Goal: Task Accomplishment & Management: Use online tool/utility

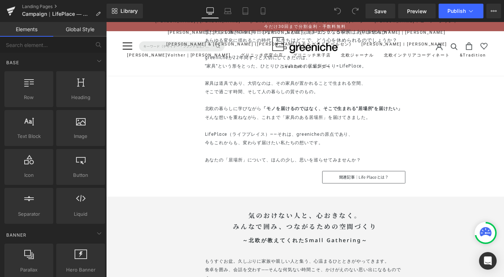
scroll to position [782, 0]
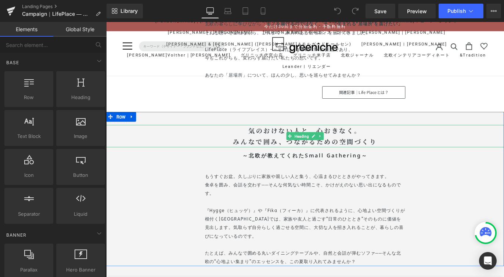
click at [295, 143] on b "気のおけない人と、心おきなく。" at bounding box center [328, 143] width 127 height 10
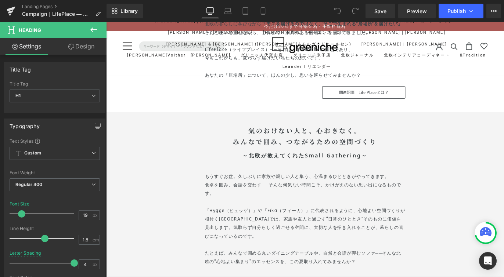
click at [315, 159] on b "みんなで囲み、つながるための空間づくり" at bounding box center [328, 156] width 161 height 10
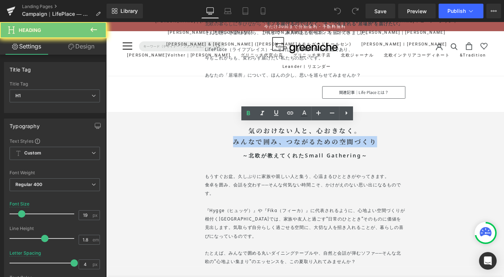
click at [315, 159] on b "みんなで囲み、つながるための空間づくり" at bounding box center [328, 156] width 161 height 10
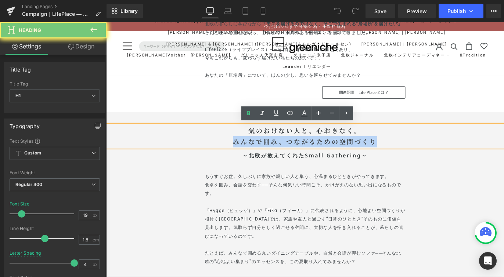
click at [315, 159] on b "みんなで囲み、つながるための空間づくり" at bounding box center [328, 156] width 161 height 10
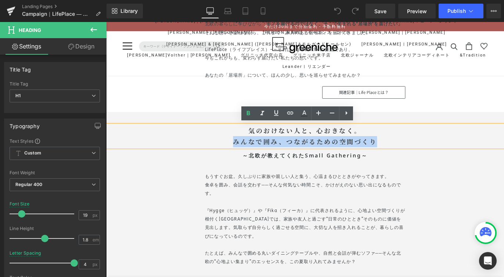
click at [315, 159] on b "みんなで囲み、つながるための空間づくり" at bounding box center [328, 156] width 161 height 10
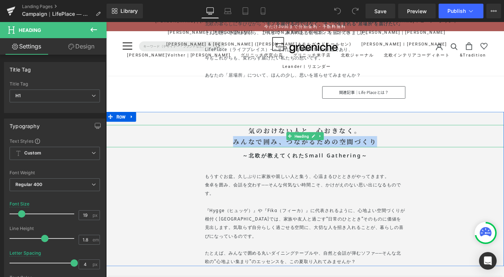
click at [398, 151] on b "みんなで囲み、つながるための空間づくり" at bounding box center [328, 156] width 161 height 10
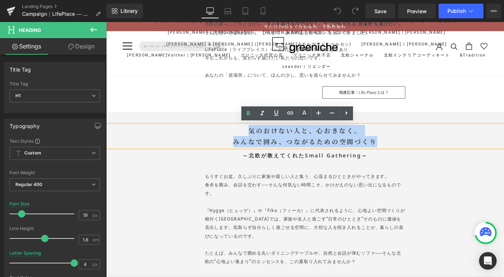
drag, startPoint x: 406, startPoint y: 152, endPoint x: 263, endPoint y: 144, distance: 143.4
click at [263, 144] on div "気のおけない人と、心おきなく。 みんなで囲み、つながるための空間づくり" at bounding box center [328, 149] width 444 height 25
paste div
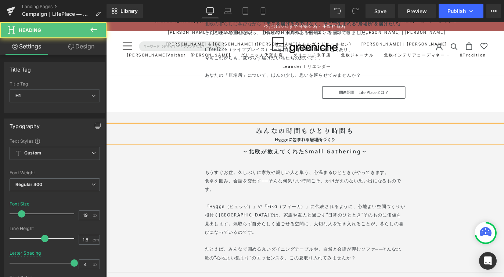
click at [294, 152] on b "Hyggeに包まれる居場所づくり" at bounding box center [328, 153] width 68 height 7
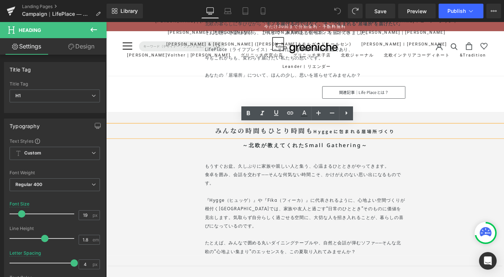
click at [340, 11] on icon at bounding box center [337, 11] width 6 height 6
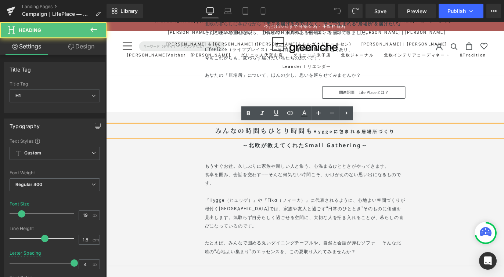
click at [315, 142] on b "みんなの時間もひとり時間も" at bounding box center [283, 143] width 110 height 10
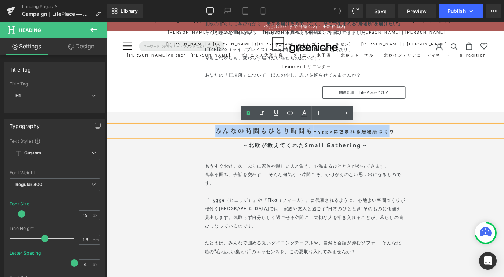
drag, startPoint x: 228, startPoint y: 142, endPoint x: 421, endPoint y: 142, distance: 193.8
click at [421, 142] on h1 "みんなの時間もひとり時間も Hyggeに包まれる居場所づくり" at bounding box center [328, 144] width 444 height 14
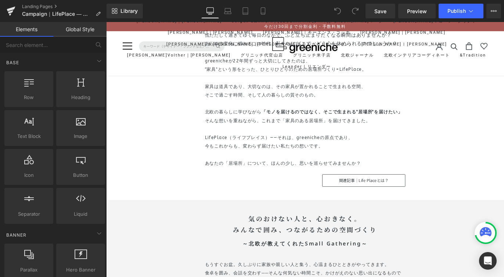
scroll to position [707, 0]
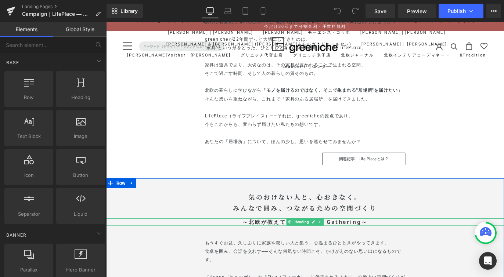
click at [317, 245] on span "Heading" at bounding box center [324, 245] width 19 height 9
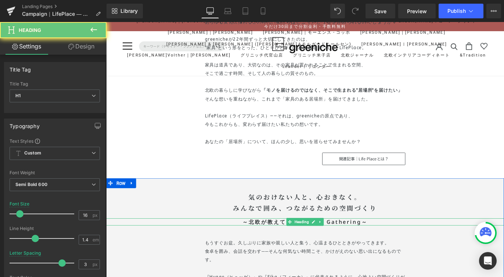
click at [284, 245] on h1 "～北欧が教えてくれたSmall Gathering～" at bounding box center [328, 246] width 444 height 8
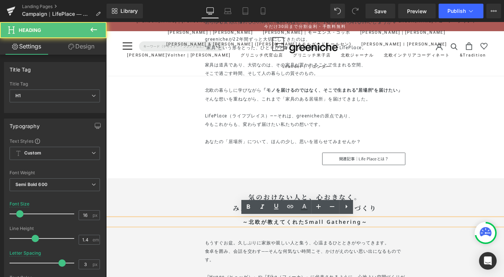
click at [284, 245] on h1 "～北欧が教えてくれたSmall Gathering～" at bounding box center [328, 246] width 444 height 8
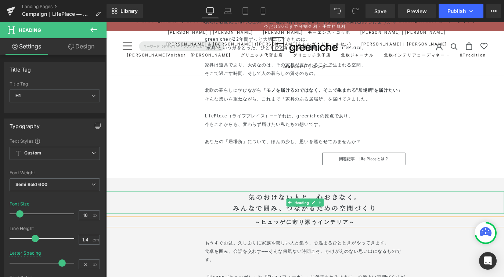
click at [309, 216] on b "気のおけない人と、心おきなく。" at bounding box center [328, 218] width 127 height 10
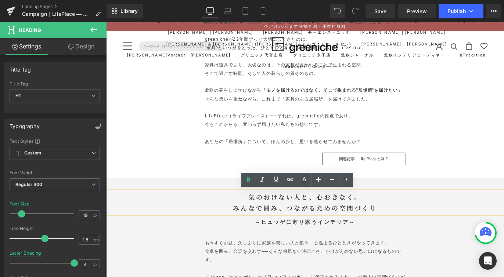
click at [379, 217] on b "気のおけない人と、心おきなく。" at bounding box center [328, 218] width 127 height 10
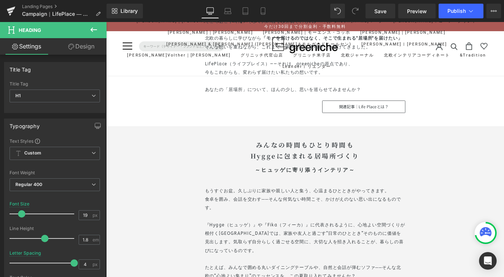
scroll to position [780, 0]
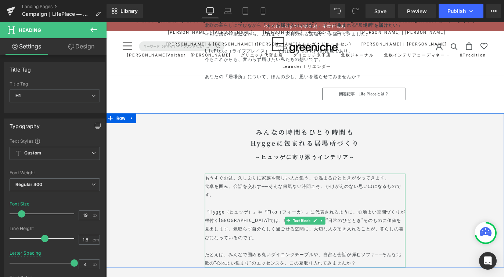
click at [264, 202] on p "もうすぐお盆。久しぶりに家族や親しい人と集う、心温まるひとときがやってきます。 食卓を囲み、会話を交わす──そんな何気ない時間こそ、かけがえのない思い出になる…" at bounding box center [328, 211] width 224 height 38
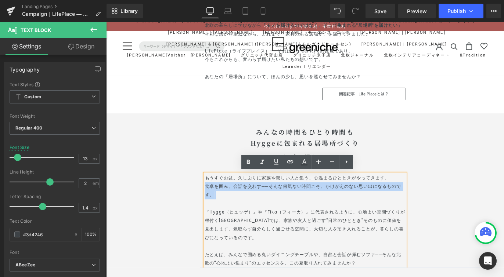
click at [230, 214] on p "もうすぐお盆。久しぶりに家族や親しい人と集う、心温まるひとときがやってきます。 食卓を囲み、会話を交わす──そんな何気ない時間こそ、かけがえのない思い出になる…" at bounding box center [328, 211] width 224 height 38
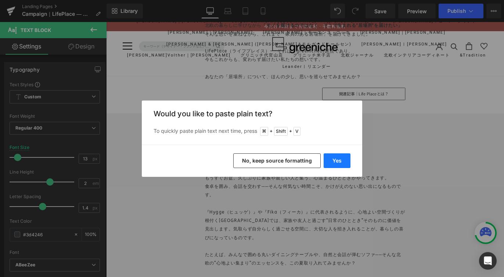
click at [339, 160] on button "Yes" at bounding box center [336, 160] width 27 height 15
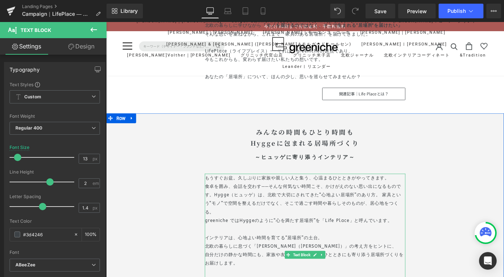
click at [224, 215] on p "もうすぐお盆。久しぶりに家族や親しい人と集う、心温まるひとときがやってきます。 食卓を囲み、会話を交わす──そんな何気ない時間こそ、かけがえのない思い出になる…" at bounding box center [328, 216] width 224 height 48
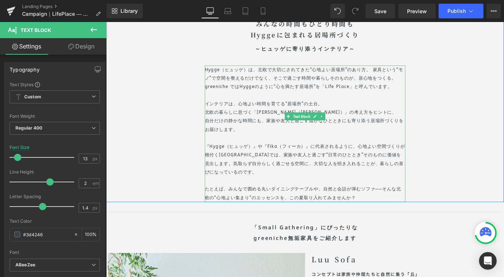
scroll to position [901, 0]
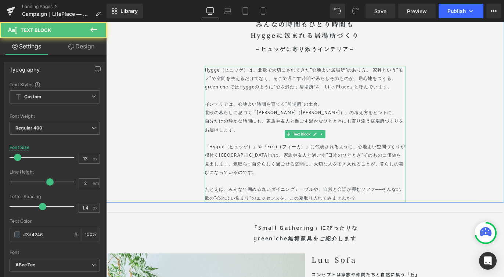
click at [255, 142] on p "自分だけの静かな時間にも、家族や友人と過ごす温かなひとときにも寄り添う居場所づくりをお届けします。" at bounding box center [328, 142] width 224 height 29
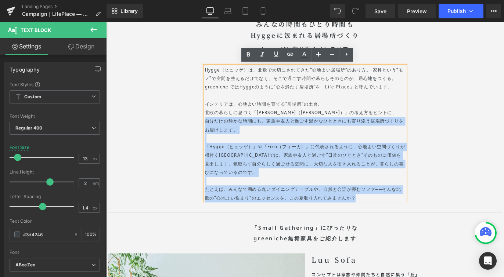
drag, startPoint x: 254, startPoint y: 141, endPoint x: 394, endPoint y: 219, distance: 159.9
click at [394, 219] on div "Hygge（ヒュッゲ）は、北欧で大切にされてきた“心地よい居場所”のあり方。 家具という“モノ”で空間を整えるだけでなく、そこで過ごす時間や暮らしそのものが、…" at bounding box center [328, 147] width 224 height 153
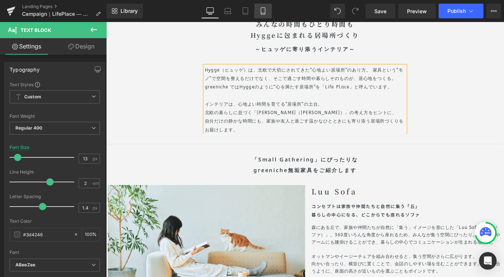
click at [264, 11] on icon at bounding box center [262, 10] width 7 height 7
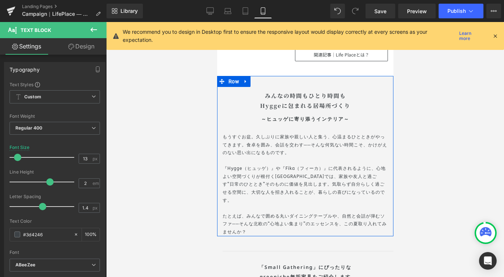
scroll to position [598, 0]
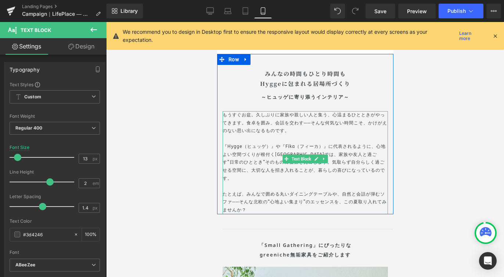
click at [262, 196] on p "たとえば、みんなで囲める丸いダイニングテーブルや、自然と会話が弾むソファ──そんな北欧の“心地よい集まり”のエッセンスを、この夏取り入れてみませんか？" at bounding box center [304, 203] width 165 height 24
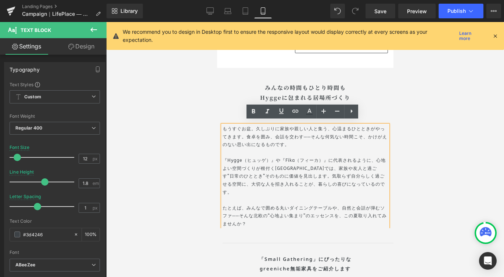
scroll to position [583, 0]
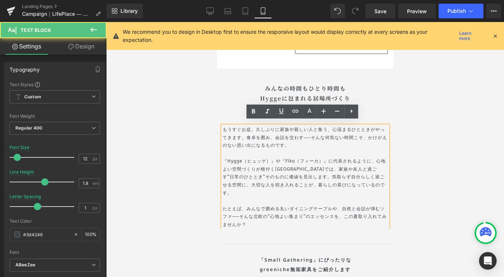
click at [290, 141] on p "もうすぐお盆。久しぶりに家族や親しい人と集う、心温まるひとときがやってきます。食卓を囲み、会話を交わす──そんな何気ない時間こそ、かけがえのない思い出になるも…" at bounding box center [304, 138] width 165 height 24
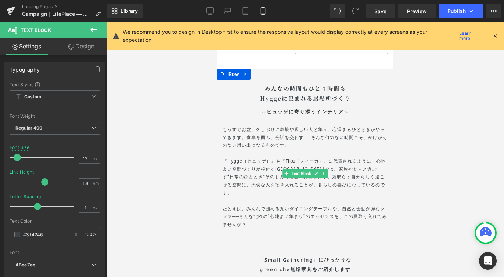
click at [238, 127] on p "もうすぐお盆。久しぶりに家族や親しい人と集う、心温まるひとときがやってきます。食卓を囲み、会話を交わす──そんな何気ない時間こそ、かけがえのない思い出になるも…" at bounding box center [304, 138] width 165 height 24
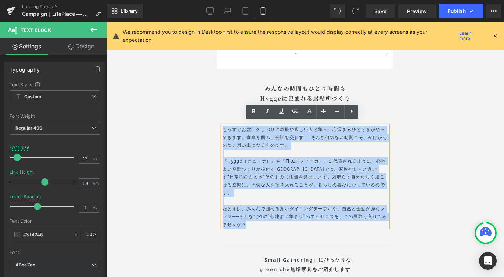
drag, startPoint x: 220, startPoint y: 124, endPoint x: 296, endPoint y: 210, distance: 114.7
click at [296, 210] on div "もうすぐお盆。久しぶりに家族や親しい人と集う、心温まるひとときがやってきます。食卓を囲み、会話を交わす──そんな何気ない時間こそ、かけがえのない思い出になるも…" at bounding box center [304, 177] width 165 height 103
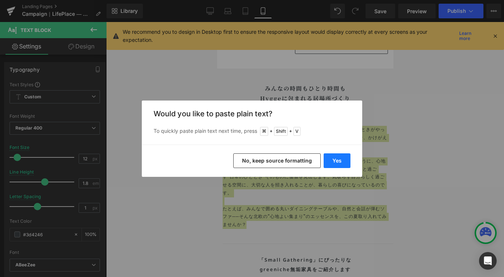
click at [333, 162] on button "Yes" at bounding box center [336, 160] width 27 height 15
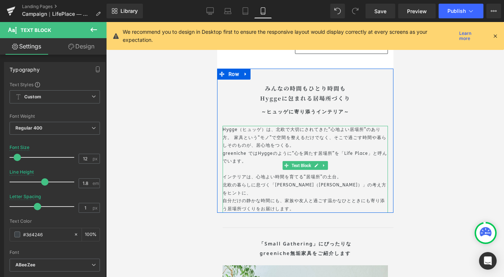
click at [347, 150] on p "greeniche ではHyggeのように“心を満たす居場所”を「Life Place」と呼んでいます。" at bounding box center [304, 158] width 165 height 16
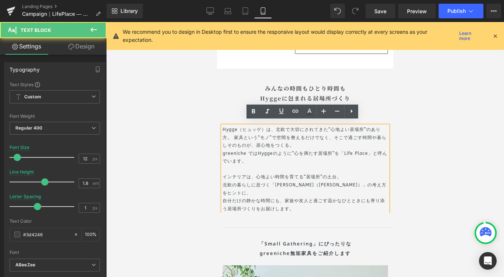
click at [222, 150] on p "greeniche ではHyggeのように“心を満たす居場所”を「Life Place」と呼んでいます。" at bounding box center [304, 158] width 165 height 16
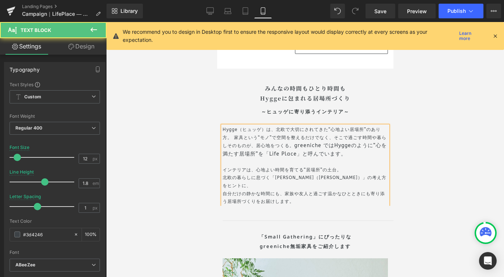
click at [283, 126] on p "Hygge（ヒュッゲ）は、北欧で大切にされてきた“心地よい居場所”のあり方。 家具という“モノ”で空間を整えるだけでなく、そこで過ごす時間や暮らしそのものが、…" at bounding box center [304, 142] width 165 height 32
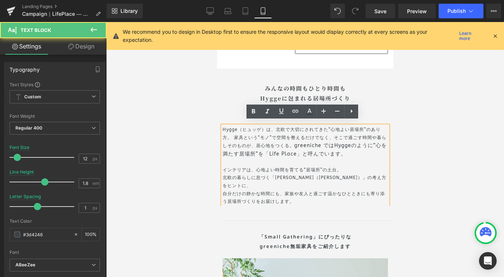
click at [298, 142] on span "greeniche ではHyggeのように“心を満たす居場所”を「Life Place」と呼んでいます。" at bounding box center [304, 149] width 164 height 15
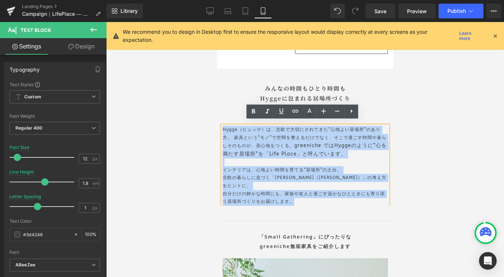
drag, startPoint x: 298, startPoint y: 190, endPoint x: 220, endPoint y: 125, distance: 101.6
click at [222, 126] on div "Hygge（ヒュッゲ）は、北欧で大切にされてきた“心地よい居場所”のあり方。 家具という“モノ”で空間を整えるだけでなく、そこで過ごす時間や暮らしそのものが、…" at bounding box center [304, 166] width 165 height 80
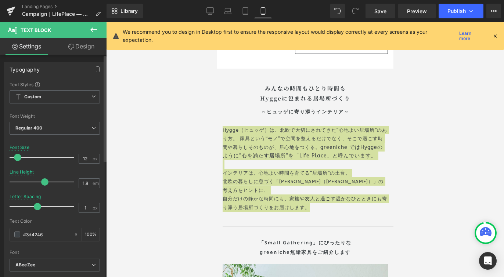
click at [19, 157] on span at bounding box center [17, 157] width 7 height 7
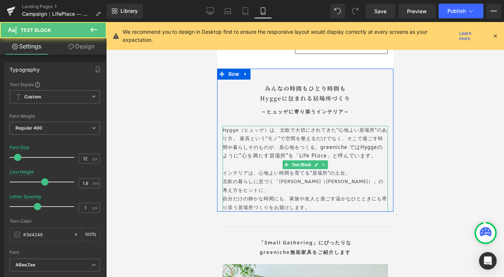
click at [314, 140] on p "Hygge（ヒュッゲ）は、北欧で大切にされてきた“心地よい居場所”のあり方。 家具という“モノ”で空間を整えるだけでなく、そこで過ごす時間や暮らしそのものが、…" at bounding box center [304, 143] width 165 height 35
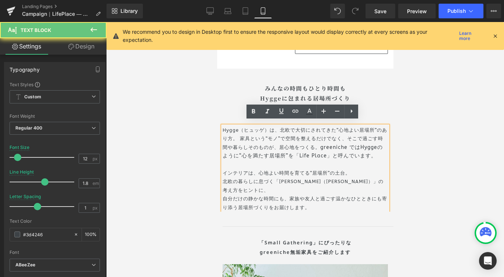
click at [345, 144] on span "greeniche ではHyggeのように“心を満たす居場所”を「Life Place」と呼んでいます。" at bounding box center [302, 151] width 160 height 15
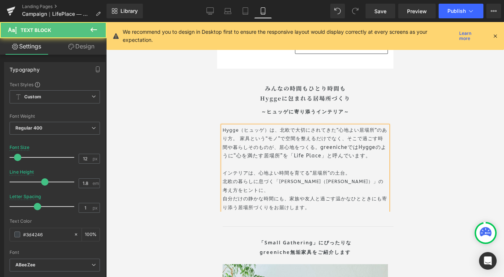
click at [222, 177] on p "北欧の暮らしに息づく「[PERSON_NAME]（[PERSON_NAME]）」の考え方をヒントに、" at bounding box center [304, 185] width 165 height 17
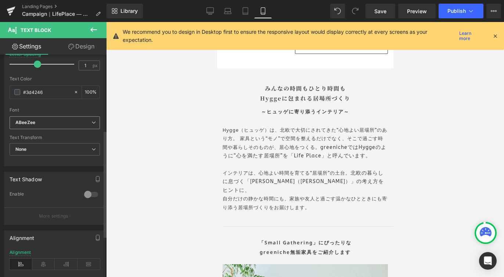
scroll to position [157, 0]
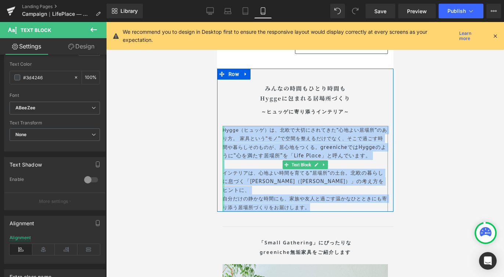
drag, startPoint x: 314, startPoint y: 194, endPoint x: 219, endPoint y: 128, distance: 115.6
click at [222, 128] on div "Hygge（ヒュッゲ）は、北欧で大切にされてきた“心地よい居場所”のあり方。 家具という“モノ”で空間を整えるだけでなく、そこで過ごす時間や暮らしそのものが、…" at bounding box center [304, 169] width 165 height 86
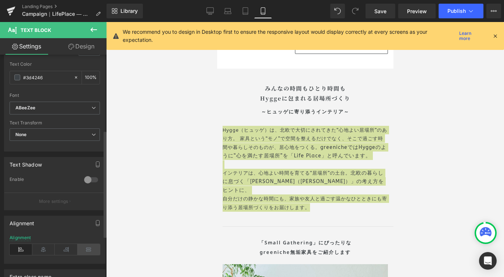
click at [84, 246] on icon at bounding box center [88, 249] width 23 height 11
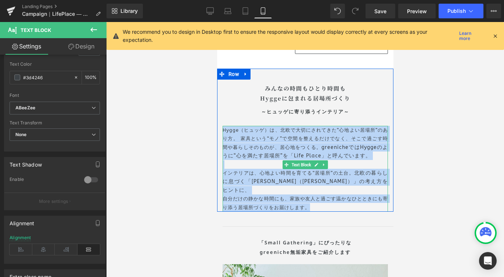
click at [296, 195] on p "自分だけの静かな時間にも、家族や友人と過ごす温かなひとときにも寄り添う居場所づくりをお届けします。" at bounding box center [304, 203] width 165 height 17
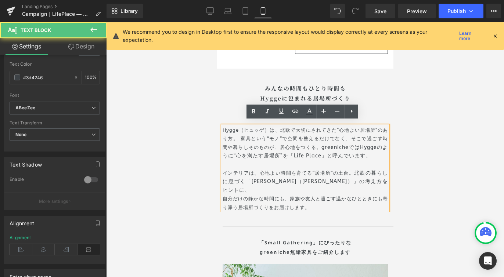
click at [222, 195] on p "自分だけの静かな時間にも、家族や友人と過ごす温かなひとときにも寄り添う居場所づくりをお届けします。" at bounding box center [304, 203] width 165 height 17
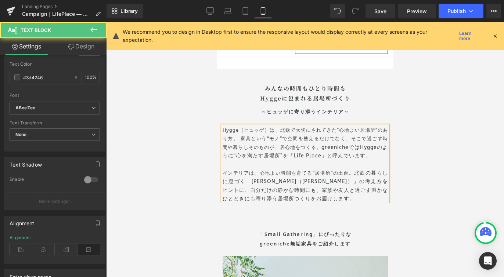
click at [345, 144] on span "greenicheではHyggeのように“心を満たす居場所”を「Life Place」と呼んでいます。" at bounding box center [304, 151] width 165 height 15
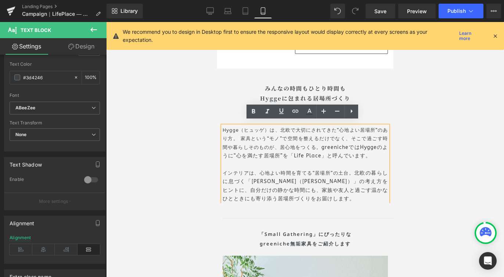
click at [199, 118] on div at bounding box center [305, 149] width 398 height 255
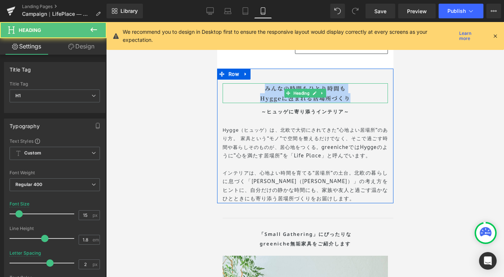
drag, startPoint x: 350, startPoint y: 94, endPoint x: 257, endPoint y: 85, distance: 93.3
click at [257, 85] on div "みんなの時間もひとり時間も Hyggeに包まれる居場所づくり" at bounding box center [304, 93] width 165 height 20
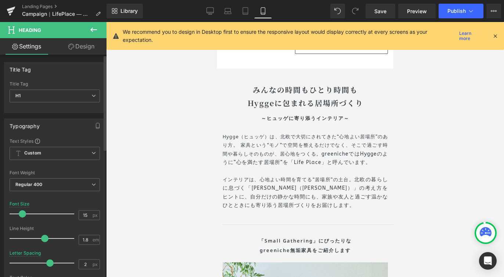
click at [23, 215] on span at bounding box center [22, 213] width 7 height 7
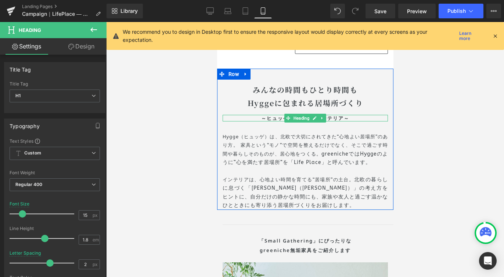
click at [269, 115] on h1 "～ヒュッゲに寄り添うインテリア～" at bounding box center [304, 118] width 165 height 7
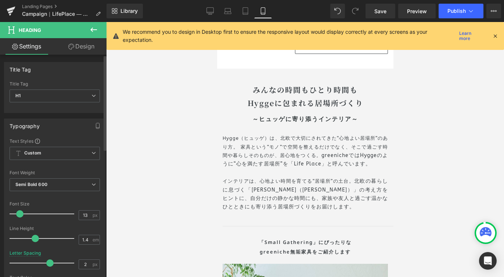
click at [22, 215] on span at bounding box center [19, 213] width 7 height 7
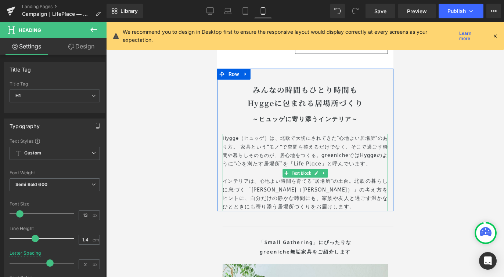
click at [353, 144] on p "Hygge（ヒュッゲ）は、北欧で大切にされてきた“心地よい居場所”のあり方。 家具という“モノ”で空間を整えるだけでなく、そこで過ごす時間や暮らしそのものが、…" at bounding box center [304, 151] width 165 height 35
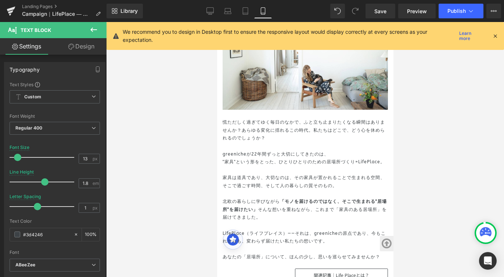
scroll to position [358, 0]
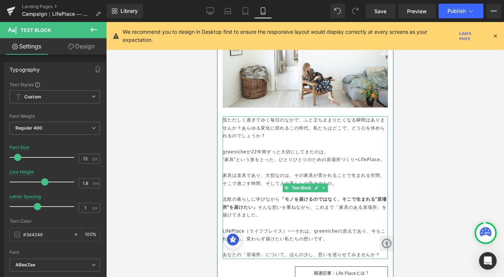
click at [346, 251] on p "あなたの「居場所」について、ほんの少し、思いを巡らせてみませんか？" at bounding box center [304, 255] width 165 height 8
click at [348, 251] on p "あなたの「居場所」について、ほんの少し、思いを巡らせてみませんか？" at bounding box center [304, 255] width 165 height 8
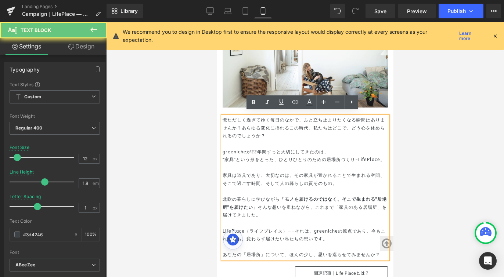
click at [360, 251] on p "あなたの「居場所」について、ほんの少し、思いを巡らせてみませんか？" at bounding box center [304, 255] width 165 height 8
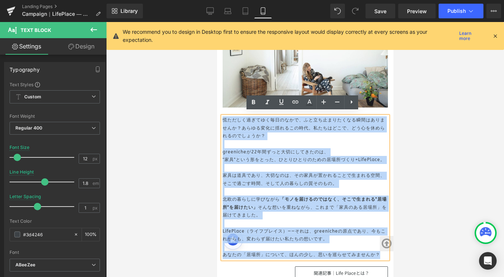
drag, startPoint x: 374, startPoint y: 250, endPoint x: 221, endPoint y: 117, distance: 202.7
click at [222, 117] on div "慌ただしく過ぎてゆく毎日のなかで、ふと立ち止まりたくなる瞬間はありませんか？あらゆる変化に揺れるこの時代。私たちはどこで、どう心を休められるのでしょうか？ g…" at bounding box center [304, 187] width 165 height 143
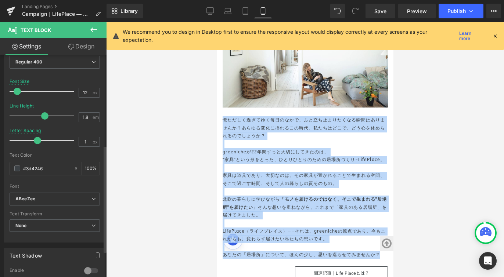
scroll to position [242, 0]
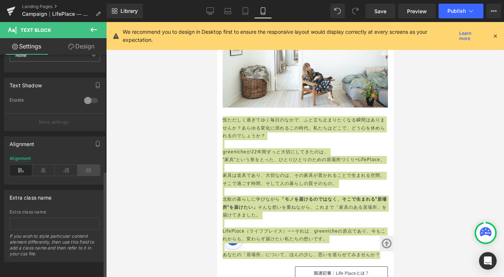
click at [86, 165] on icon at bounding box center [88, 170] width 23 height 11
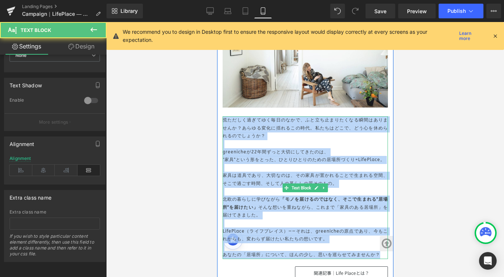
click at [296, 133] on p "慌ただしく過ぎてゆく毎日のなかで、ふと立ち止まりたくなる瞬間はありませんか？あらゆる変化に揺れるこの時代。私たちはどこで、どう心を休められるのでしょうか？" at bounding box center [304, 128] width 165 height 24
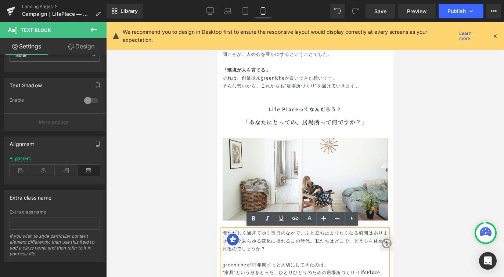
scroll to position [149, 0]
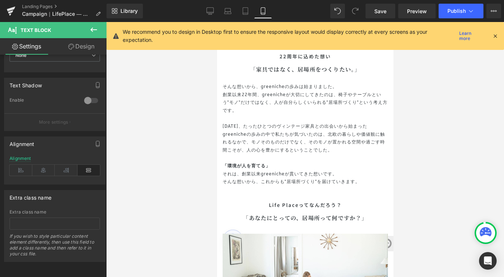
click at [366, 178] on p "そんな想いから、これからも"居場所づくり"を届けていきます。" at bounding box center [304, 182] width 165 height 8
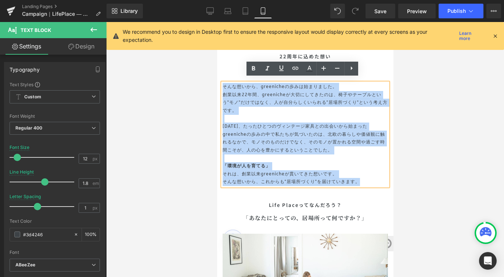
drag, startPoint x: 358, startPoint y: 175, endPoint x: 217, endPoint y: 76, distance: 172.9
click at [217, 76] on div "22周年に込めた想い Heading 「家具ではなく、居場所をつくりたい。」 Heading そんな想いから、greenicheの歩みは始まりました。 創業以…" at bounding box center [305, 111] width 176 height 149
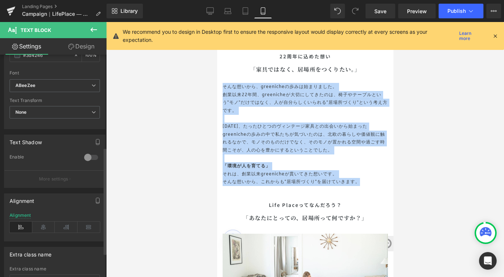
scroll to position [192, 0]
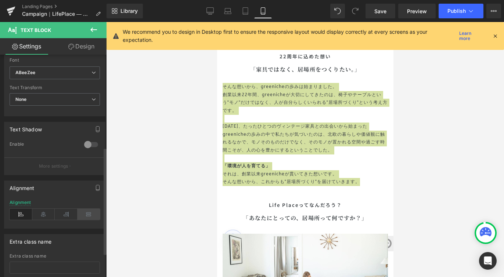
click at [87, 216] on icon at bounding box center [88, 214] width 23 height 11
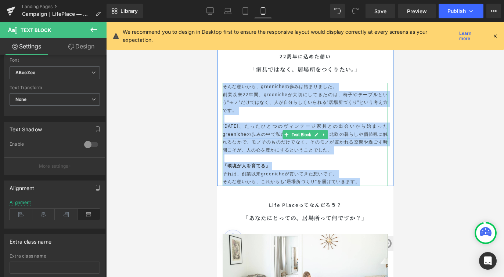
click at [237, 102] on p "創業以来22年間、greenicheが大切にしてきたのは、椅子やテーブルという"モノ"だけではなく、人が自分らしくいられる"居場所づくり"という考え方です。" at bounding box center [304, 103] width 165 height 24
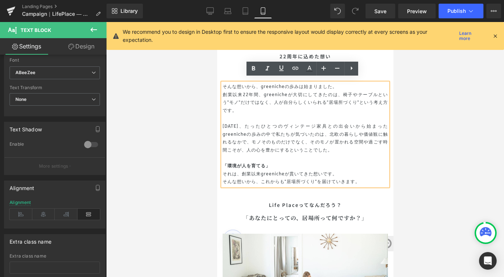
click at [222, 91] on p "創業以来22年間、greenicheが大切にしてきたのは、椅子やテーブルという"モノ"だけではなく、人が自分らしくいられる"居場所づくり"という考え方です。" at bounding box center [304, 103] width 165 height 24
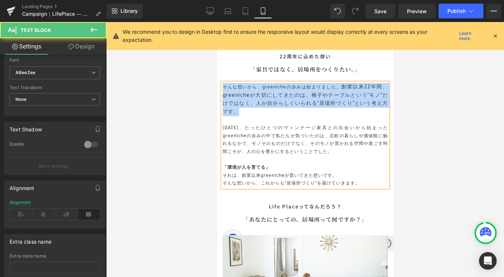
drag, startPoint x: 260, startPoint y: 109, endPoint x: 212, endPoint y: 85, distance: 54.0
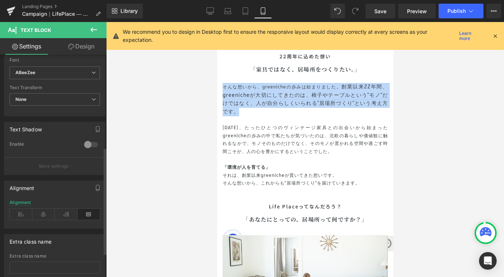
scroll to position [73, 0]
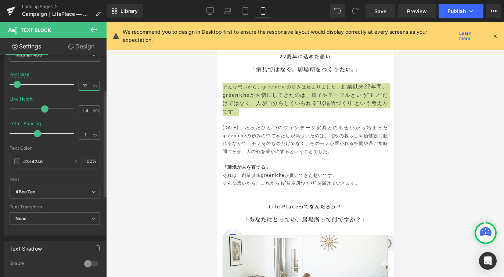
click at [85, 87] on input "12" at bounding box center [85, 85] width 13 height 9
type input "1"
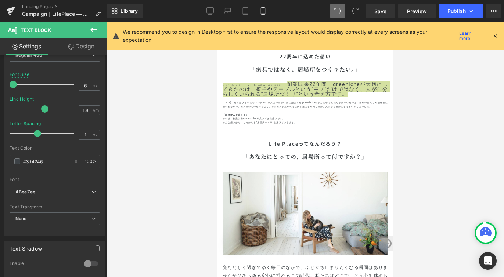
click at [338, 12] on icon at bounding box center [337, 11] width 7 height 7
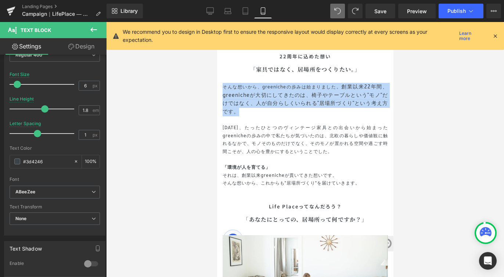
click at [317, 86] on p "そんな想いから、greenicheの歩みは始まりました。 創業以来22年間、greenicheが大切にしてきたのは、椅子やテーブルという"モノ"だけではなく、…" at bounding box center [304, 99] width 165 height 33
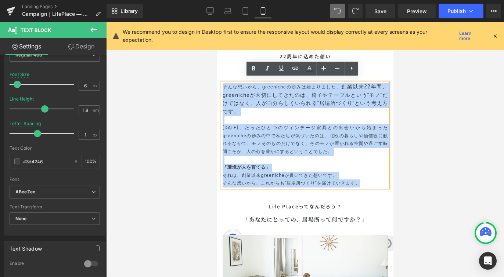
drag, startPoint x: 220, startPoint y: 81, endPoint x: 359, endPoint y: 178, distance: 169.3
click at [359, 178] on div "そんな想いから、greenicheの歩みは始まりました。 創業以来22年間、greenicheが大切にしてきたのは、椅子やテーブルという"モノ"だけではなく、…" at bounding box center [304, 135] width 165 height 105
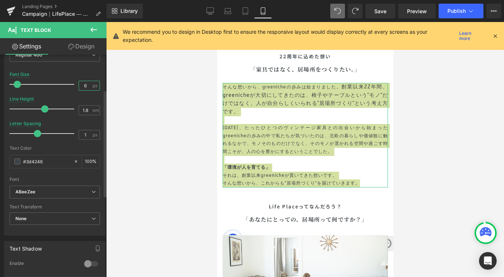
click at [86, 86] on input "6" at bounding box center [85, 85] width 13 height 9
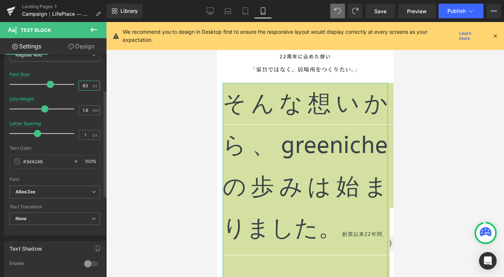
type input "6"
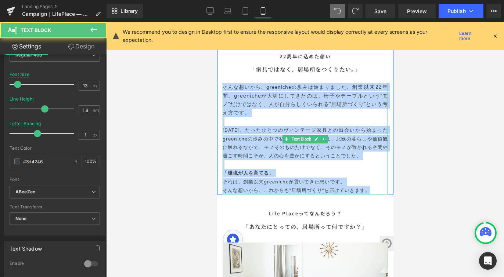
click at [259, 105] on p "そんな想いから、greenicheの歩みは始まりました。 創業以来22年間、greenicheが大切にしてきたのは、椅子やテーブルという"モノ"だけではなく、…" at bounding box center [304, 100] width 165 height 35
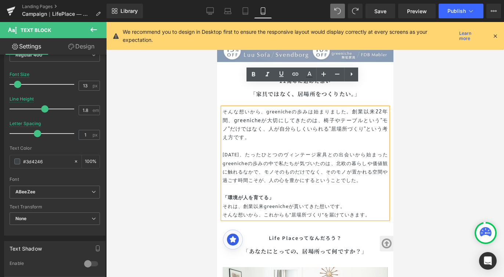
scroll to position [107, 0]
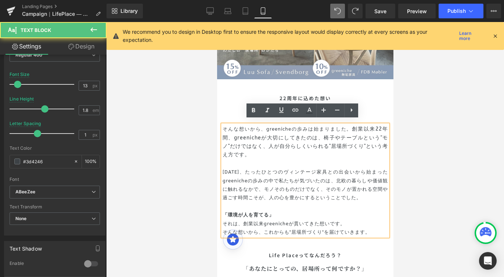
click at [255, 212] on strong "「環境が人を育てる」" at bounding box center [247, 215] width 51 height 6
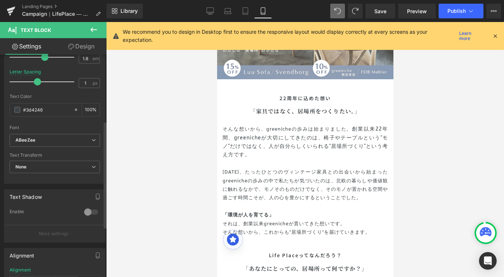
scroll to position [138, 0]
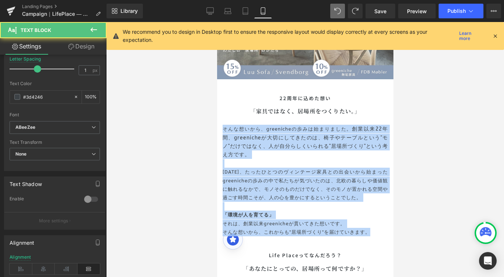
drag, startPoint x: 367, startPoint y: 227, endPoint x: 209, endPoint y: 124, distance: 188.7
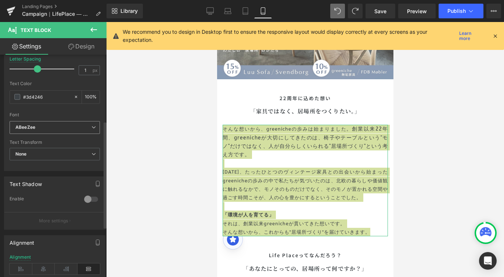
click at [91, 129] on icon at bounding box center [93, 127] width 4 height 4
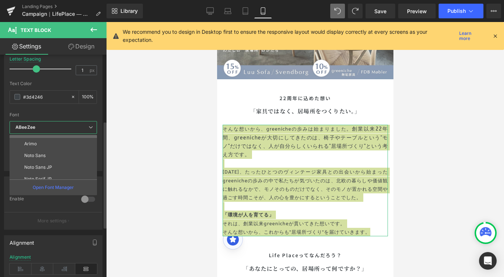
scroll to position [73, 0]
click at [62, 153] on li "Noto Sans JP" at bounding box center [55, 151] width 91 height 12
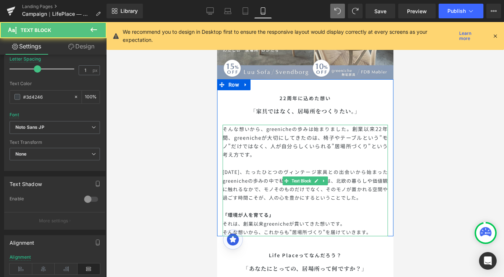
click at [280, 153] on p "そんな想いから、greenicheの歩みは始まりました。 創業以来22年間、greenicheが大切にしてきたのは、椅子やテーブルという"モノ"だけではなく、…" at bounding box center [304, 142] width 165 height 35
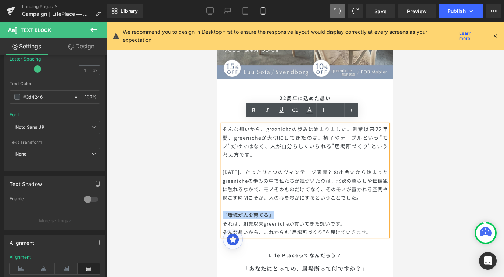
drag, startPoint x: 279, startPoint y: 210, endPoint x: 221, endPoint y: 208, distance: 58.8
click at [222, 211] on p "「環境が人を育てる」" at bounding box center [304, 215] width 165 height 8
click at [224, 211] on strong "「環境が人を育てる」" at bounding box center [247, 214] width 51 height 7
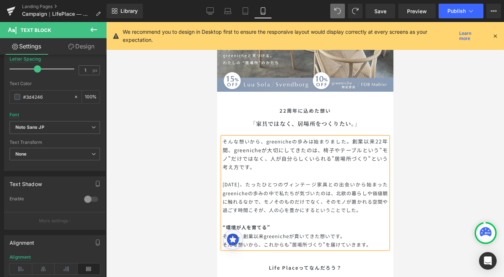
scroll to position [95, 0]
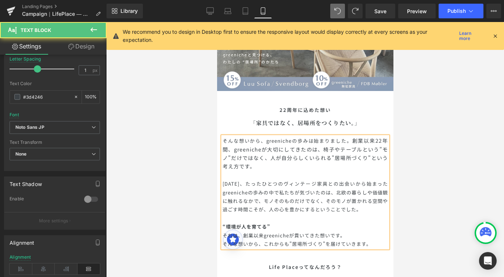
click at [280, 149] on p "そんな想いから、greenicheの歩みは始まりました。 創業以来22年間、greenicheが大切にしてきたのは、椅子やテーブルという"モノ"だけではなく、…" at bounding box center [304, 154] width 165 height 35
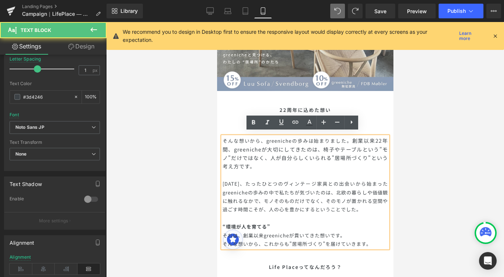
click at [344, 146] on span "創業以来22年間、greenicheが大切にしてきたのは、椅子やテーブルという"モノ"だけではなく、人が自分らしくいられる"居場所づくり"という考え方です。" at bounding box center [304, 153] width 165 height 33
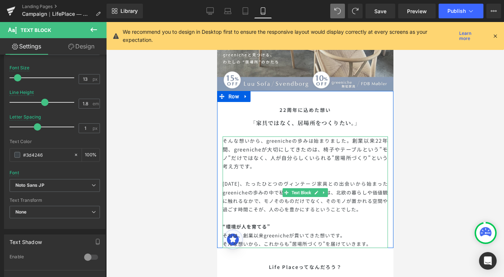
scroll to position [116, 0]
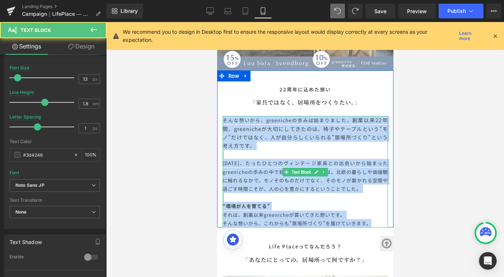
drag, startPoint x: 368, startPoint y: 218, endPoint x: 222, endPoint y: 114, distance: 179.8
click at [222, 116] on div "そんな想いから、greenicheの歩みは始まりました。 創業以来22年間、greenicheが大切にしてきたのは、椅子やテーブルという"モノ"だけではなく、…" at bounding box center [304, 172] width 165 height 112
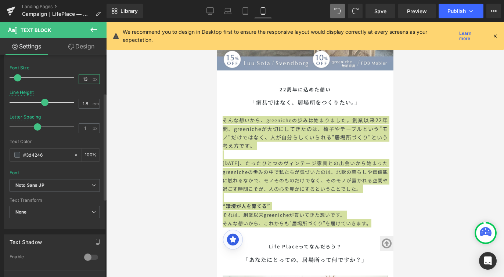
click at [84, 82] on input "13" at bounding box center [85, 79] width 13 height 9
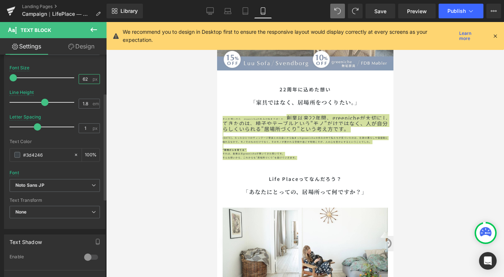
type input "6"
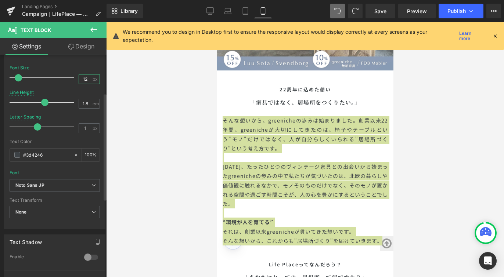
type input "12"
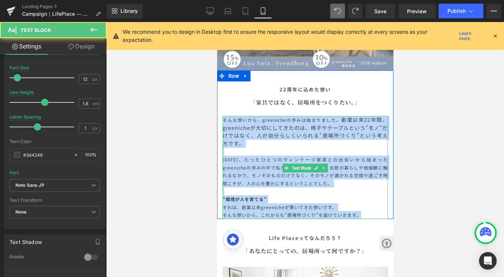
click at [241, 116] on p "そんな想いから、greenicheの歩みは始まりました。 創業以来22年間、greenicheが大切にしてきたのは、椅子やテーブルという"モノ"だけではなく、…" at bounding box center [304, 132] width 165 height 32
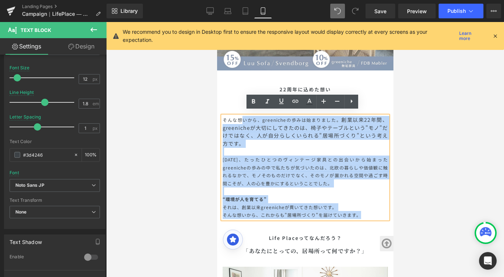
drag, startPoint x: 241, startPoint y: 116, endPoint x: 367, endPoint y: 210, distance: 157.4
click at [367, 210] on div "そんな想いから、greenicheの歩みは始まりました。 創業以来22年間、greenicheが大切にしてきたのは、椅子やテーブルという"モノ"だけではなく、…" at bounding box center [304, 167] width 165 height 103
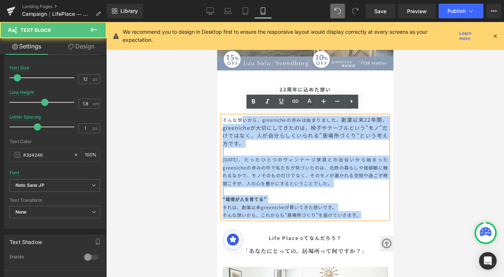
click at [367, 211] on p "そんな想いから、これからも"居場所づくり"を届けていきます。" at bounding box center [304, 215] width 165 height 8
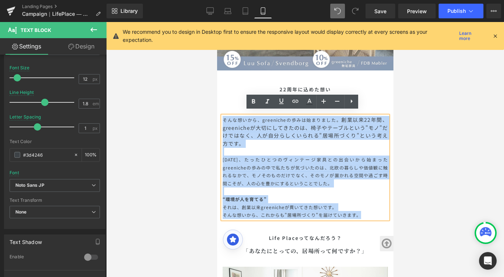
drag, startPoint x: 367, startPoint y: 211, endPoint x: 221, endPoint y: 116, distance: 174.7
click at [222, 116] on div "そんな想いから、greenicheの歩みは始まりました。 創業以来22年間、greenicheが大切にしてきたのは、椅子やテーブルという"モノ"だけではなく、…" at bounding box center [304, 167] width 165 height 103
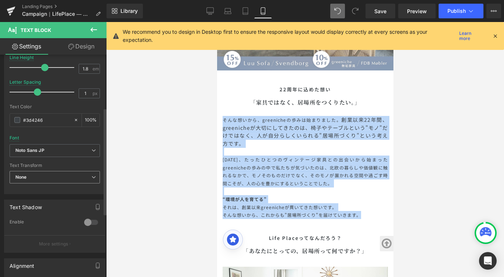
scroll to position [88, 0]
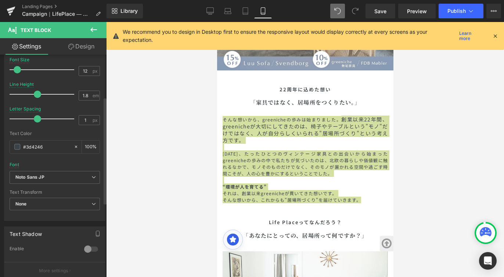
drag, startPoint x: 43, startPoint y: 95, endPoint x: 37, endPoint y: 93, distance: 6.7
click at [37, 93] on span at bounding box center [37, 94] width 7 height 7
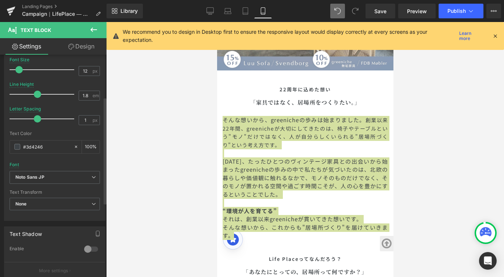
click at [15, 72] on div at bounding box center [43, 69] width 61 height 15
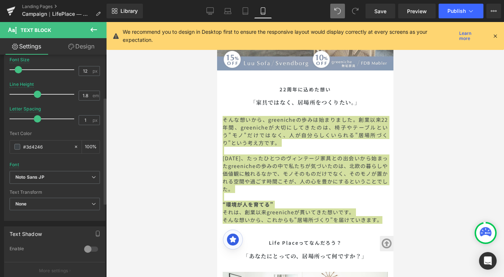
scroll to position [242, 0]
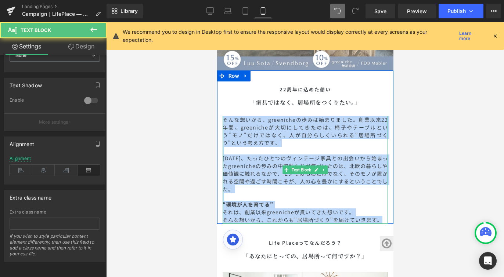
click at [311, 130] on span "創業以来22年間、greenicheが大切にしてきたのは、椅子やテーブルという"モノ"だけではなく、人が自分らしくいられる"居場所づくり"という考え方です。" at bounding box center [304, 131] width 165 height 30
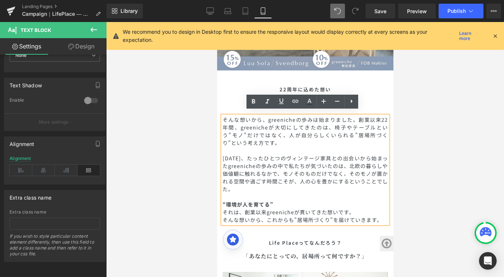
drag, startPoint x: 376, startPoint y: 217, endPoint x: 221, endPoint y: 110, distance: 189.0
click at [222, 116] on div "そんな想いから、greenicheの歩みは始まりました。 創業以来22年間、greenicheが大切にしてきたのは、椅子やテーブルという"モノ"だけではなく、…" at bounding box center [304, 170] width 165 height 108
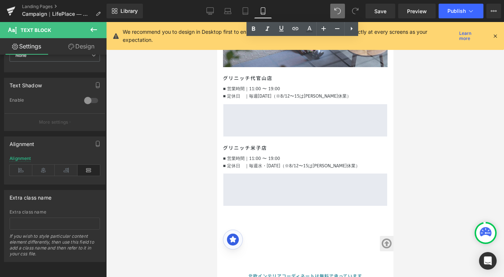
scroll to position [2803, 0]
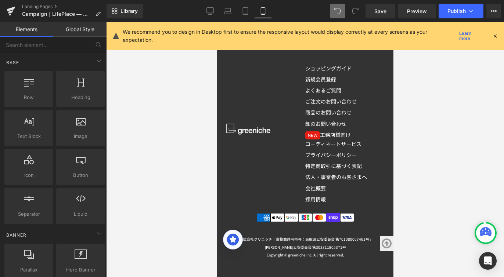
click at [166, 104] on div at bounding box center [305, 149] width 398 height 255
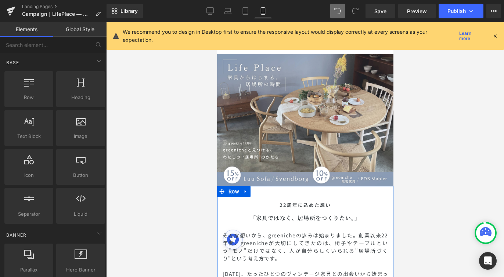
scroll to position [137, 0]
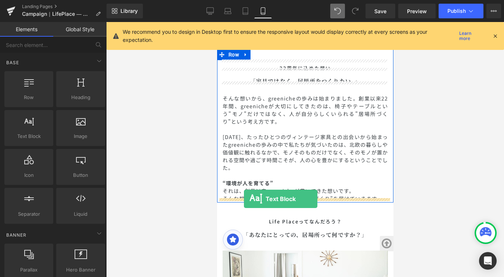
drag, startPoint x: 251, startPoint y: 146, endPoint x: 243, endPoint y: 199, distance: 53.4
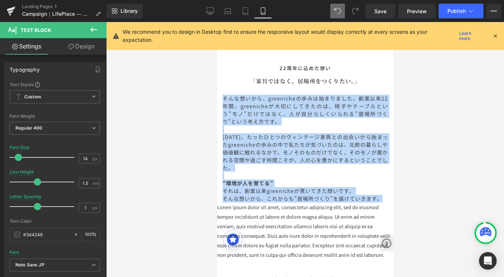
drag, startPoint x: 377, startPoint y: 194, endPoint x: 214, endPoint y: 98, distance: 189.3
copy div "そんな想いから、greenicheの歩みは始まりました。 創業以来22年間、greenicheが大切にしてきたのは、椅子やテーブルという"モノ"だけではなく、…"
click at [324, 238] on p "Lorem ipsum dolor sit amet, consectetur adipiscing elit, sed do eiusmod tempor …" at bounding box center [305, 231] width 176 height 57
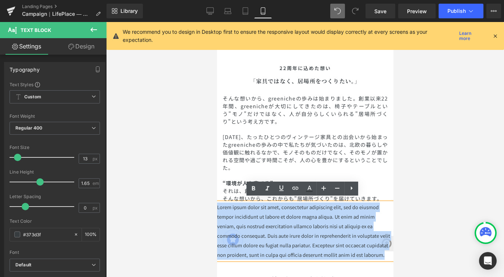
drag, startPoint x: 383, startPoint y: 250, endPoint x: 215, endPoint y: 200, distance: 175.3
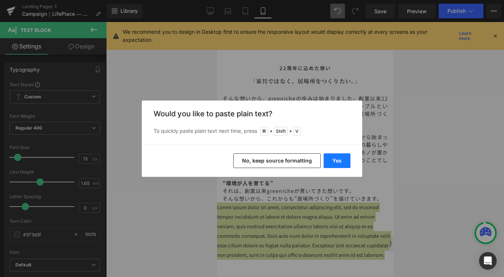
click at [332, 163] on button "Yes" at bounding box center [336, 160] width 27 height 15
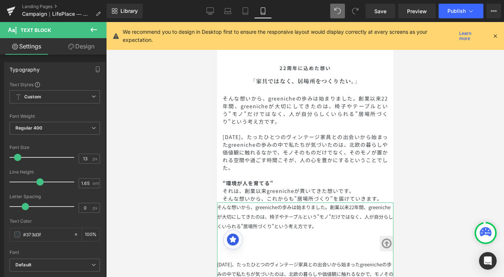
scroll to position [216, 0]
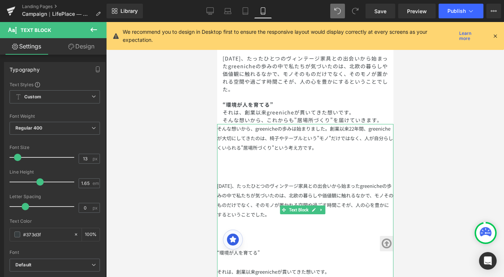
click at [298, 174] on p at bounding box center [305, 177] width 176 height 10
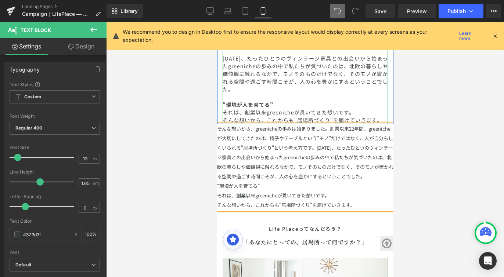
click at [335, 104] on p "“環境が人を育てる”" at bounding box center [304, 105] width 165 height 8
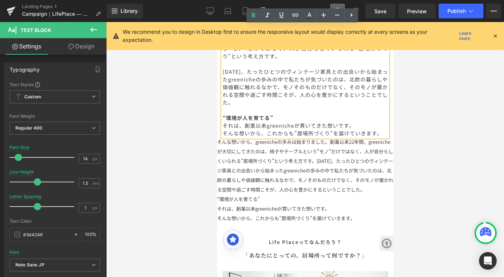
scroll to position [116, 0]
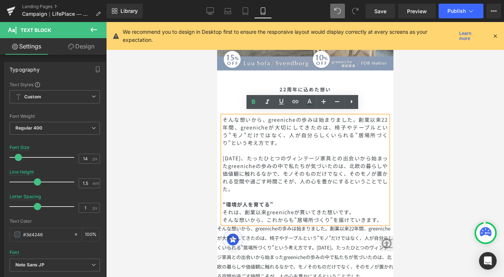
click at [370, 120] on span "創業以来22年間、greenicheが大切にしてきたのは、椅子やテーブルという"モノ"だけではなく、人が自分らしくいられる"居場所づくり"という考え方です。" at bounding box center [304, 131] width 165 height 30
click at [181, 128] on div at bounding box center [305, 149] width 398 height 255
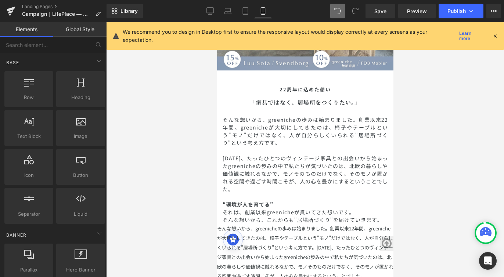
click at [295, 126] on span "創業以来22年間、greenicheが大切にしてきたのは、椅子やテーブルという"モノ"だけではなく、人が自分らしくいられる"居場所づくり"という考え方です。" at bounding box center [304, 131] width 165 height 30
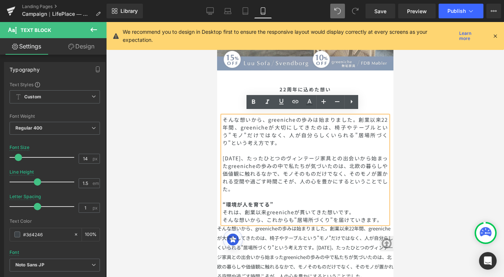
click at [164, 113] on div at bounding box center [305, 149] width 398 height 255
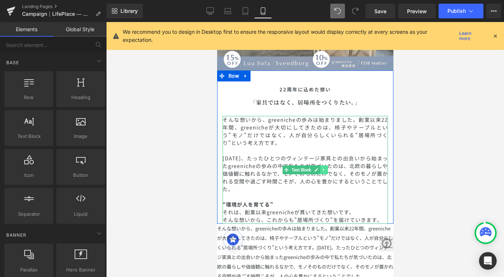
click at [322, 168] on icon at bounding box center [324, 170] width 4 height 4
click at [325, 168] on icon at bounding box center [327, 170] width 4 height 4
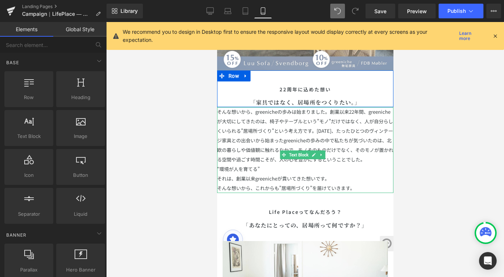
click at [354, 132] on p "そんな想いから、greenicheの歩みは始まりました。創業以来22年間、greenicheが大切にしてきたのは、椅子やテーブルという"モノ"だけではなく、人…" at bounding box center [305, 135] width 176 height 57
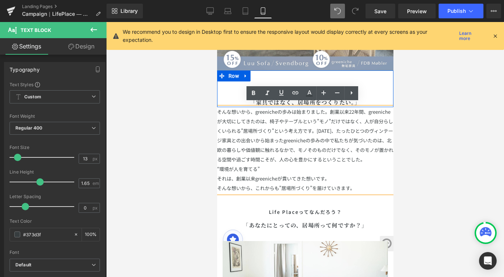
click at [218, 108] on p "そんな想いから、greenicheの歩みは始まりました。創業以来22年間、greenicheが大切にしてきたのは、椅子やテーブルという"モノ"だけではなく、人…" at bounding box center [305, 135] width 176 height 57
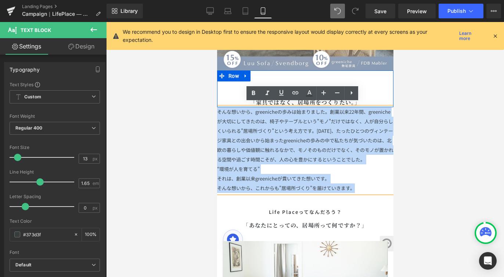
drag, startPoint x: 218, startPoint y: 108, endPoint x: 374, endPoint y: 191, distance: 176.4
click at [374, 191] on div "そんな想いから、greenicheの歩みは始まりました。創業以来22年間、greenicheが大切にしてきたのは、椅子やテーブルという"モノ"だけではなく、人…" at bounding box center [305, 150] width 176 height 86
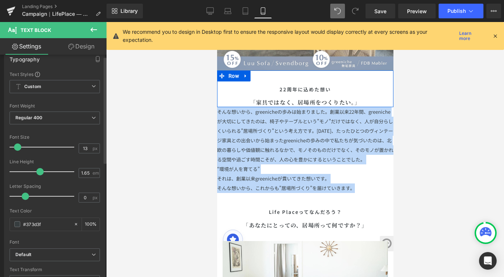
scroll to position [90, 0]
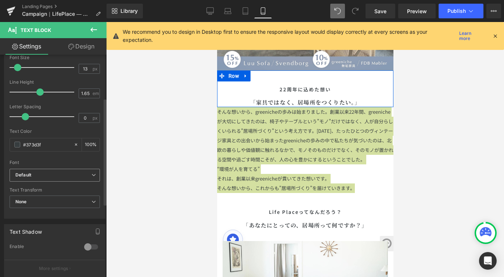
click at [91, 173] on icon at bounding box center [93, 175] width 4 height 4
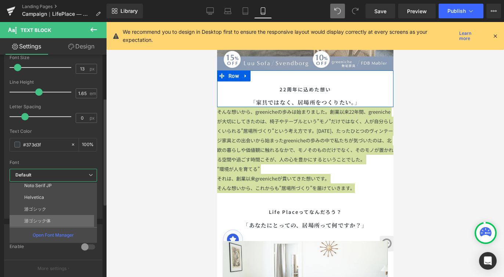
scroll to position [83, 0]
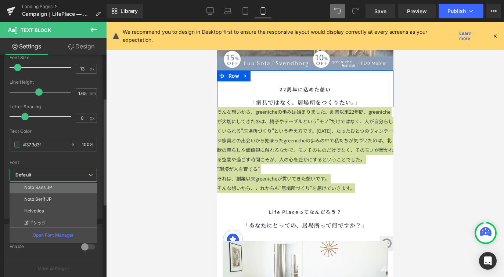
click at [69, 189] on li "Noto Sans JP" at bounding box center [55, 188] width 91 height 12
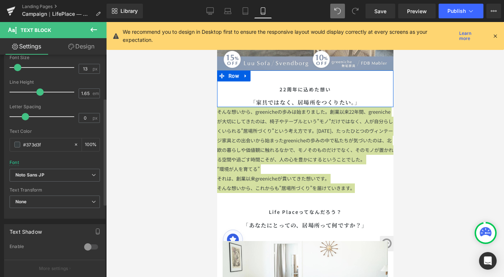
click at [62, 161] on div "Font Default Spectral ABeeZee Work Sans [GEOGRAPHIC_DATA] Arimo Noto Sans Noto …" at bounding box center [55, 80] width 90 height 177
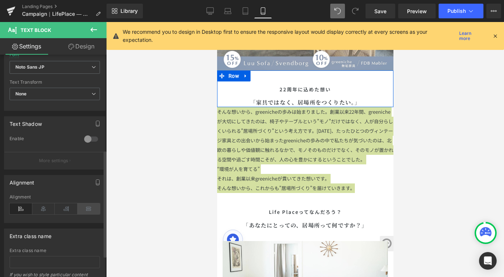
click at [82, 208] on icon at bounding box center [88, 208] width 23 height 11
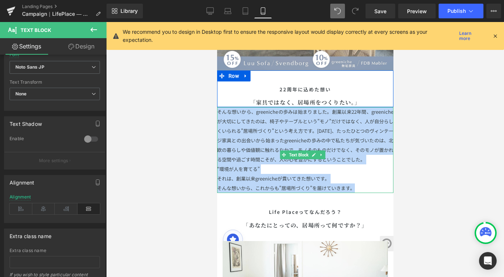
click at [268, 174] on p "“環境が人を育てる”" at bounding box center [305, 169] width 176 height 10
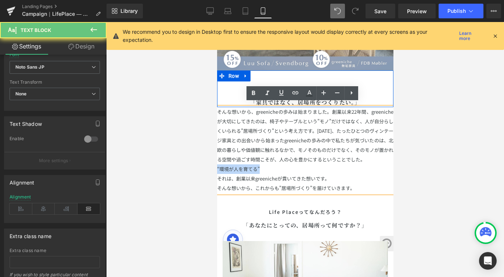
drag, startPoint x: 251, startPoint y: 176, endPoint x: 206, endPoint y: 175, distance: 45.2
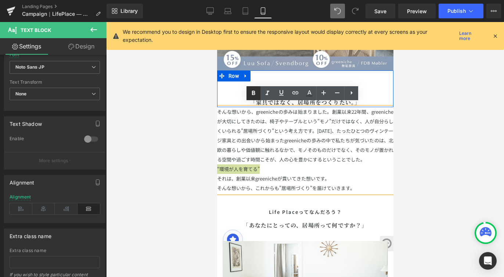
click at [256, 95] on icon at bounding box center [253, 93] width 9 height 9
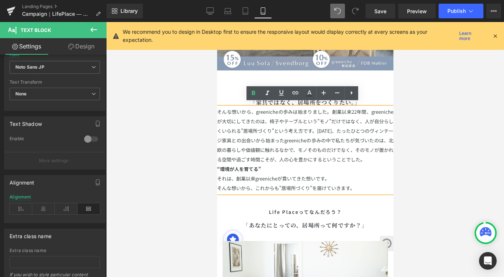
click at [282, 174] on p "“環境が人を育てる”" at bounding box center [305, 169] width 176 height 10
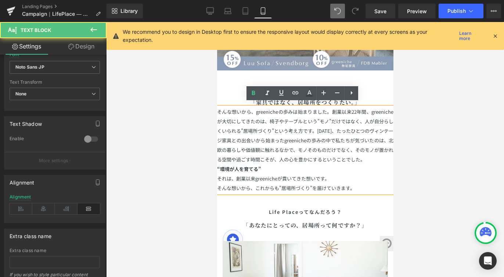
click at [269, 164] on p "そんな想いから、greenicheの歩みは始まりました。創業以来22年間、greenicheが大切にしてきたのは、椅子やテーブルという"モノ"だけではなく、人…" at bounding box center [305, 135] width 176 height 57
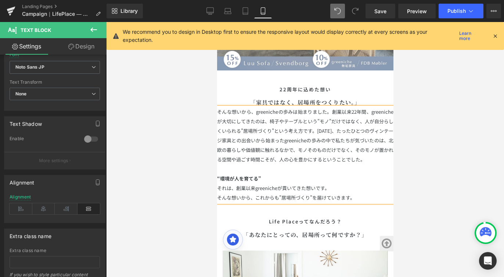
scroll to position [114, 0]
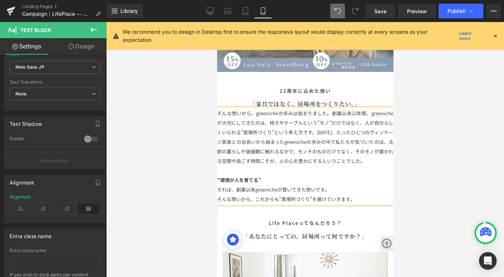
click at [435, 120] on div at bounding box center [305, 149] width 398 height 255
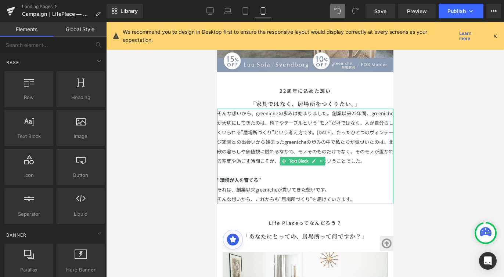
click at [236, 109] on p "そんな想いから、greenicheの歩みは始まりました。創業以来22年間、greenicheが大切にしてきたのは、椅子やテーブルという"モノ"だけではなく、人…" at bounding box center [305, 137] width 176 height 57
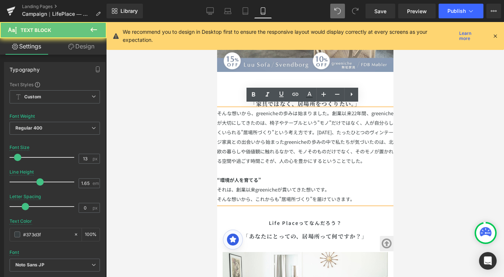
click at [219, 109] on p "そんな想いから、greenicheの歩みは始まりました。創業以来22年間、greenicheが大切にしてきたのは、椅子やテーブルという"モノ"だけではなく、人…" at bounding box center [305, 137] width 176 height 57
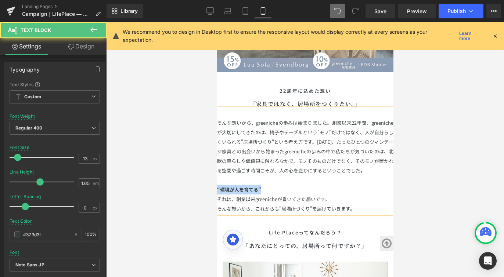
drag, startPoint x: 266, startPoint y: 195, endPoint x: 202, endPoint y: 198, distance: 64.4
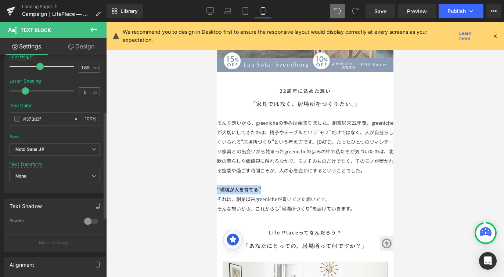
scroll to position [237, 0]
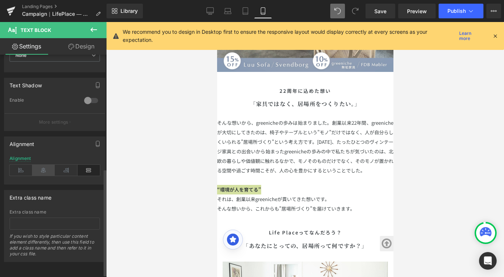
click at [42, 172] on icon at bounding box center [43, 170] width 23 height 11
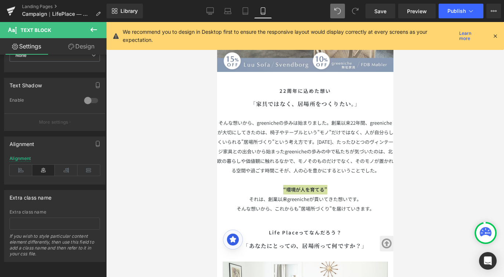
click at [437, 162] on div at bounding box center [305, 149] width 398 height 255
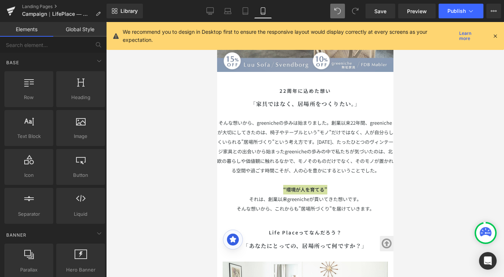
click at [437, 162] on div at bounding box center [305, 149] width 398 height 255
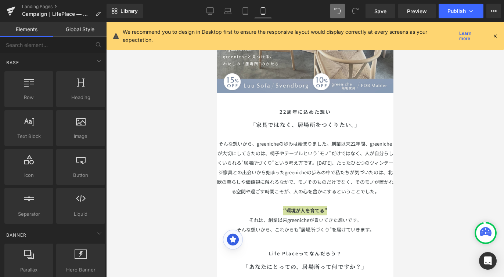
scroll to position [107, 0]
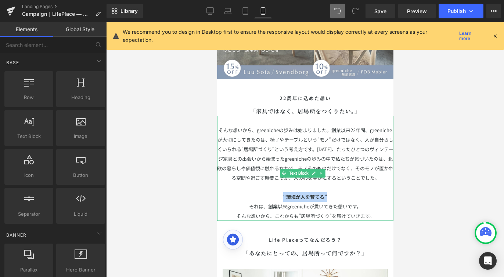
click at [223, 136] on p "そんな想いから、greenicheの歩みは始まりました。創業以来22年間、greenicheが大切にしてきたのは、椅子やテーブルという"モノ"だけではなく、人…" at bounding box center [305, 154] width 176 height 57
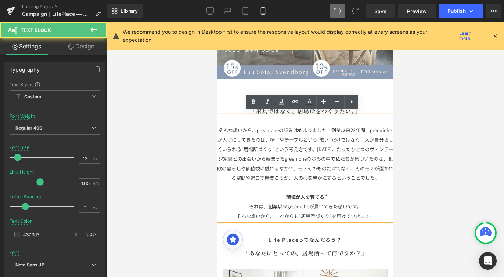
click at [218, 136] on p "そんな想いから、greenicheの歩みは始まりました。創業以来22年間、greenicheが大切にしてきたのは、椅子やテーブルという"モノ"だけではなく、人…" at bounding box center [305, 154] width 176 height 57
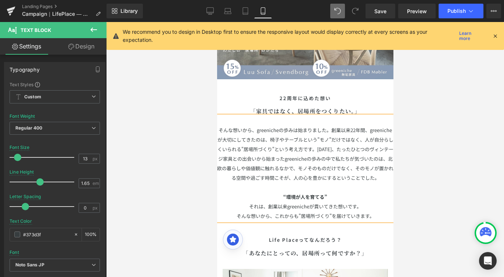
click at [449, 154] on div at bounding box center [305, 149] width 398 height 255
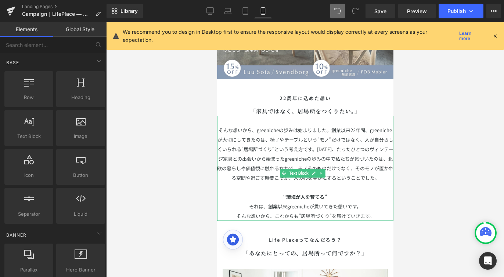
click at [227, 128] on p "そんな想いから、greenicheの歩みは始まりました。創業以来22年間、greenicheが大切にしてきたのは、椅子やテーブルという"モノ"だけではなく、人…" at bounding box center [305, 154] width 176 height 57
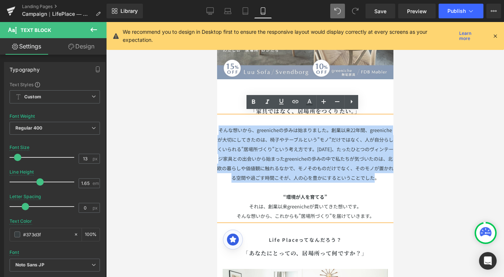
drag, startPoint x: 227, startPoint y: 128, endPoint x: 323, endPoint y: 181, distance: 109.9
click at [323, 181] on p "そんな想いから、greenicheの歩みは始まりました。創業以来22年間、greenicheが大切にしてきたのは、椅子やテーブルという"モノ"だけではなく、人…" at bounding box center [305, 154] width 176 height 57
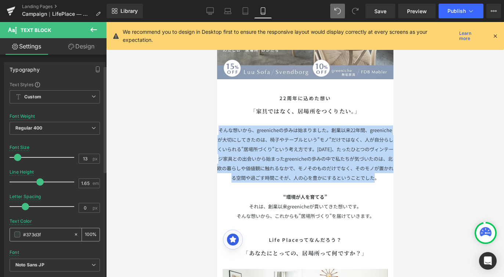
scroll to position [242, 0]
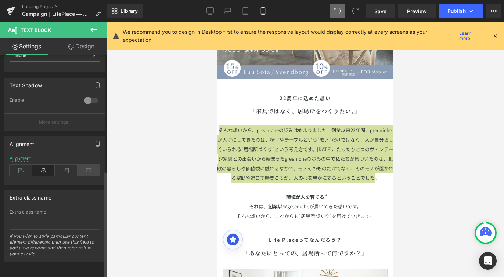
click at [83, 165] on icon at bounding box center [88, 170] width 23 height 11
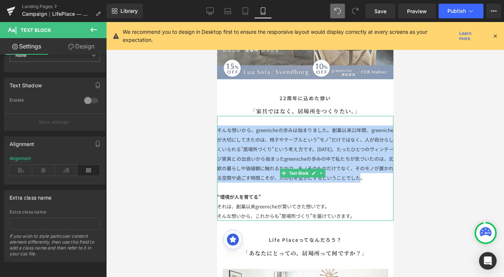
click at [261, 183] on p "そんな想いから、greenicheの歩みは始まりました。創業以来22年間、greenicheが大切にしてきたのは、椅子やテーブルという"モノ"だけではなく、人…" at bounding box center [305, 154] width 176 height 57
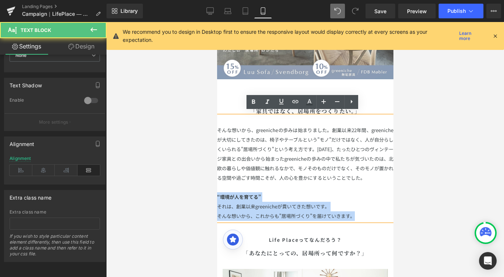
drag, startPoint x: 367, startPoint y: 224, endPoint x: 182, endPoint y: 202, distance: 186.4
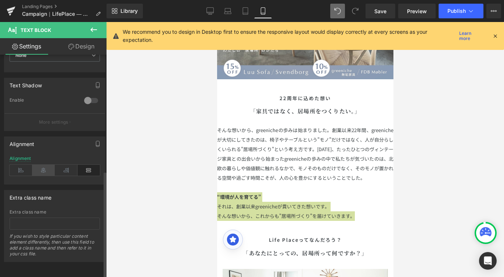
click at [44, 168] on icon at bounding box center [43, 170] width 23 height 11
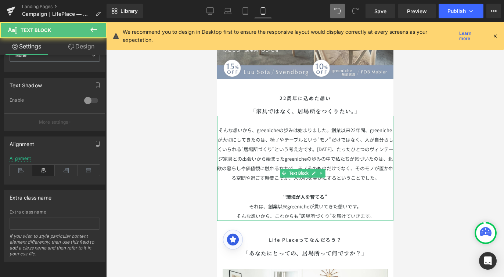
click at [246, 133] on p "そんな想いから、greenicheの歩みは始まりました。創業以来22年間、greenicheが大切にしてきたのは、椅子やテーブルという"モノ"だけではなく、人…" at bounding box center [305, 154] width 176 height 57
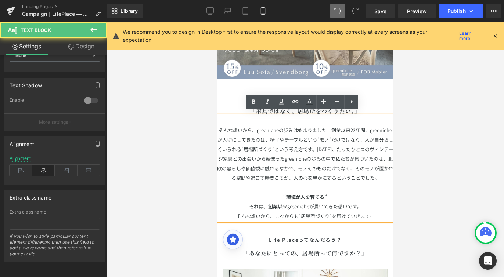
click at [228, 126] on p "そんな想いから、greenicheの歩みは始まりました。創業以来22年間、greenicheが大切にしてきたのは、椅子やテーブルという"モノ"だけではなく、人…" at bounding box center [305, 154] width 176 height 57
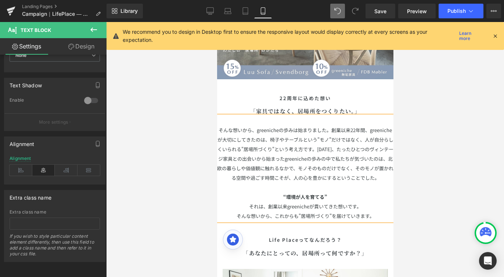
click at [340, 129] on span "そんな想いから、greenicheの歩みは始まりました。創業以来22年間、greenicheが大切にしてきたのは、椅子やテーブルという"モノ"だけではなく、人…" at bounding box center [305, 140] width 176 height 26
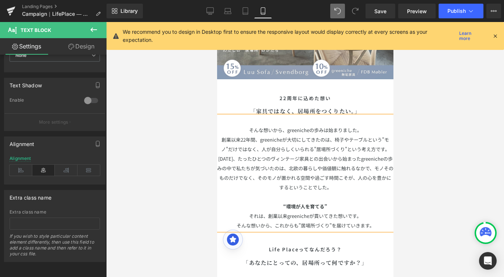
click at [372, 172] on span "[DATE]、たったひとつのヴィンテージ家具との出会いから始まったgreenicheの歩みの中で私たちが気づいたのは、北欧の暮らしや価値観に触れるなかで、モノ…" at bounding box center [305, 173] width 176 height 36
click at [432, 151] on div at bounding box center [305, 149] width 398 height 255
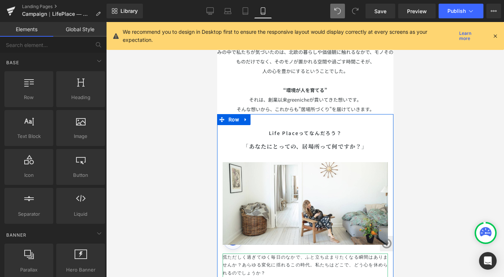
scroll to position [117, 0]
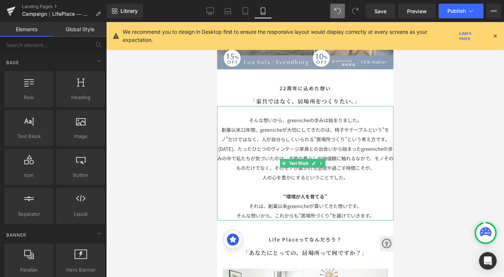
click at [328, 139] on p "創業以来22年間、greenicheが大切にしてきたのは、椅子やテーブルという"モノ"だけではなく、人が自分らしくいられる"居場所づくり"という考え方です。 …" at bounding box center [305, 149] width 176 height 48
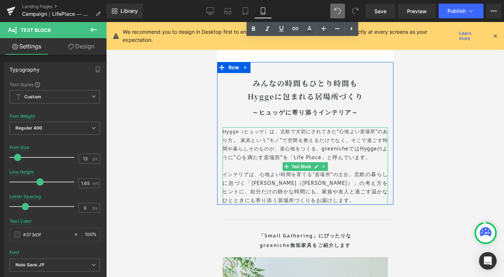
scroll to position [593, 0]
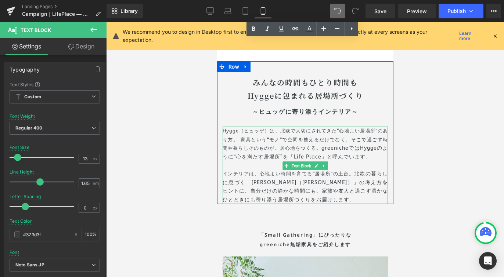
click at [306, 198] on p "インテリアは、心地よい時間を育てる“居場所”の土台。 北欧の暮らしに息づく「[PERSON_NAME]（ヒュッゲ）」の考え方をヒントに、 自分だけの静かな時間…" at bounding box center [304, 187] width 165 height 35
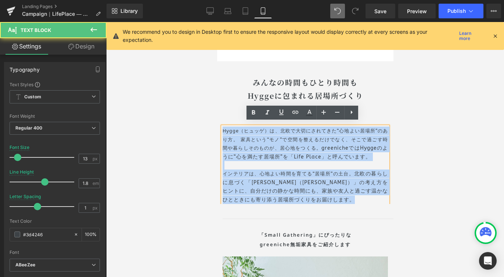
drag, startPoint x: 304, startPoint y: 196, endPoint x: 191, endPoint y: 124, distance: 133.4
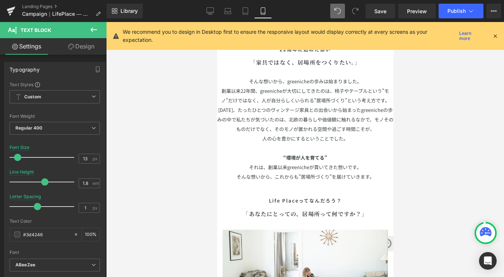
scroll to position [159, 0]
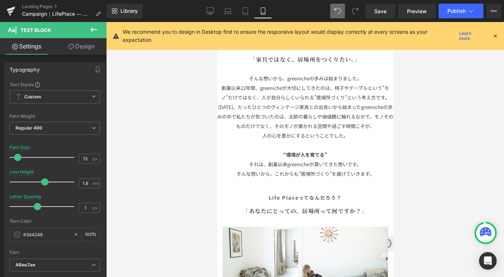
click at [293, 98] on p "創業以来22年間、greenicheが大切にしてきたのは、椅子やテーブルという"モノ"だけではなく、人が自分らしくいられる"居場所づくり"という考え方です。 …" at bounding box center [305, 107] width 176 height 48
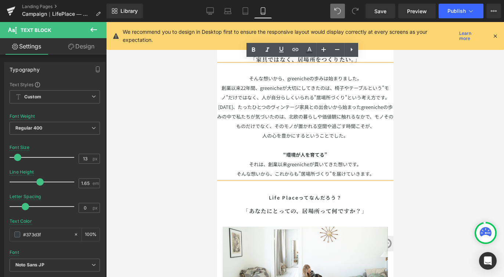
click at [439, 76] on div at bounding box center [305, 149] width 398 height 255
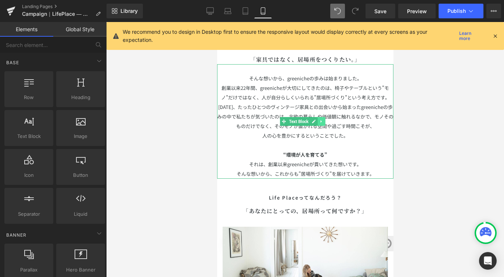
click at [323, 119] on link at bounding box center [321, 121] width 8 height 9
click at [320, 118] on link at bounding box center [317, 121] width 8 height 9
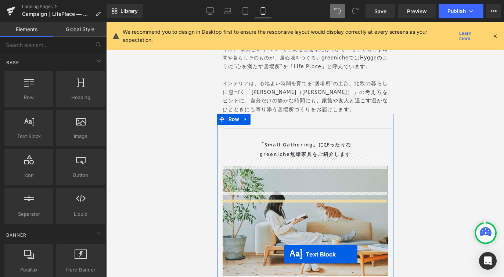
scroll to position [717, 0]
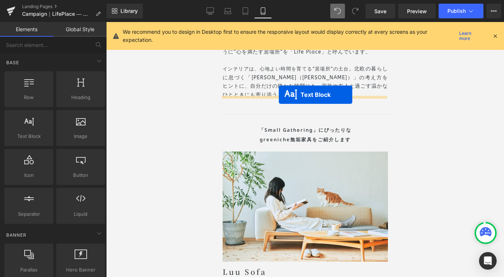
drag, startPoint x: 281, startPoint y: 231, endPoint x: 278, endPoint y: 95, distance: 136.6
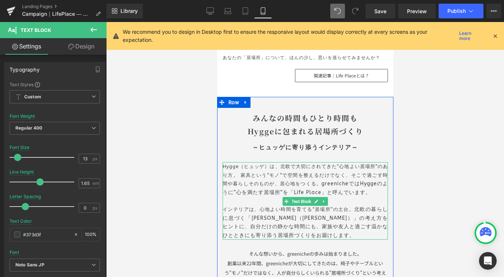
scroll to position [635, 0]
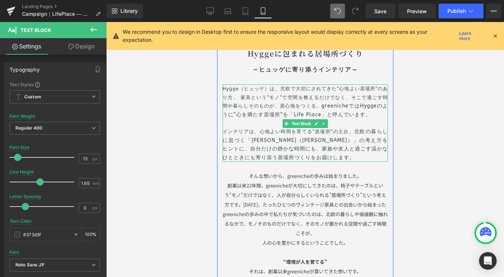
click at [231, 87] on p "Hygge（ヒュッゲ）は、北欧で大切にされてきた“心地よい居場所”のあり方。 家具という“モノ”で空間を整えるだけでなく、そこで過ごす時間や暮らしそのものが、…" at bounding box center [304, 101] width 165 height 35
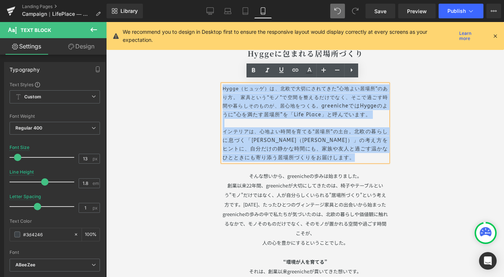
drag, startPoint x: 221, startPoint y: 83, endPoint x: 303, endPoint y: 151, distance: 106.6
click at [303, 151] on div "Hygge（ヒュッゲ）は、北欧で大切にされてきた“心地よい居場所”のあり方。 家具という“モノ”で空間を整えるだけでなく、そこで過ごす時間や暮らしそのものが、…" at bounding box center [304, 122] width 165 height 77
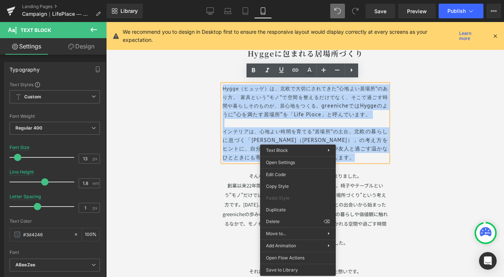
click at [272, 102] on p "Hygge（ヒュッゲ）は、北欧で大切にされてきた“心地よい居場所”のあり方。 家具という“モノ”で空間を整えるだけでなく、そこで過ごす時間や暮らしそのものが、…" at bounding box center [304, 101] width 165 height 35
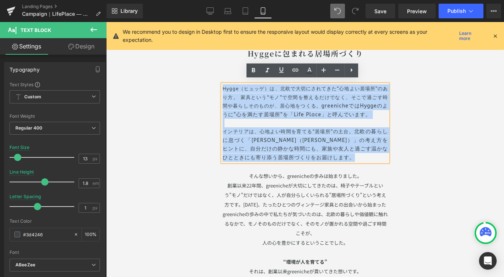
drag, startPoint x: 220, startPoint y: 82, endPoint x: 314, endPoint y: 155, distance: 119.1
click at [314, 155] on div "Hygge（ヒュッゲ）は、北欧で大切にされてきた“心地よい居場所”のあり方。 家具という“モノ”で空間を整えるだけでなく、そこで過ごす時間や暮らしそのものが、…" at bounding box center [304, 122] width 165 height 77
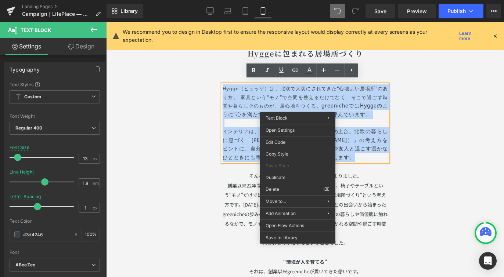
click at [247, 105] on p "Hygge（ヒュッゲ）は、北欧で大切にされてきた“心地よい居場所”のあり方。 家具という“モノ”で空間を整えるだけでなく、そこで過ごす時間や暮らしそのものが、…" at bounding box center [304, 101] width 165 height 35
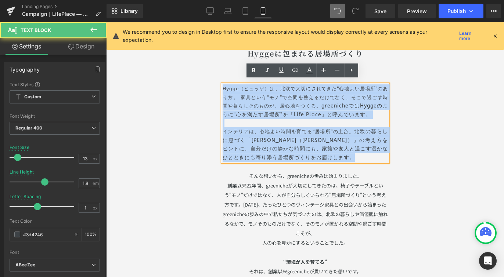
drag, startPoint x: 220, startPoint y: 84, endPoint x: 306, endPoint y: 157, distance: 112.3
click at [306, 157] on div "Hygge（ヒュッゲ）は、北欧で大切にされてきた“心地よい居場所”のあり方。 家具という“モノ”で空間を整えるだけでなく、そこで過ごす時間や暮らしそのものが、…" at bounding box center [304, 122] width 165 height 77
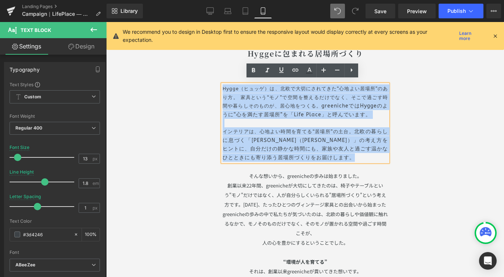
copy div "Hygge（ヒュッゲ）は、北欧で大切にされてきた“心地よい居場所”のあり方。 家具という“モノ”で空間を整えるだけでなく、そこで過ごす時間や暮らしそのものが、…"
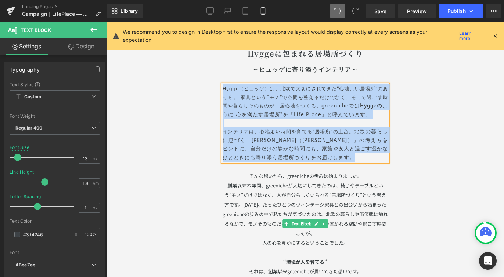
click at [312, 208] on span "[DATE]、たったひとつのヴィンテージ家具との出会いから始まったgreenicheの歩みの中で私たちが気づいたのは、北欧の暮らしや価値観に触れるなかで、モノ…" at bounding box center [304, 219] width 165 height 36
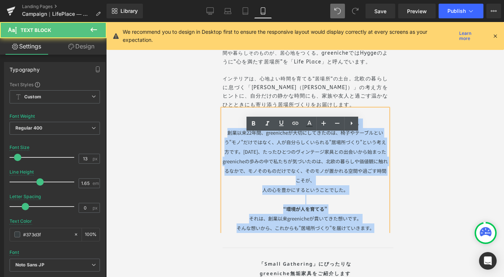
scroll to position [722, 0]
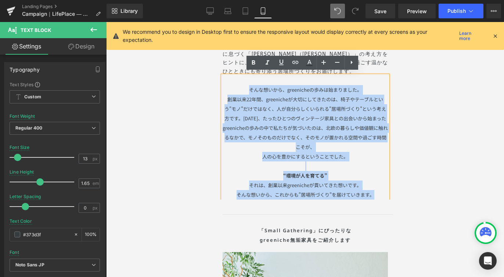
drag, startPoint x: 245, startPoint y: 173, endPoint x: 383, endPoint y: 193, distance: 139.5
click at [383, 193] on div "そんな想いから、greenicheの歩みは始まりました。 創業以来22年間、greenicheが大切にしてきたのは、椅子やテーブルという"モノ"だけではなく、…" at bounding box center [304, 138] width 165 height 124
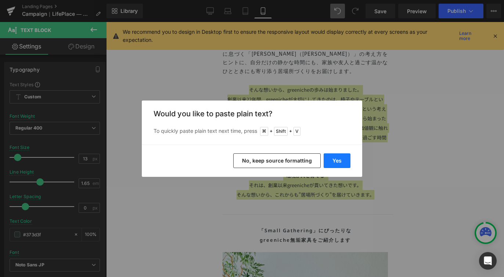
click at [344, 158] on button "Yes" at bounding box center [336, 160] width 27 height 15
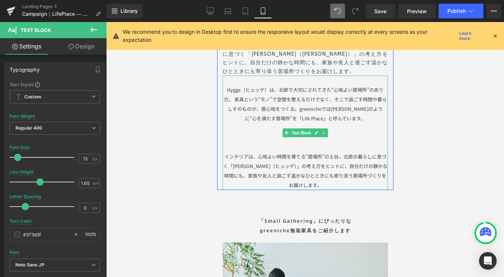
click at [311, 148] on p at bounding box center [304, 147] width 165 height 10
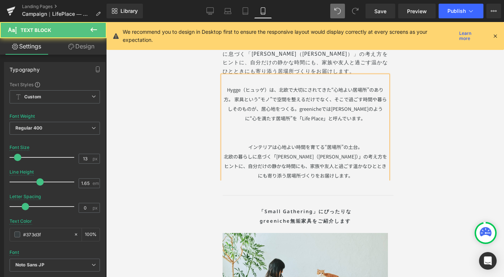
click at [363, 154] on p "北欧の暮らしに息づく「[PERSON_NAME]（[PERSON_NAME]）」の考え方をヒントに、自分だけの静かな時間にも、家族や友人と過ごす温かなひととき…" at bounding box center [304, 166] width 165 height 29
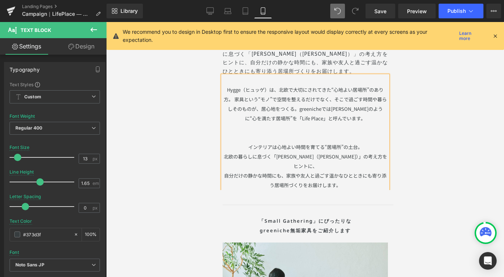
click at [283, 171] on p "自分だけの静かな時間にも、家族や友人と過ごす温かなひとときにも寄り添う居場所づくりをお届けします。" at bounding box center [304, 180] width 165 height 19
click at [367, 172] on span "家族や友人と過ごす温かなひとときにも寄り添う居場所づくりをお届けします。" at bounding box center [327, 180] width 117 height 17
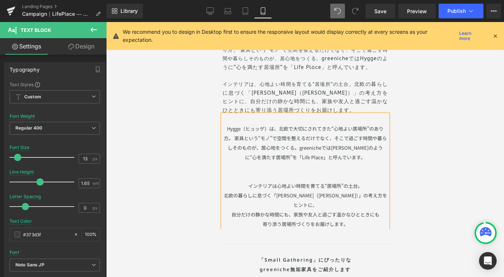
scroll to position [596, 0]
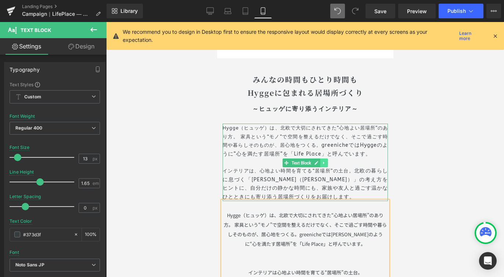
click at [322, 161] on icon at bounding box center [324, 163] width 4 height 4
click at [325, 161] on icon at bounding box center [327, 163] width 4 height 4
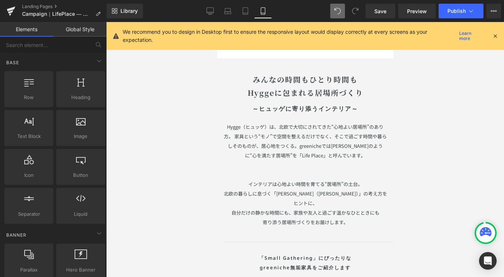
click at [407, 130] on div at bounding box center [305, 149] width 398 height 255
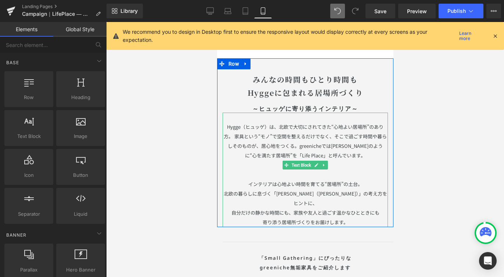
click at [267, 181] on p "インテリアは心地よい時間を育てる“居場所”の土台。" at bounding box center [304, 185] width 165 height 10
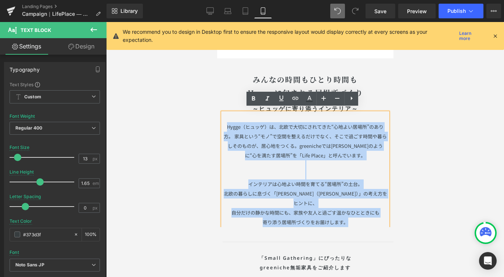
drag, startPoint x: 348, startPoint y: 209, endPoint x: 225, endPoint y: 124, distance: 149.0
click at [225, 124] on div "Hygge（ヒュッゲ）は、北欧で大切にされてきた“心地よい居場所”のあり方。 家具という“モノ”で空間を整えるだけでなく、そこで過ごす時間や暮らしそのものが、…" at bounding box center [304, 170] width 165 height 115
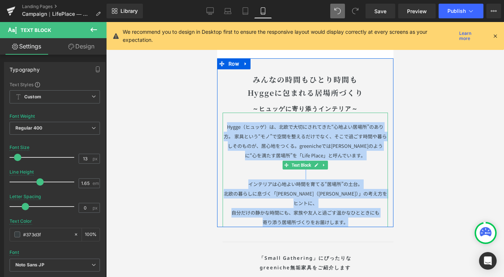
click at [240, 153] on p "Hygge（ヒュッゲ）は、北欧で大切にされてきた“心地よい居場所”のあり方。 家具という“モノ”で空間を整えるだけでなく、そこで過ごす時間や暮らしそのものが、…" at bounding box center [304, 141] width 165 height 38
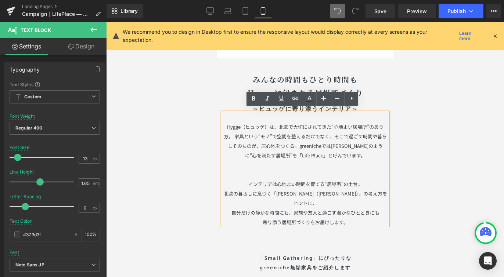
click at [223, 122] on p "Hygge（ヒュッゲ）は、北欧で大切にされてきた“心地よい居場所”のあり方。 家具という“モノ”で空間を整えるだけでなく、そこで過ごす時間や暮らしそのものが、…" at bounding box center [304, 141] width 165 height 38
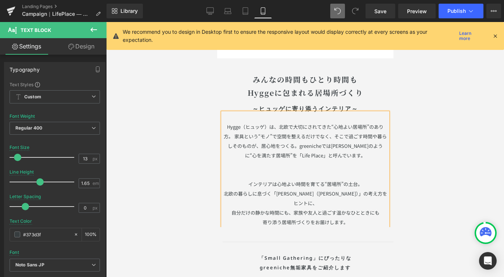
click at [445, 116] on div at bounding box center [305, 149] width 398 height 255
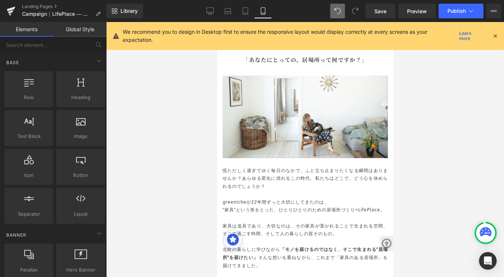
scroll to position [351, 0]
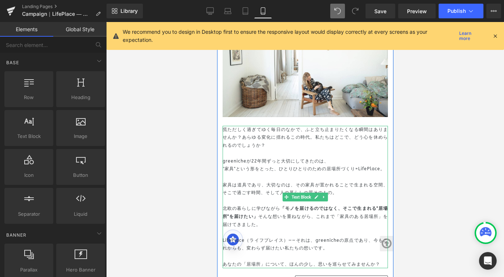
click at [225, 127] on div "慌ただしく過ぎてゆく毎日のなかで、ふと立ち止まりたくなる瞬間はありませんか？あらゆる変化に揺れるこの時代。私たちはどこで、どう心を休められるのでしょうか？ g…" at bounding box center [304, 197] width 165 height 143
click at [222, 126] on div "慌ただしく過ぎてゆく毎日のなかで、ふと立ち止まりたくなる瞬間はありませんか？あらゆる変化に揺れるこの時代。私たちはどこで、どう心を休められるのでしょうか？ g…" at bounding box center [304, 197] width 165 height 143
click at [224, 127] on p "慌ただしく過ぎてゆく毎日のなかで、ふと立ち止まりたくなる瞬間はありませんか？あらゆる変化に揺れるこの時代。私たちはどこで、どう心を休められるのでしょうか？" at bounding box center [304, 138] width 165 height 24
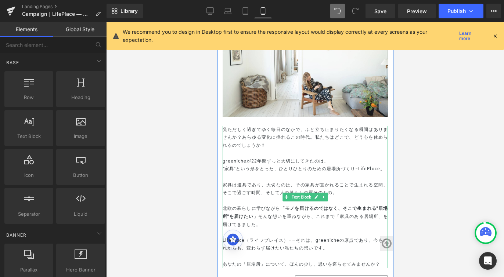
click at [224, 127] on p "慌ただしく過ぎてゆく毎日のなかで、ふと立ち止まりたくなる瞬間はありませんか？あらゆる変化に揺れるこの時代。私たちはどこで、どう心を休められるのでしょうか？" at bounding box center [304, 138] width 165 height 24
click at [225, 126] on p "慌ただしく過ぎてゆく毎日のなかで、ふと立ち止まりたくなる瞬間はありませんか？あらゆる変化に揺れるこの時代。私たちはどこで、どう心を休められるのでしょうか？" at bounding box center [304, 138] width 165 height 24
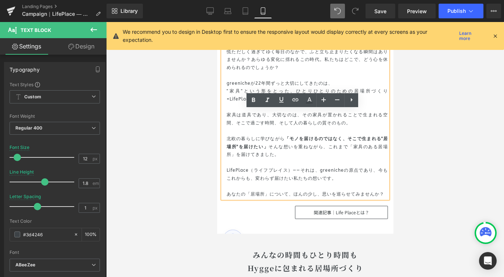
scroll to position [430, 0]
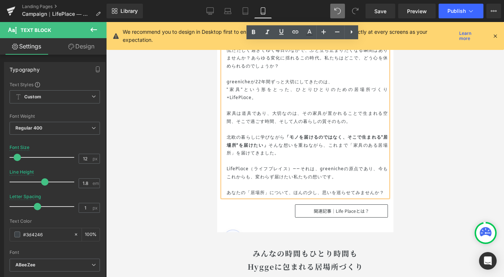
click at [423, 124] on div at bounding box center [305, 149] width 398 height 255
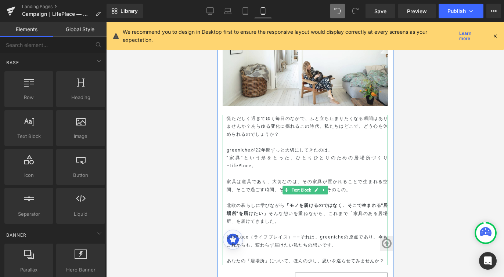
scroll to position [303, 0]
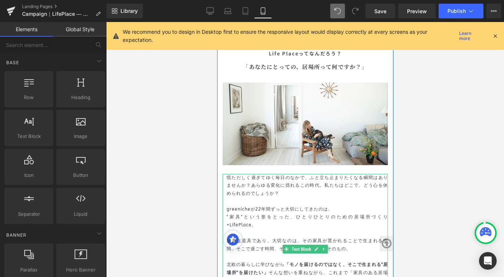
click at [226, 174] on p "慌ただしく過ぎてゆく毎日のなかで、ふと立ち止まりたくなる瞬間はありませんか？あらゆる変化に揺れるこの時代。私たちはどこで、どう心を休められるのでしょうか？" at bounding box center [306, 186] width 161 height 24
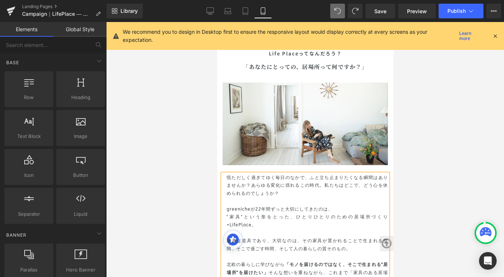
click at [431, 137] on div at bounding box center [305, 149] width 398 height 255
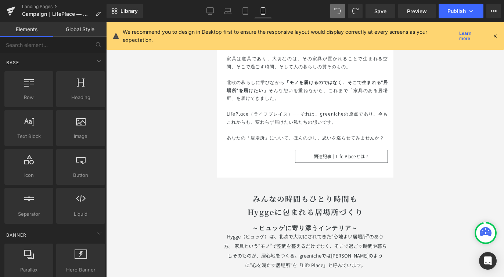
scroll to position [558, 0]
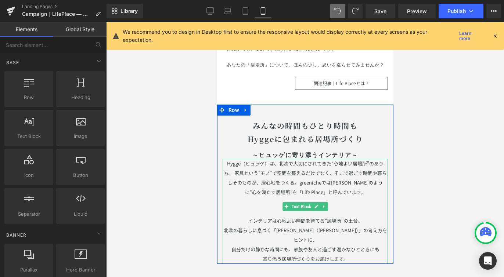
click at [225, 160] on span "Hygge（ヒュッゲ）は、北欧で大切にされてきた“心地よい居場所”のあり方。 家具という“モノ”で空間を整えるだけでなく、そこで過ごす時間や暮らしそのものが、…" at bounding box center [304, 178] width 163 height 36
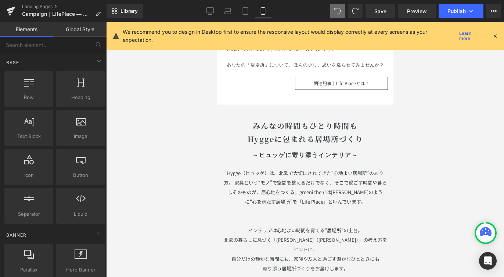
click at [450, 109] on div at bounding box center [305, 149] width 398 height 255
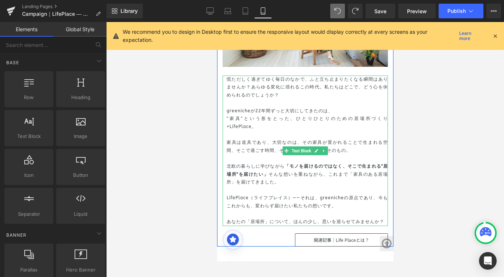
scroll to position [401, 0]
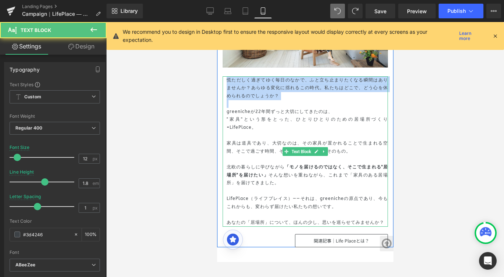
drag, startPoint x: 225, startPoint y: 76, endPoint x: 236, endPoint y: 98, distance: 25.0
click at [236, 98] on div "慌ただしく過ぎてゆく毎日のなかで、ふと立ち止まりたくなる瞬間はありませんか？あらゆる変化に揺れるこの時代。私たちはどこで、どう心を休められるのでしょうか？ g…" at bounding box center [304, 151] width 165 height 151
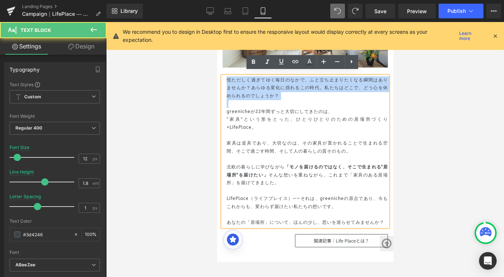
click at [229, 80] on p "慌ただしく過ぎてゆく毎日のなかで、ふと立ち止まりたくなる瞬間はありませんか？あらゆる変化に揺れるこの時代。私たちはどこで、どう心を休められるのでしょうか？" at bounding box center [306, 88] width 161 height 24
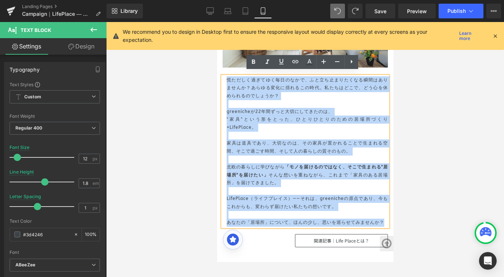
drag, startPoint x: 224, startPoint y: 74, endPoint x: 379, endPoint y: 217, distance: 210.7
click at [379, 217] on div "慌ただしく過ぎてゆく毎日のなかで、ふと立ち止まりたくなる瞬間はありませんか？あらゆる変化に揺れるこの時代。私たちはどこで、どう心を休められるのでしょうか？ g…" at bounding box center [304, 151] width 165 height 151
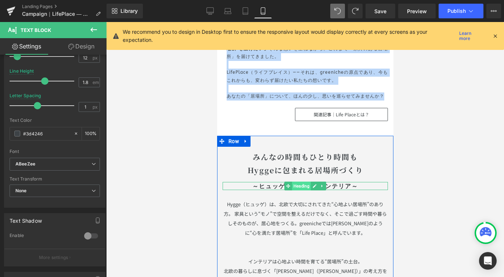
scroll to position [590, 0]
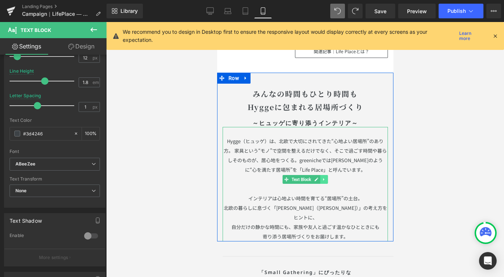
click at [322, 177] on icon at bounding box center [324, 179] width 4 height 4
click at [318, 177] on icon at bounding box center [320, 179] width 4 height 4
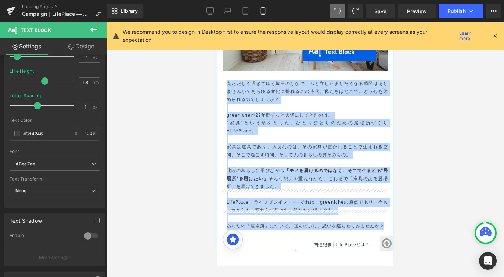
scroll to position [375, 0]
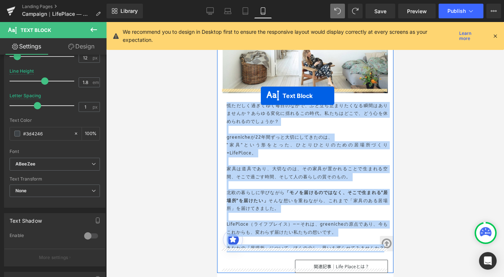
drag, startPoint x: 284, startPoint y: 130, endPoint x: 260, endPoint y: 96, distance: 41.7
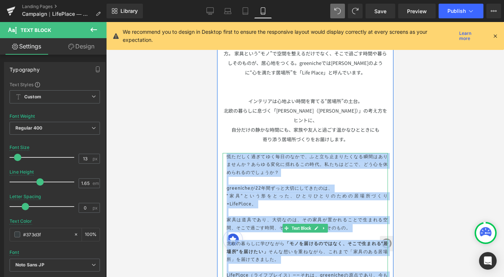
scroll to position [482, 0]
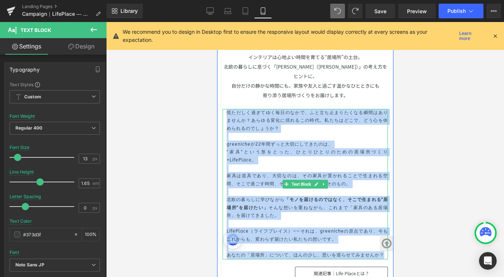
click at [302, 196] on p "北欧の暮らしに学びながら 「モノを届けるのではなく、そこで生まれる"居場所"を届けたい」 そんな想いを重ねながら、これまで「家具のある居場所」を届けてきました。" at bounding box center [306, 208] width 161 height 24
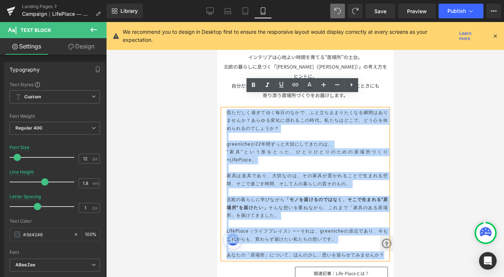
drag, startPoint x: 224, startPoint y: 97, endPoint x: 379, endPoint y: 243, distance: 212.2
click at [379, 243] on div "慌ただしく過ぎてゆく毎日のなかで、ふと立ち止まりたくなる瞬間はありませんか？あらゆる変化に揺れるこの時代。私たちはどこで、どう心を休められるのでしょうか？ g…" at bounding box center [304, 184] width 165 height 151
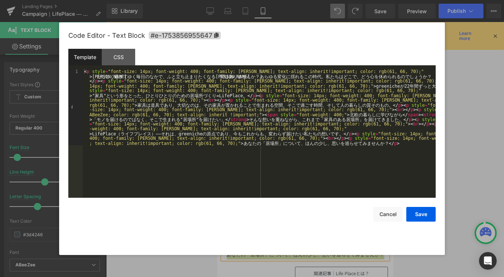
click at [478, 62] on div at bounding box center [252, 138] width 504 height 277
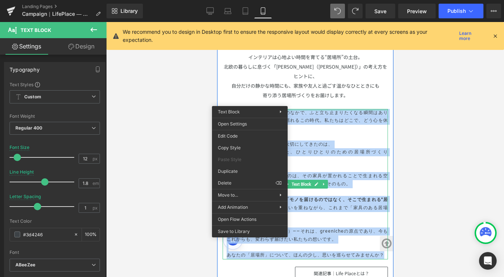
click at [321, 109] on div "慌ただしく過ぎてゆく毎日のなかで、ふと立ち止まりたくなる瞬間はありませんか？あらゆる変化に揺れるこの時代。私たちはどこで、どう心を休められるのでしょうか？ g…" at bounding box center [304, 184] width 165 height 151
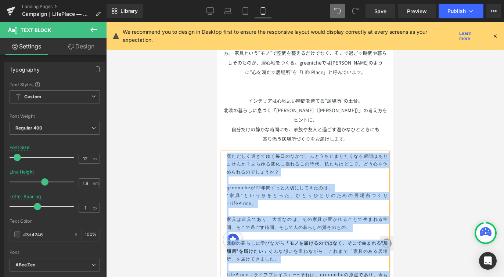
scroll to position [372, 0]
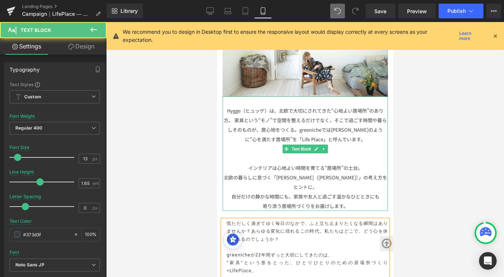
click at [345, 202] on p "寄り添う居場所づくりをお届けします。" at bounding box center [304, 207] width 165 height 10
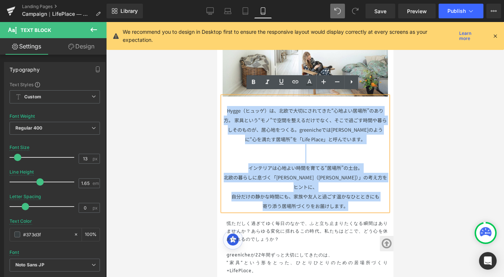
drag, startPoint x: 345, startPoint y: 192, endPoint x: 221, endPoint y: 111, distance: 148.8
click at [222, 111] on div "Hygge（ヒュッゲ）は、北欧で大切にされてきた“心地よい居場所”のあり方。 家具という“モノ”で空間を整えるだけでなく、そこで過ごす時間や暮らしそのものが、…" at bounding box center [304, 154] width 165 height 115
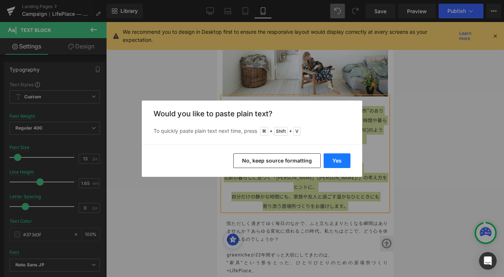
click at [330, 155] on button "Yes" at bounding box center [336, 160] width 27 height 15
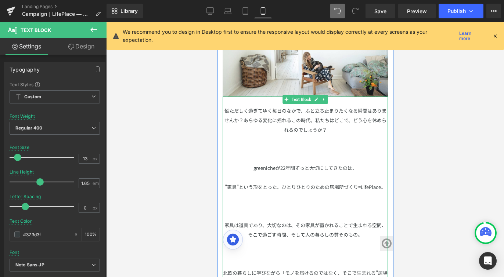
click at [251, 165] on p "greenicheが22年間ずっと大切にしてきたのは、" at bounding box center [304, 168] width 165 height 10
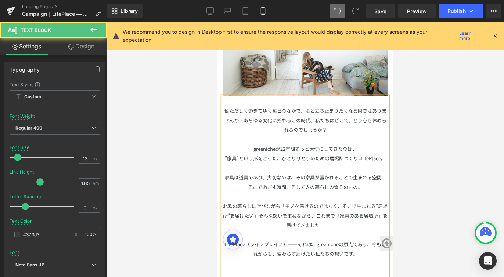
click at [303, 108] on p "慌ただしく過ぎてゆく毎日のなかで、ふと立ち止まりたくなる瞬間はありませんか？あらゆる変化に揺れるこの時代。私たちはどこで、どう心を休められるのでしょうか？" at bounding box center [304, 120] width 165 height 29
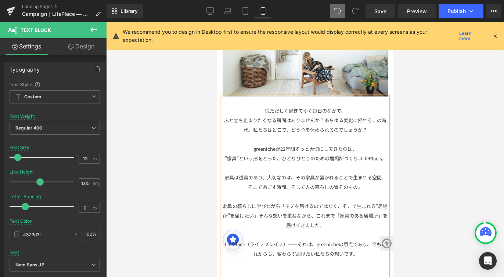
click at [323, 118] on p "ふと立ち止まりたくなる瞬間はありませんか？あらゆる変化に揺れるこの時代。私たちはどこで、どう心を休められるのでしょうか？" at bounding box center [304, 125] width 165 height 19
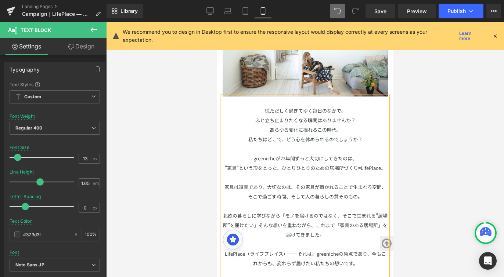
click at [420, 114] on div at bounding box center [305, 149] width 398 height 255
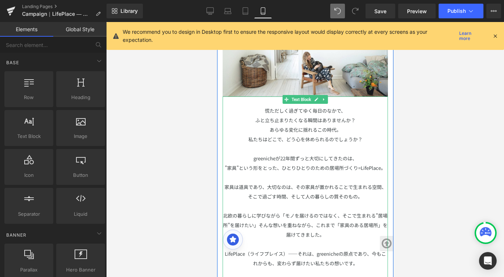
click at [294, 184] on p "家具は道具であり、大切なのは、その家具が置かれることで生まれる空間、そこで過ごす時間、そして人の暮らしの質そのもの。" at bounding box center [304, 191] width 165 height 19
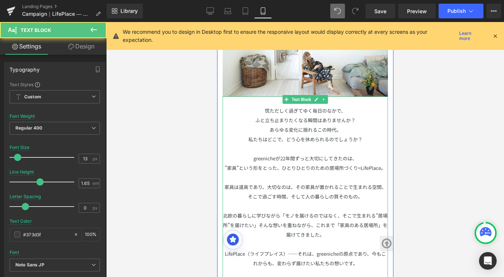
click at [294, 184] on p "家具は道具であり、大切なのは、その家具が置かれることで生まれる空間、そこで過ごす時間、そして人の暮らしの質そのもの。" at bounding box center [304, 191] width 165 height 19
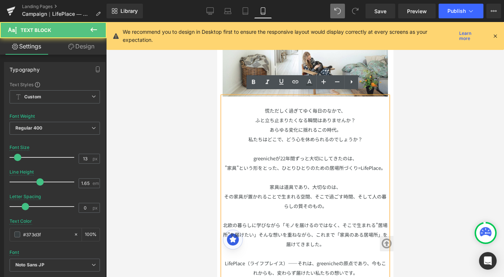
click at [312, 192] on p "その家具が置かれることで生まれる空間、そこで過ごす時間、そして人の暮らしの質そのもの。" at bounding box center [304, 201] width 165 height 19
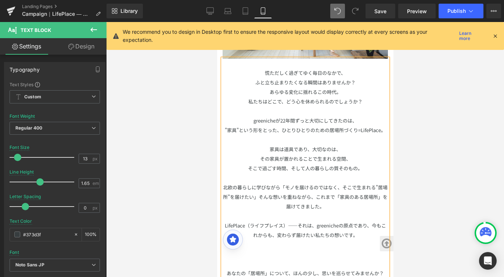
scroll to position [428, 0]
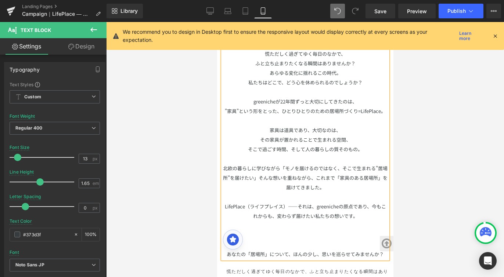
click at [340, 166] on p "北欧の暮らしに学びながら「モノを届けるのではなく、そこで生まれる"居場所"を届けたい」そんな想いを重ねながら、これまで「家具のある居場所」を届けてきました。" at bounding box center [304, 178] width 165 height 29
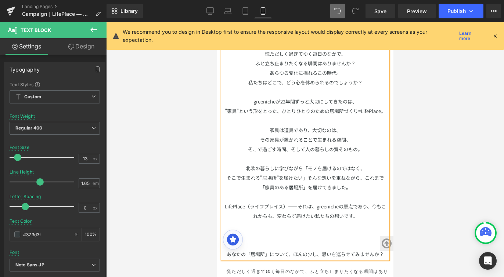
click at [361, 173] on p "そこで生まれる"居場所"を届けたい」そんな想いを重ねながら、これまで「家具のある居場所」を届けてきました。" at bounding box center [304, 182] width 165 height 19
click at [368, 202] on p "LifePlace（ライフプレイス）——それは、greenicheの原点であり、今もこれからも、変わらず届けたい私たちの想いです。" at bounding box center [304, 211] width 165 height 19
click at [277, 240] on p at bounding box center [304, 245] width 165 height 10
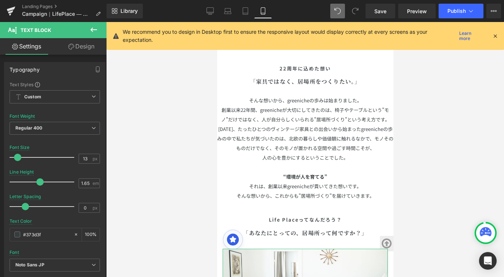
scroll to position [126, 0]
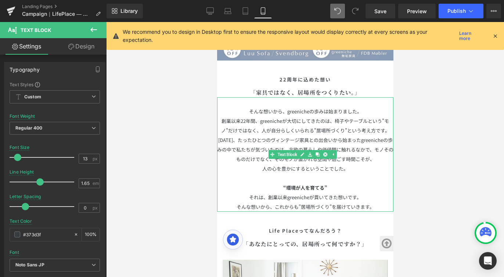
click at [333, 118] on span "創業以来22年間、greenicheが大切にしてきたのは、椅子やテーブルという"モノ"だけではなく、人が自分らしくいられる"居場所づくり"という考え方です。" at bounding box center [305, 125] width 169 height 17
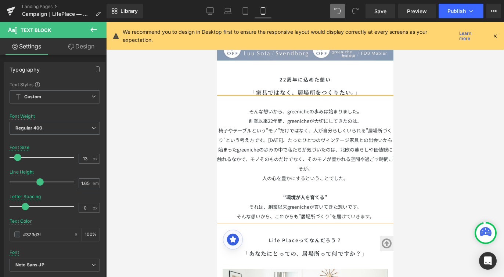
click at [391, 2] on div "Library Mobile Desktop Laptop Tablet Mobile Save Preview Publish Scheduled View…" at bounding box center [304, 11] width 397 height 22
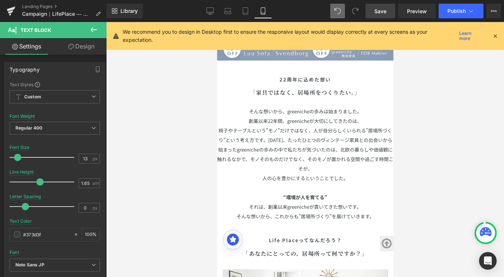
click at [377, 13] on span "Save" at bounding box center [380, 11] width 12 height 8
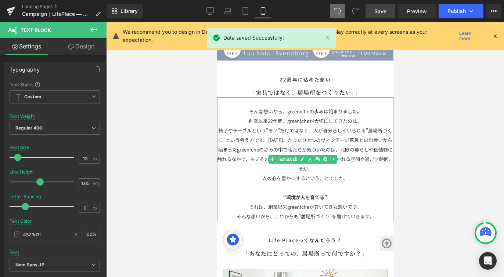
click at [371, 108] on p "そんな想いから、greenicheの歩みは始まりました。" at bounding box center [305, 112] width 176 height 10
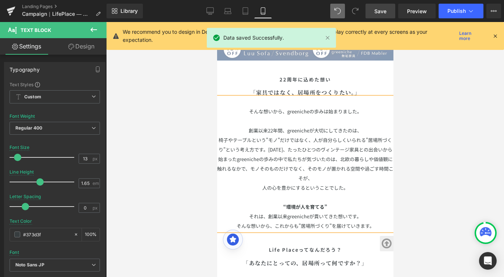
click at [350, 137] on span "椅子やテーブルという"モノ"だけではなく、人が自分らしくいられる"居場所づくり"という考え方です。" at bounding box center [305, 145] width 174 height 17
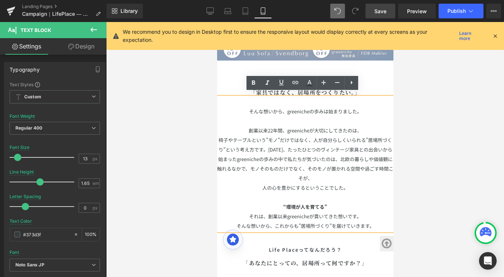
click at [315, 137] on span "椅子やテーブルという"モノ"だけではなく、人が自分らしくいられる"居場所づくり"という考え方です。" at bounding box center [305, 145] width 174 height 17
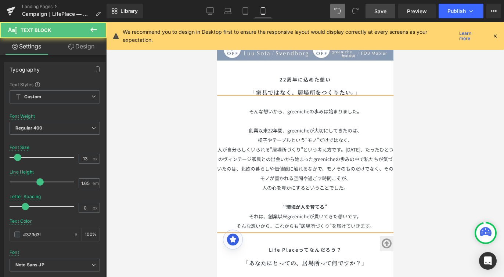
click at [347, 146] on span "[DATE]、たったひとつのヴィンテージ家具との出会いから始まったgreenicheの歩みの中で私たちが気づいたのは、北欧の暮らしや価値観に触れるなかで、モノ…" at bounding box center [305, 164] width 176 height 36
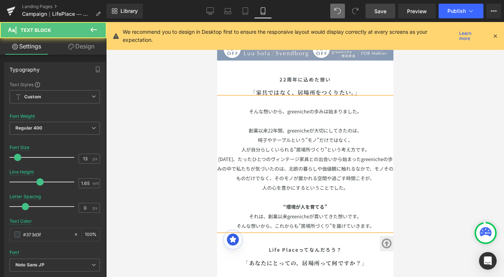
click at [358, 156] on span "[DATE]、たったひとつのヴィンテージ家具との出会いから始まったgreenicheの歩みの中で私たちが気づいたのは、北欧の暮らしや価値観に触れるなかで、モノ…" at bounding box center [305, 169] width 176 height 26
click at [322, 165] on span "greenicheの歩みの中で私たちが気づいたのは、北欧の暮らしや価値観に触れるなかで、モノそのものだけでなく、そのモノが置かれる空間や過ごす時間こそが、" at bounding box center [304, 173] width 175 height 17
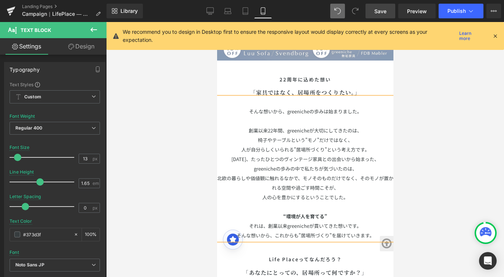
click at [362, 175] on span "北欧の暮らしや価値観に触れるなかで、モノそのものだけでなく、そのモノが置かれる空間や過ごす時間こそが、" at bounding box center [305, 183] width 176 height 17
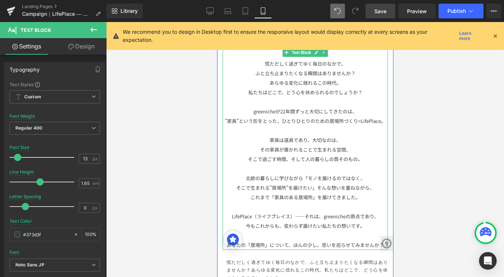
scroll to position [447, 0]
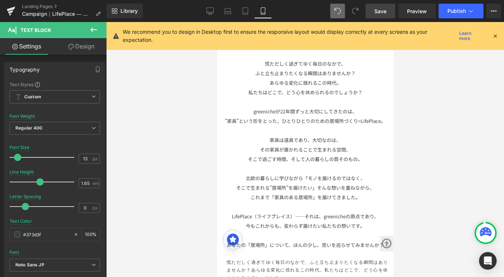
click at [392, 12] on link "Save" at bounding box center [380, 11] width 30 height 15
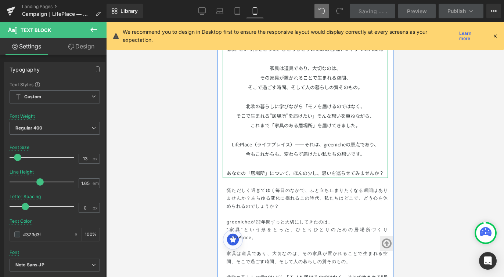
scroll to position [586, 0]
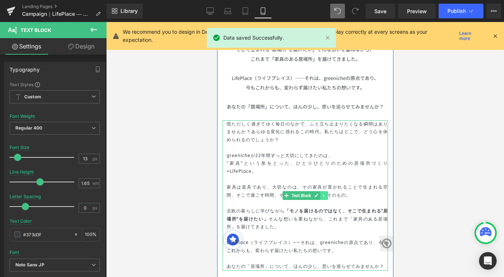
click at [323, 194] on icon at bounding box center [323, 195] width 1 height 3
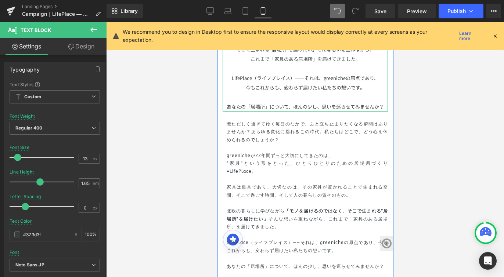
click at [344, 97] on p at bounding box center [304, 98] width 165 height 10
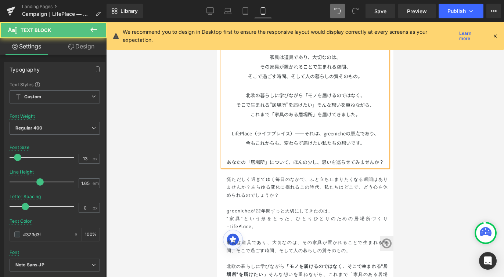
scroll to position [527, 0]
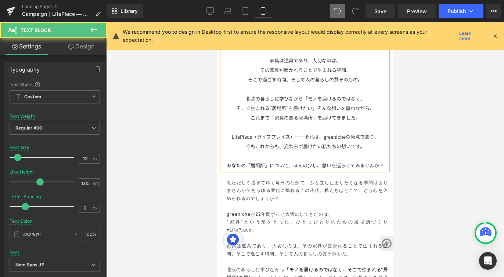
click at [302, 94] on p "北欧の暮らしに学びながら「モノを届けるのではなく、" at bounding box center [304, 99] width 165 height 10
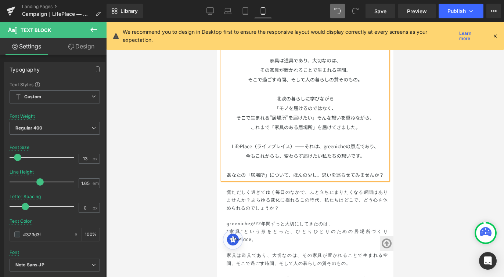
click at [235, 115] on p "そこで生まれる"居場所"を届けたい」そんな想いを重ねながら、" at bounding box center [304, 118] width 165 height 10
click at [364, 105] on span "そこで生まれる"居場所"を届けたい」そんな想いを重ねながら、" at bounding box center [336, 113] width 100 height 17
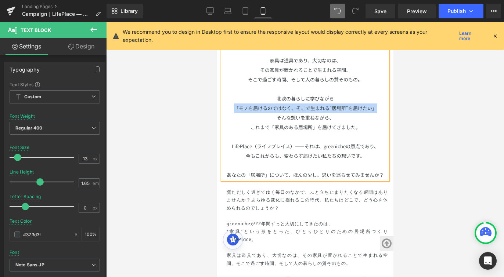
drag, startPoint x: 373, startPoint y: 102, endPoint x: 232, endPoint y: 104, distance: 141.0
click at [232, 104] on p "「モノを届けるのではなく、 そこで生まれる"居場所"を届けたい」" at bounding box center [304, 109] width 165 height 10
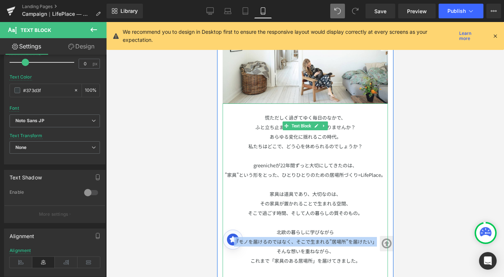
scroll to position [392, 0]
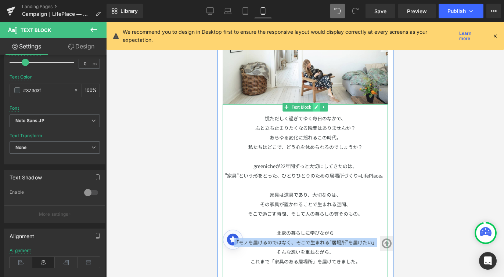
click at [312, 106] on link at bounding box center [316, 107] width 8 height 9
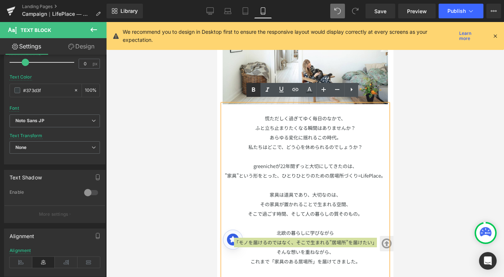
click at [252, 91] on icon at bounding box center [253, 89] width 3 height 4
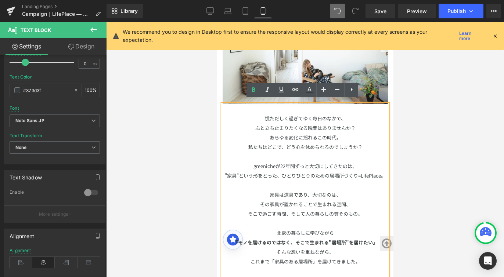
click at [281, 190] on p "家具は道具であり、大切なのは、" at bounding box center [304, 195] width 165 height 10
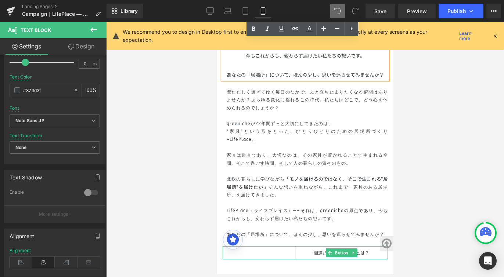
scroll to position [620, 0]
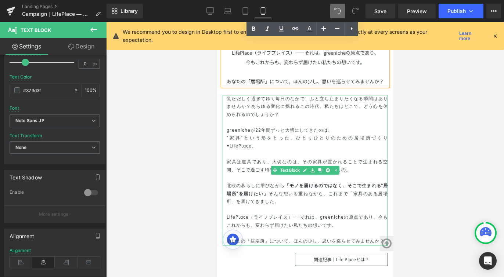
click at [256, 134] on p ""家具"という形をとった、ひとりひとりのための居場所づくり=LifePlace。" at bounding box center [306, 142] width 161 height 16
click at [177, 157] on div at bounding box center [305, 149] width 398 height 255
click at [180, 156] on div at bounding box center [305, 149] width 398 height 255
click at [195, 135] on div at bounding box center [305, 149] width 398 height 255
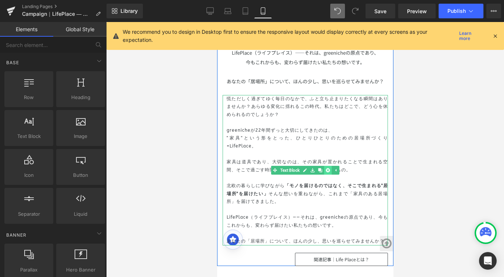
click at [325, 168] on icon at bounding box center [327, 170] width 4 height 4
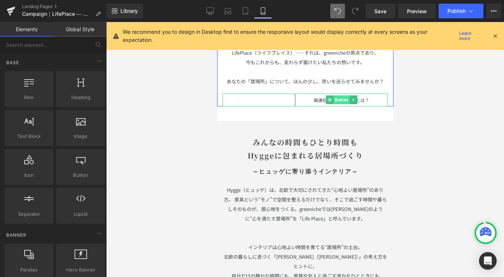
click at [343, 96] on span "Button" at bounding box center [341, 99] width 16 height 9
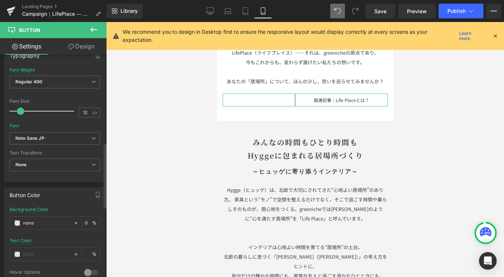
scroll to position [303, 0]
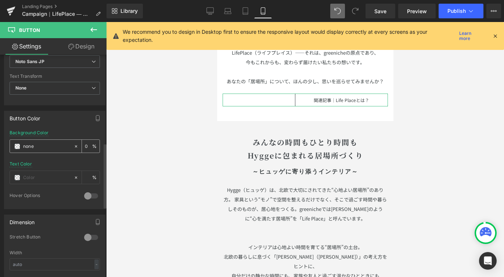
click at [36, 147] on input "none" at bounding box center [46, 146] width 47 height 8
type input "n"
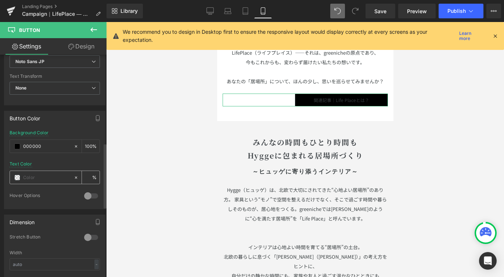
type input "000000"
click at [36, 176] on input "text" at bounding box center [46, 178] width 47 height 8
type input "FFFFFF"
click at [411, 120] on div at bounding box center [305, 149] width 398 height 255
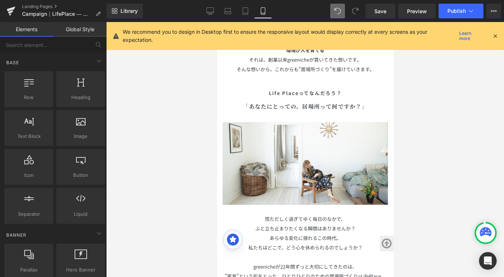
scroll to position [192, 0]
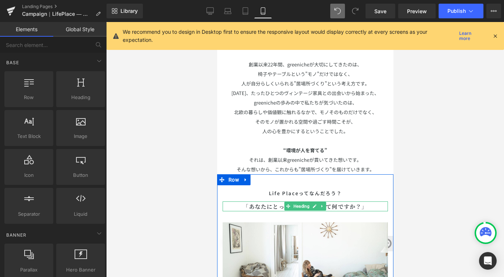
click at [268, 203] on b "「あなたにとっての、居場所って何ですか？」" at bounding box center [304, 207] width 124 height 8
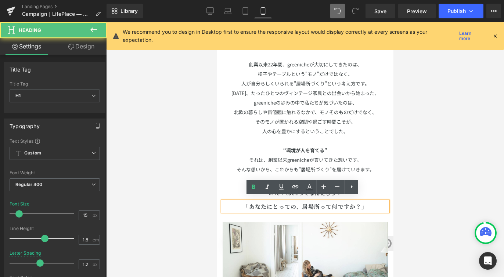
click at [268, 203] on b "「あなたにとっての、居場所って何ですか？」" at bounding box center [304, 207] width 124 height 8
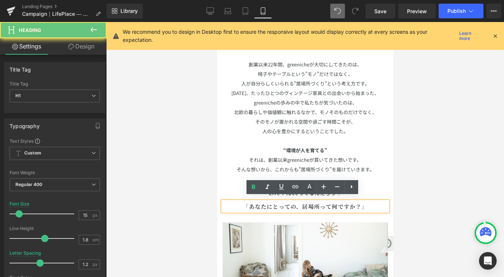
click at [268, 203] on b "「あなたにとっての、居場所って何ですか？」" at bounding box center [304, 207] width 124 height 8
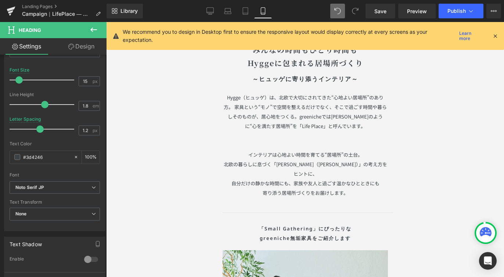
scroll to position [811, 0]
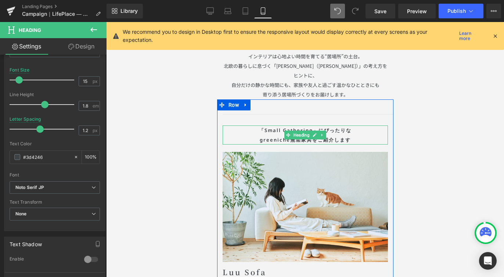
click at [270, 126] on h1 "「Small Gathering」にぴったりな greeniche無垢家具をご紹介します" at bounding box center [304, 135] width 165 height 19
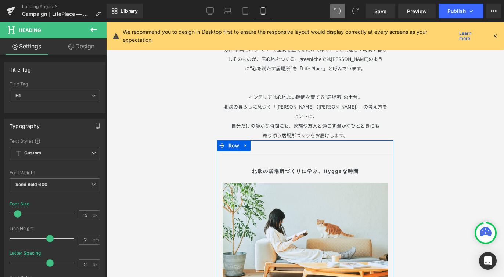
scroll to position [763, 0]
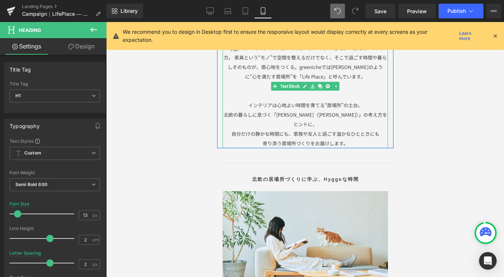
click at [246, 93] on p at bounding box center [304, 96] width 165 height 10
click at [244, 101] on p "インテリアは心地よい時間を育てる“居場所”の土台。" at bounding box center [304, 106] width 165 height 10
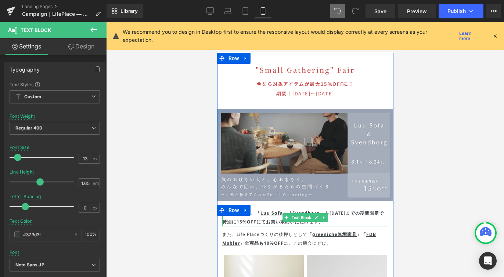
scroll to position [1436, 0]
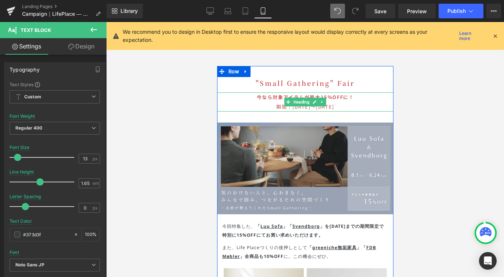
click at [298, 103] on span "期間｜[DATE]〜[DATE]" at bounding box center [305, 106] width 58 height 7
click at [299, 103] on span "期間｜[DATE]〜[DATE]" at bounding box center [305, 106] width 58 height 7
click at [359, 93] on h1 "今なら対象アイテムが最大15%OFFに！ 期間｜[DATE]〜[DATE]" at bounding box center [305, 102] width 176 height 19
click at [356, 93] on h1 "今なら対象アイテムが最大15%OFFに！ 期間｜[DATE]〜[DATE]" at bounding box center [305, 102] width 176 height 19
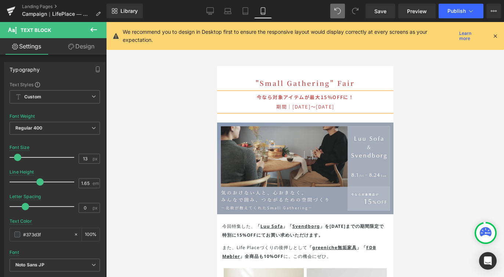
click at [354, 93] on h1 "今なら対象アイテムが最大15%OFFに！ 期間｜[DATE]〜[DATE]" at bounding box center [305, 102] width 176 height 19
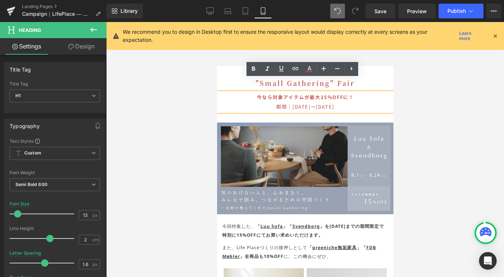
click at [298, 103] on span "期間｜[DATE]〜[DATE]" at bounding box center [305, 106] width 58 height 7
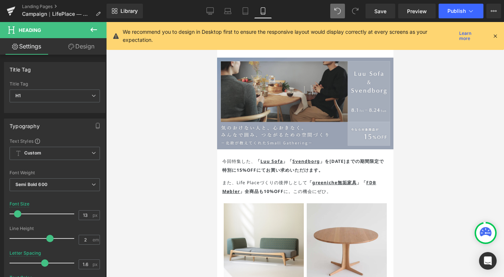
scroll to position [1414, 0]
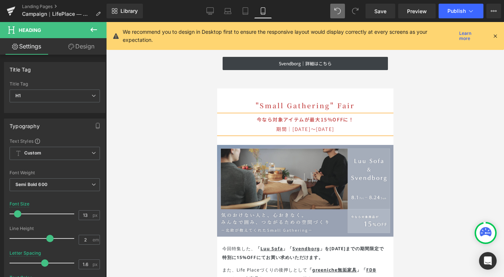
click at [306, 99] on div ""Small Gathering" Fair Heading" at bounding box center [305, 105] width 176 height 12
click at [306, 99] on h1 ""Small Gathering" Fair" at bounding box center [305, 105] width 176 height 12
click at [326, 99] on h1 ""Small Gathering" Fair" at bounding box center [305, 105] width 176 height 12
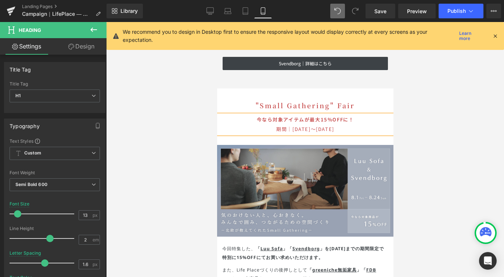
click at [323, 99] on h1 ""Small Gathering" Fair" at bounding box center [305, 105] width 176 height 12
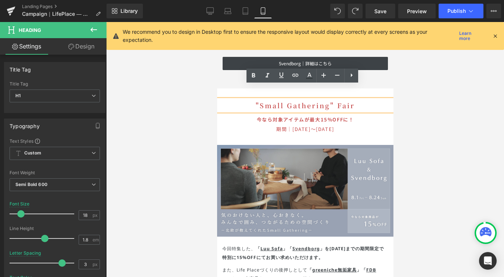
click at [309, 99] on h1 ""Small Gathering" Fair" at bounding box center [305, 105] width 176 height 12
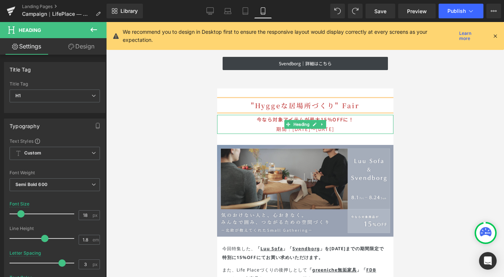
click at [334, 126] on span "期間｜[DATE]〜[DATE]" at bounding box center [305, 129] width 58 height 7
click at [314, 126] on span "期間｜[DATE]〜[DATE]" at bounding box center [305, 129] width 58 height 7
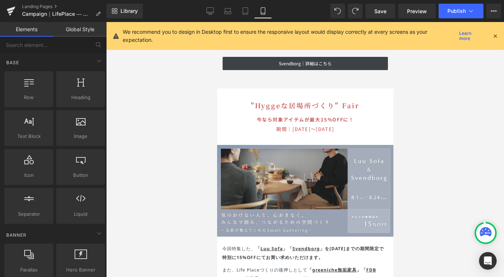
click at [426, 111] on div at bounding box center [305, 149] width 398 height 255
click at [379, 14] on span "Save" at bounding box center [380, 11] width 12 height 8
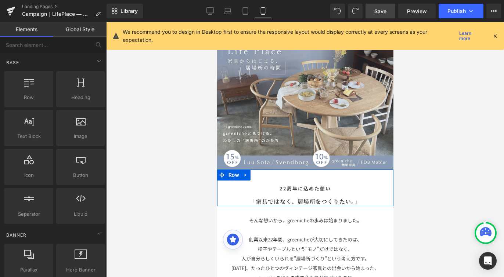
scroll to position [28, 0]
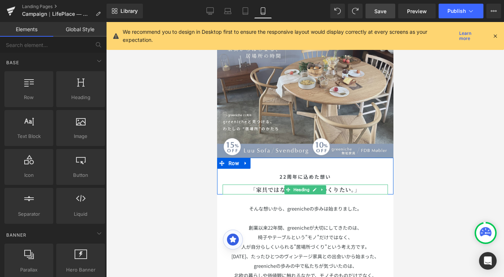
click at [252, 186] on b "「家具ではなく、居場所をつくりたい。」" at bounding box center [305, 190] width 111 height 8
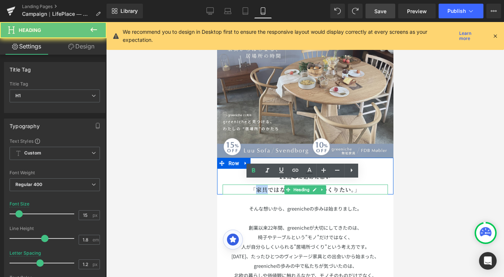
click at [252, 186] on b "「家具ではなく、居場所をつくりたい。」" at bounding box center [305, 190] width 111 height 8
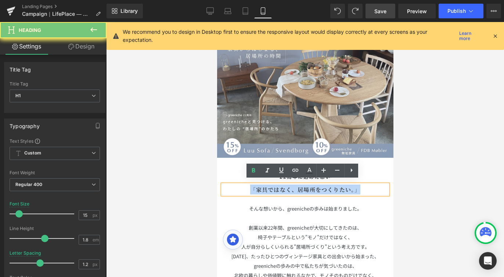
click at [252, 186] on b "「家具ではなく、居場所をつくりたい。」" at bounding box center [305, 190] width 111 height 8
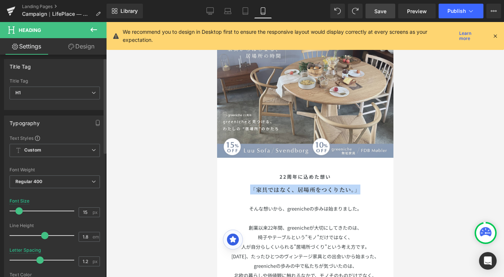
scroll to position [11, 0]
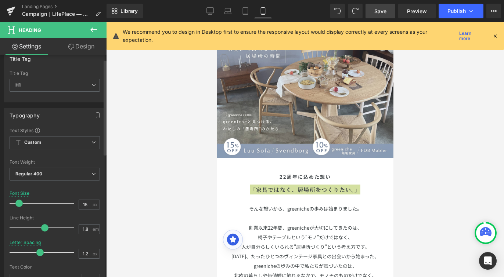
click at [21, 205] on span at bounding box center [18, 203] width 7 height 7
click at [84, 207] on input "15" at bounding box center [85, 204] width 13 height 9
type input "18"
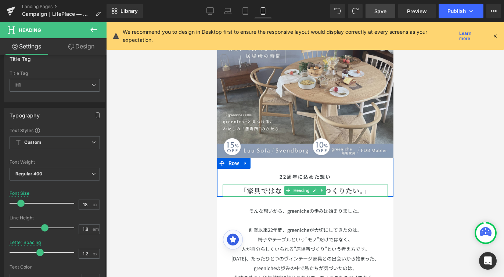
click at [241, 186] on b "「家具ではなく、居場所をつくりたい。」" at bounding box center [304, 191] width 131 height 10
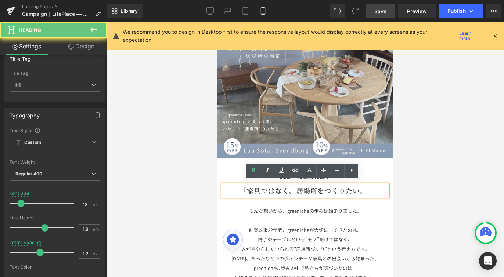
click at [371, 186] on h1 "「家具ではなく、居場所をつくりたい。」" at bounding box center [304, 191] width 165 height 12
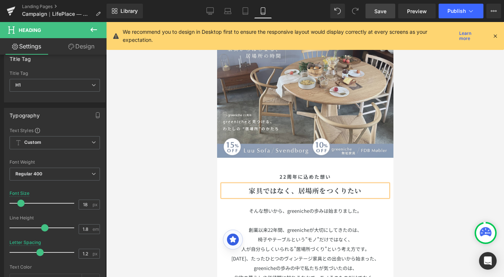
click at [248, 186] on b "家具ではなく、居場所をつくりたい" at bounding box center [304, 191] width 113 height 10
click at [406, 144] on div at bounding box center [305, 149] width 398 height 255
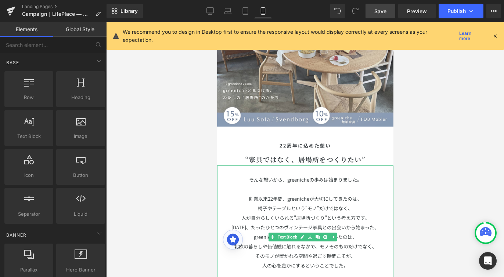
scroll to position [75, 0]
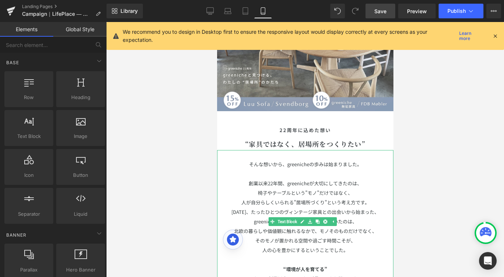
click at [249, 161] on span "そんな想いから、greenicheの歩みは始まりました。" at bounding box center [305, 164] width 113 height 7
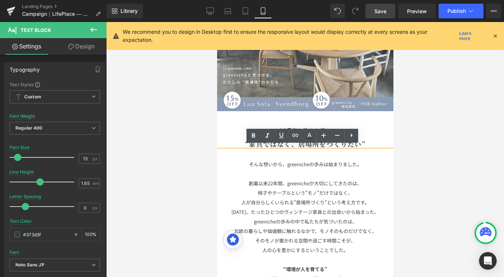
click at [249, 161] on span "そんな想いから、greenicheの歩みは始まりました。" at bounding box center [305, 164] width 113 height 7
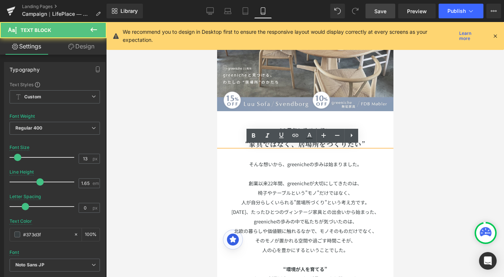
click at [355, 198] on p "人が自分らしくいられる"居場所づくり"という考え方です。" at bounding box center [305, 203] width 176 height 10
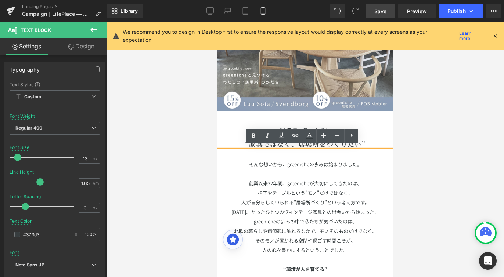
click at [370, 198] on p "人が自分らしくいられる"居場所づくり"という考え方です。" at bounding box center [305, 203] width 176 height 10
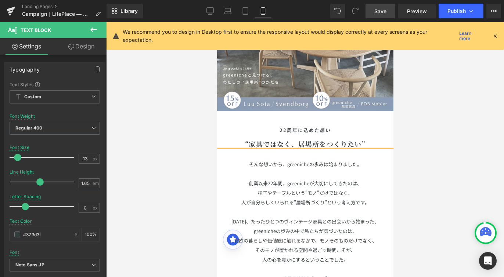
click at [422, 162] on div at bounding box center [305, 149] width 398 height 255
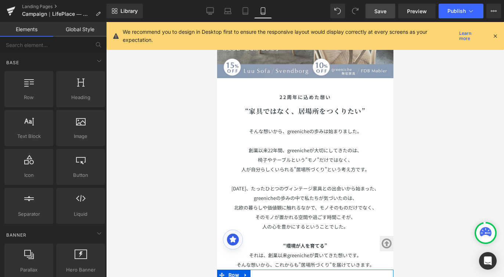
scroll to position [41, 0]
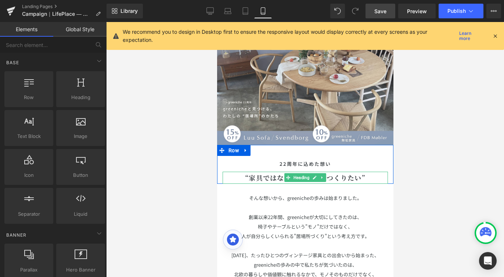
click at [266, 173] on b "“家具ではなく、居場所をつくりたい”" at bounding box center [305, 178] width 120 height 10
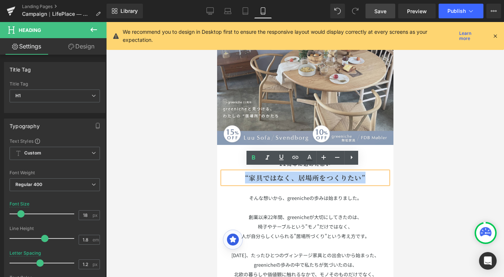
copy b "“家具ではなく、居場所をつくりたい”"
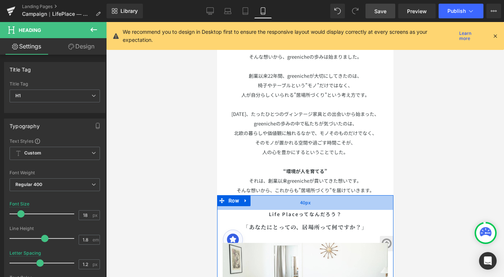
scroll to position [184, 0]
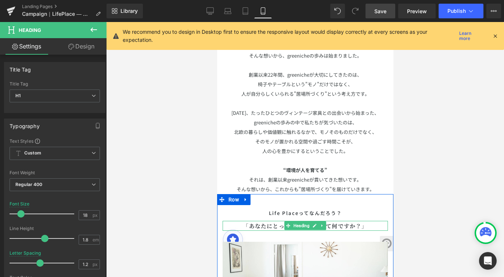
click at [261, 222] on b "「あなたにとっての、居場所って何ですか？」" at bounding box center [304, 226] width 124 height 8
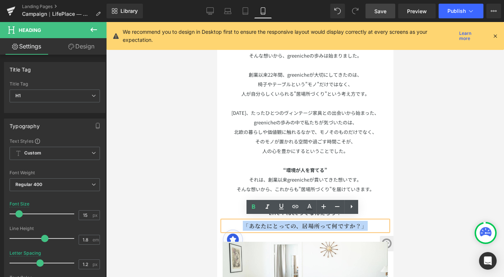
click at [261, 222] on b "「あなたにとっての、居場所って何ですか？」" at bounding box center [304, 226] width 124 height 8
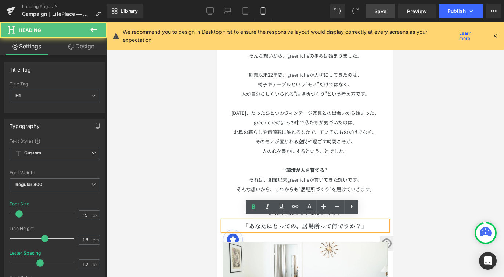
click at [246, 222] on b "「あなたにとっての、居場所って何ですか？」" at bounding box center [304, 226] width 124 height 8
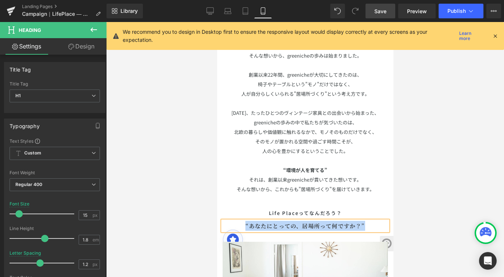
drag, startPoint x: 363, startPoint y: 221, endPoint x: 242, endPoint y: 225, distance: 122.0
click at [242, 225] on h1 "“あなたにとっての、居場所って何ですか？”" at bounding box center [304, 226] width 165 height 10
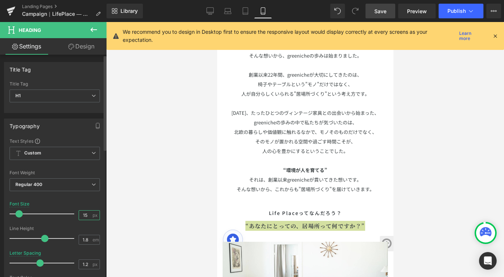
click at [83, 216] on input "15" at bounding box center [85, 215] width 13 height 9
type input "18"
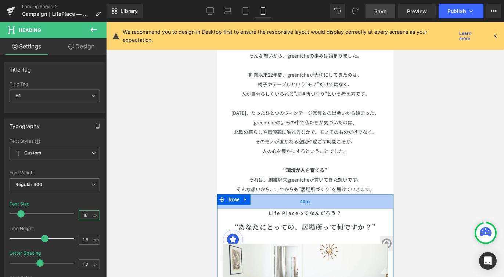
scroll to position [291, 0]
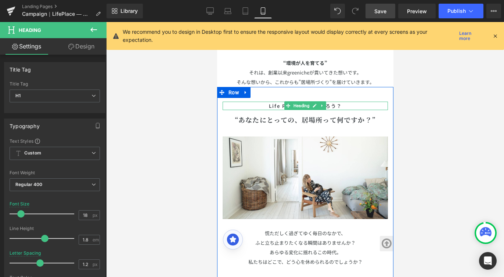
click at [332, 102] on h1 "Life Placeってなんだろう？" at bounding box center [304, 106] width 165 height 8
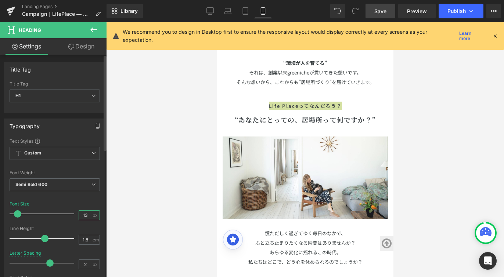
click at [86, 216] on input "13" at bounding box center [85, 215] width 13 height 9
type input "15"
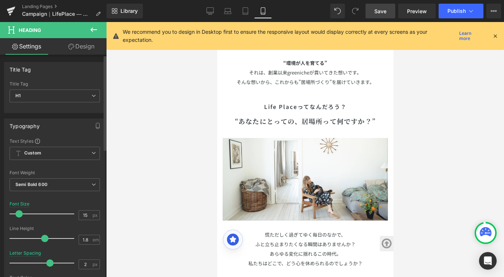
click at [88, 204] on div "Font Size 15 px" at bounding box center [55, 214] width 90 height 25
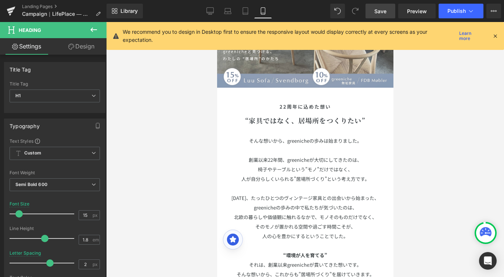
scroll to position [96, 0]
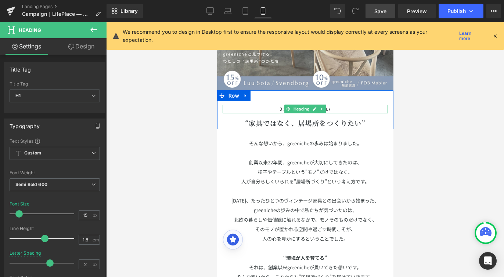
click at [269, 105] on h1 "22周年に込めた想い" at bounding box center [304, 109] width 165 height 8
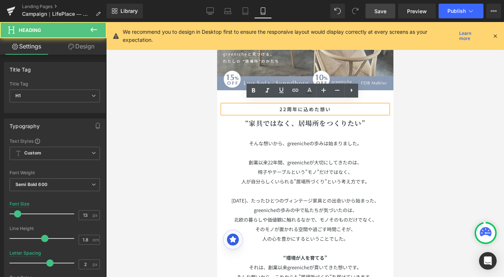
click at [272, 106] on h1 "22周年に込めた想い" at bounding box center [304, 109] width 165 height 8
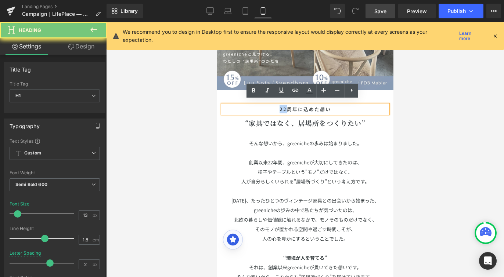
click at [272, 106] on h1 "22周年に込めた想い" at bounding box center [304, 109] width 165 height 8
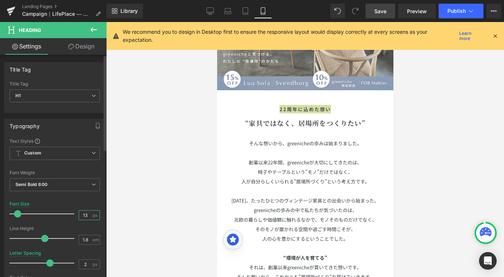
click at [88, 214] on input "13" at bounding box center [85, 215] width 13 height 9
type input "15"
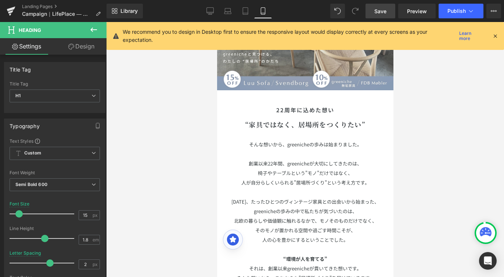
click at [419, 145] on div at bounding box center [305, 149] width 398 height 255
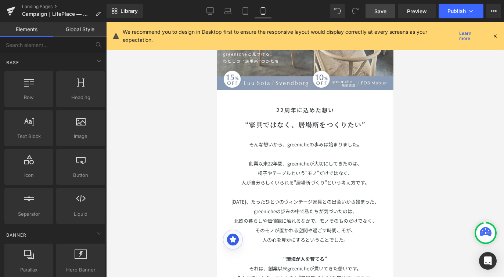
drag, startPoint x: 380, startPoint y: 15, endPoint x: 134, endPoint y: 189, distance: 302.0
click at [380, 15] on link "Save" at bounding box center [380, 11] width 30 height 15
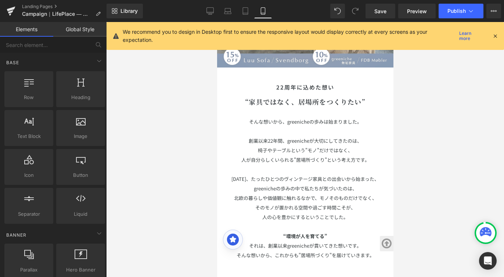
scroll to position [0, 0]
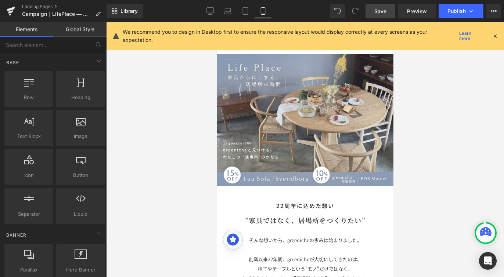
click at [386, 13] on span "Save" at bounding box center [380, 11] width 12 height 8
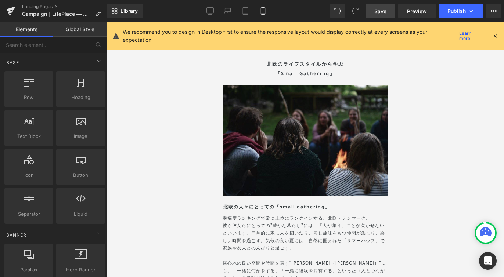
scroll to position [1909, 0]
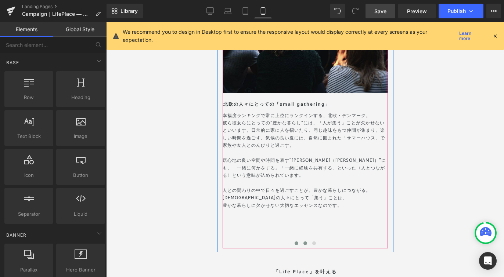
click at [303, 242] on span at bounding box center [305, 244] width 4 height 4
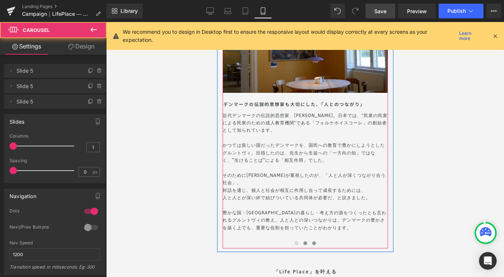
click at [312, 242] on span at bounding box center [314, 244] width 4 height 4
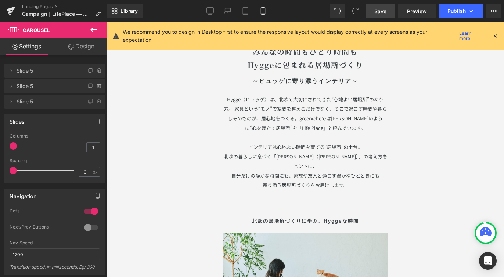
scroll to position [417, 0]
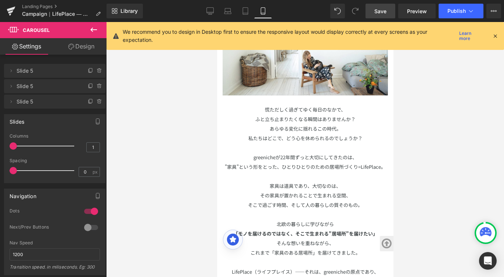
click at [376, 13] on span "Save" at bounding box center [380, 11] width 12 height 8
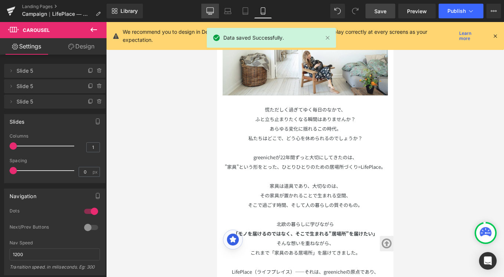
click at [206, 8] on icon at bounding box center [209, 10] width 7 height 7
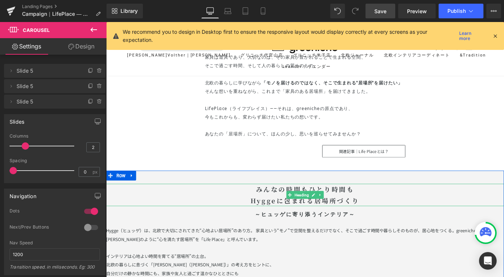
scroll to position [976, 0]
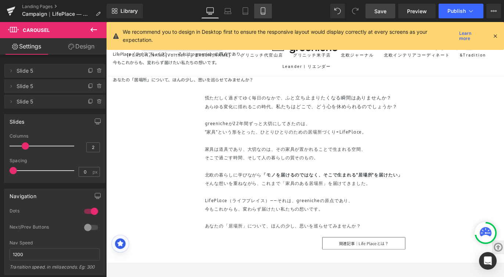
click at [266, 14] on icon at bounding box center [262, 10] width 7 height 7
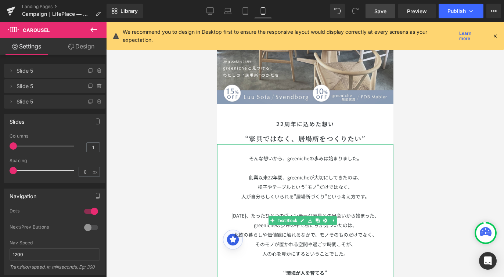
scroll to position [65, 0]
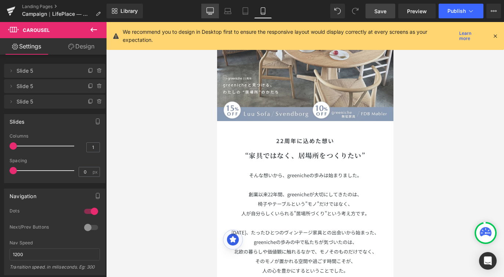
click at [213, 11] on icon at bounding box center [209, 10] width 7 height 7
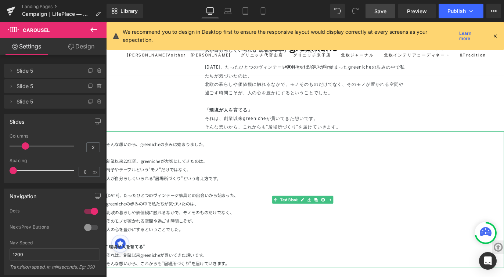
scroll to position [442, 0]
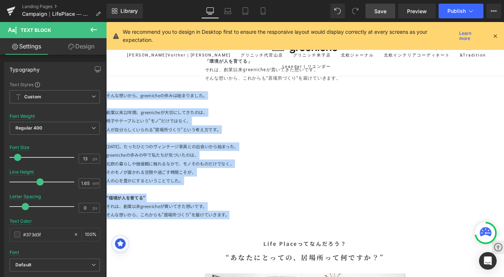
drag, startPoint x: 264, startPoint y: 235, endPoint x: 95, endPoint y: 104, distance: 213.5
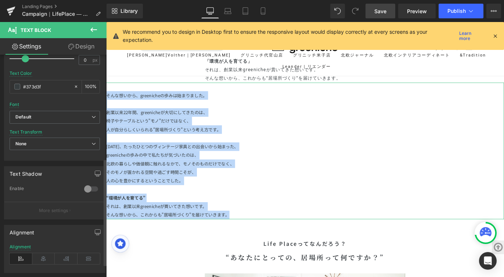
scroll to position [216, 0]
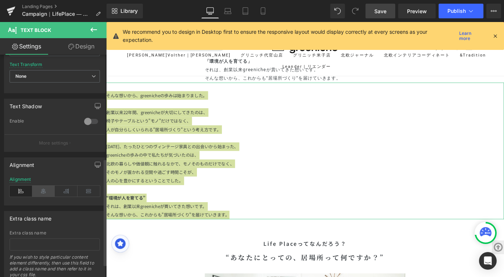
click at [48, 191] on icon at bounding box center [43, 191] width 23 height 11
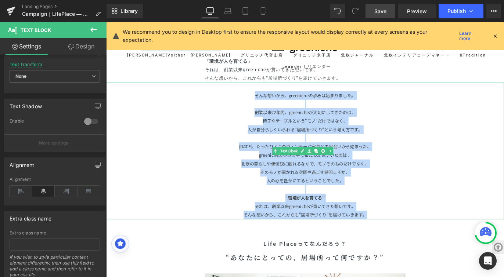
click at [467, 177] on p "北欧の暮らしや価値観に触れるなかで、モノそのものだけでなく、" at bounding box center [328, 181] width 444 height 10
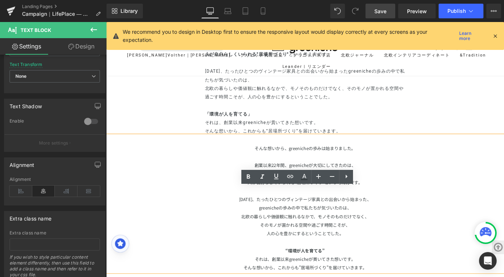
scroll to position [300, 0]
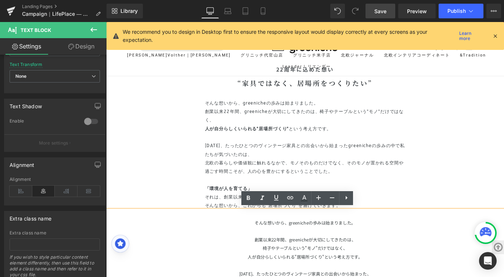
click at [305, 140] on strong "人が自分らしくいられる"居場所づくり"" at bounding box center [263, 141] width 94 height 6
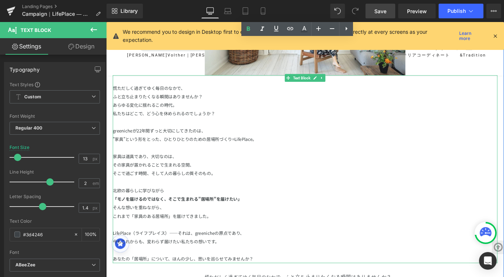
scroll to position [843, 0]
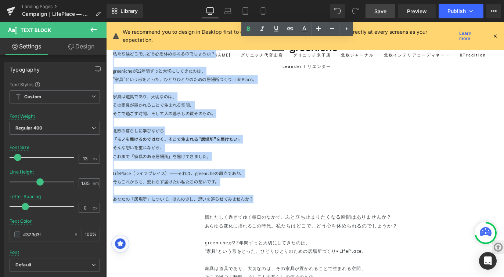
drag, startPoint x: 283, startPoint y: 217, endPoint x: 105, endPoint y: 32, distance: 257.1
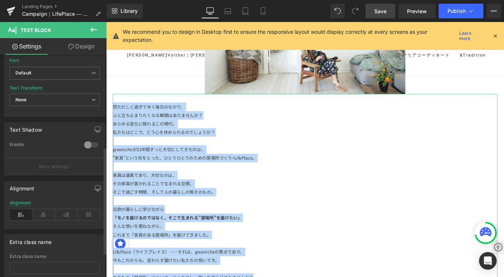
scroll to position [242, 0]
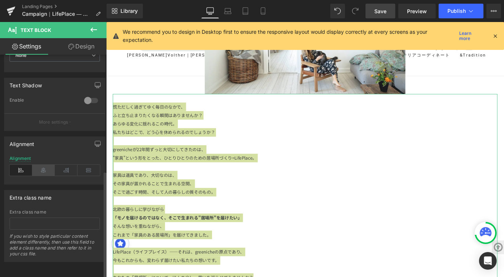
click at [47, 165] on icon at bounding box center [43, 170] width 23 height 11
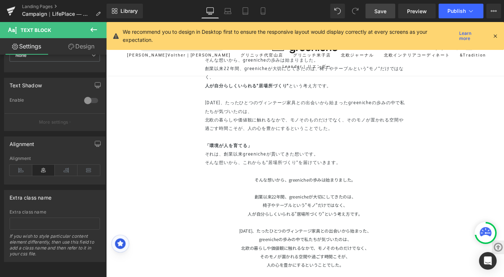
scroll to position [267, 0]
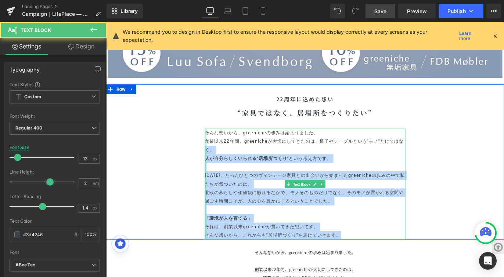
click at [216, 160] on div "そんな想いから、greenicheの歩みは始まりました。 創業以来22年間、greenicheが大切にしてきたのは、椅子やテーブルという"モノ"だけではなく、…" at bounding box center [328, 203] width 224 height 124
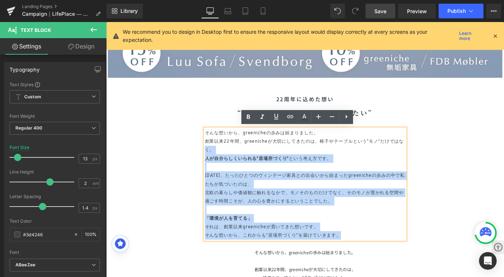
click at [379, 258] on p "そんな想いから、これからも"居場所づくり"を届けていきます。" at bounding box center [328, 261] width 224 height 10
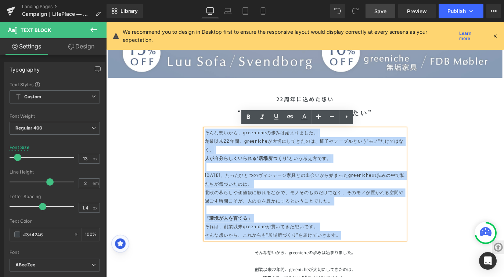
drag, startPoint x: 380, startPoint y: 259, endPoint x: 214, endPoint y: 142, distance: 202.9
click at [216, 142] on div "そんな想いから、greenicheの歩みは始まりました。 創業以来22年間、greenicheが大切にしてきたのは、椅子やテーブルという"モノ"だけではなく、…" at bounding box center [328, 203] width 224 height 124
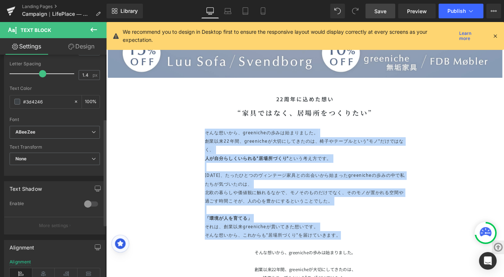
scroll to position [196, 0]
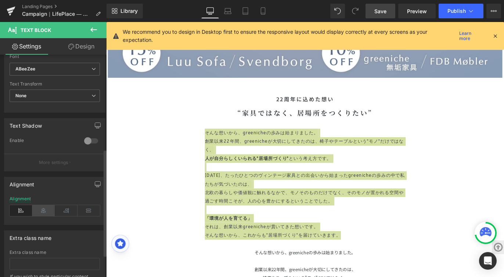
click at [41, 211] on icon at bounding box center [43, 210] width 23 height 11
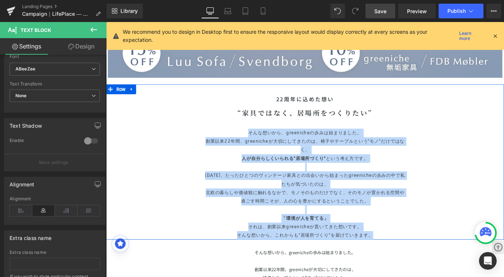
click at [497, 164] on div "22周年に込めた想い Heading “家具ではなく、居場所をつくりたい” Heading そんな想いから、greenicheの歩みは始まりました。 創業以来…" at bounding box center [328, 184] width 430 height 163
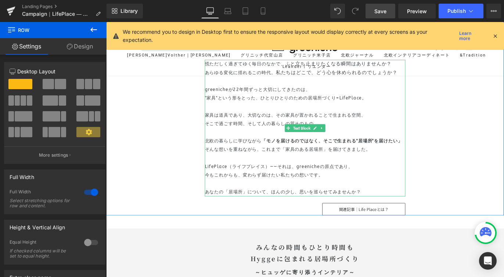
scroll to position [1014, 0]
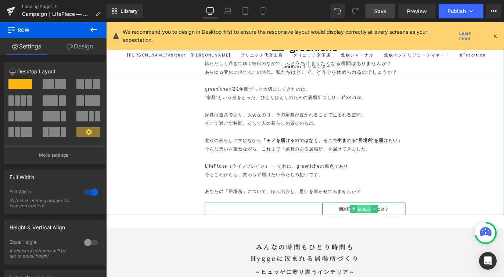
click at [395, 232] on span "Button" at bounding box center [394, 231] width 16 height 9
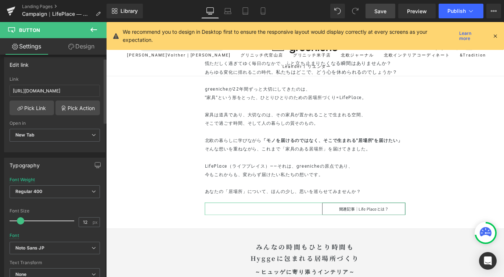
scroll to position [309, 0]
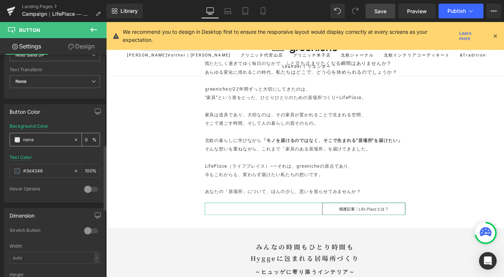
click at [44, 142] on input "none" at bounding box center [46, 140] width 47 height 8
type input "n"
type input "1"
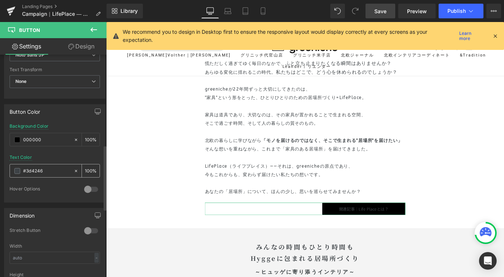
type input "000000"
drag, startPoint x: 46, startPoint y: 170, endPoint x: 27, endPoint y: 172, distance: 18.4
click at [27, 172] on input "#3d4246" at bounding box center [46, 171] width 47 height 8
type input "#FFFFFF"
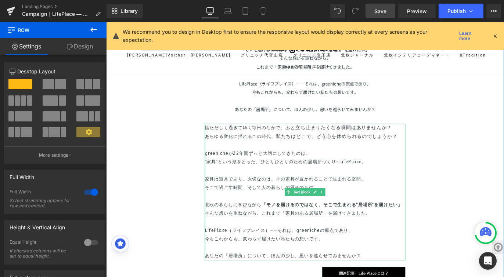
scroll to position [1007, 0]
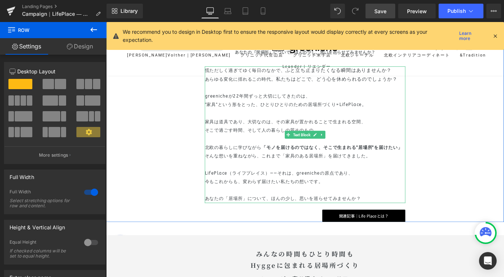
click at [402, 218] on p "あなたの「居場所」について、ほんの少し、思いを巡らせてみませんか？" at bounding box center [328, 220] width 224 height 10
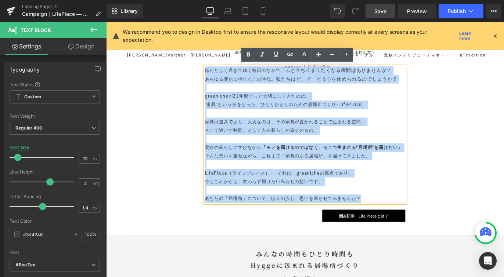
drag, startPoint x: 403, startPoint y: 220, endPoint x: 214, endPoint y: 75, distance: 238.5
click at [216, 75] on div "慌ただしく過ぎてゆく毎日のなかで、 ふと立ち止まりたくなる瞬間はありませんか？ あらゆる変化に揺れるこの時代。 私たちはどこで、どう心を休められるのでしょうか…" at bounding box center [328, 148] width 224 height 153
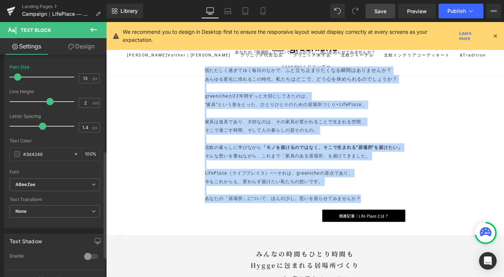
scroll to position [242, 0]
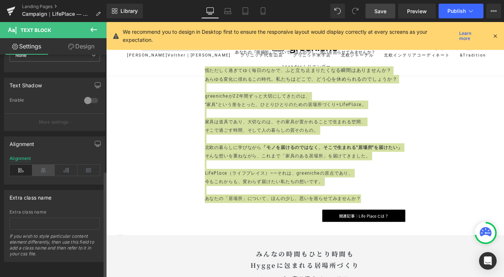
click at [40, 165] on icon at bounding box center [43, 170] width 23 height 11
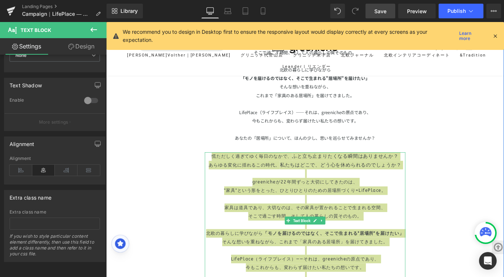
scroll to position [908, 0]
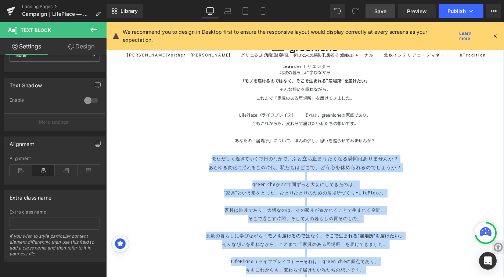
click at [461, 210] on div "Life Placeってなんだろう？ Heading “あなたにとっての、居場所って何ですか？” Heading Image 慌ただしく過ぎてゆく毎日のなかで…" at bounding box center [328, 72] width 430 height 546
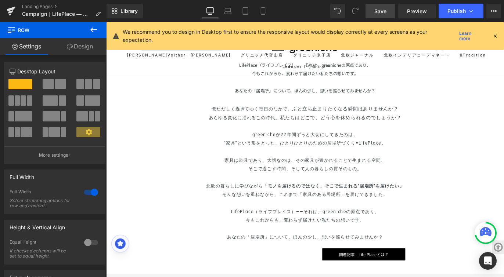
scroll to position [976, 0]
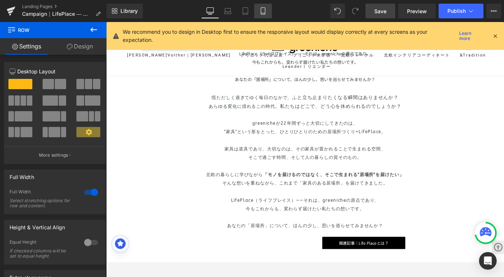
click at [264, 14] on icon at bounding box center [262, 10] width 7 height 7
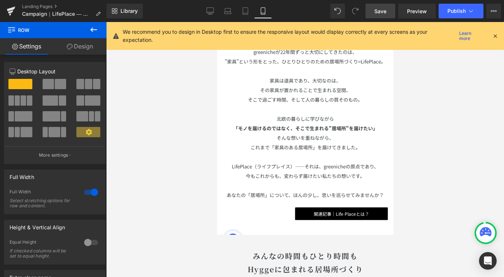
scroll to position [0, 0]
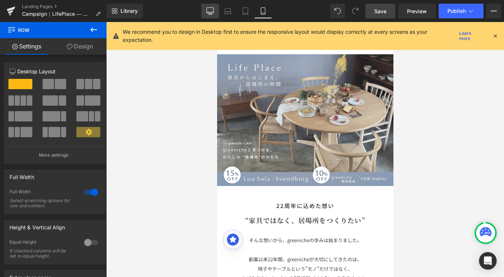
click at [214, 14] on icon at bounding box center [209, 10] width 7 height 7
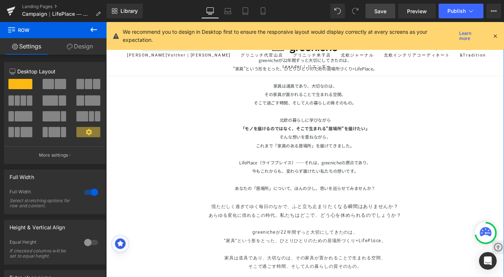
scroll to position [937, 0]
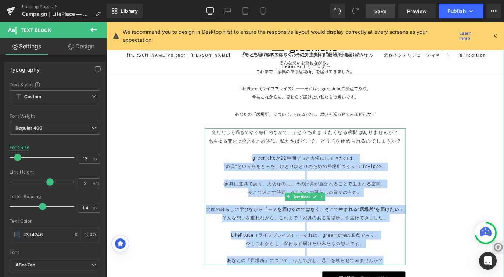
drag, startPoint x: 266, startPoint y: 171, endPoint x: 426, endPoint y: 286, distance: 197.0
click at [426, 277] on div "慌ただしく過ぎてゆく毎日のなかで、 ふと立ち止まりたくなる瞬間はありませんか？ あらゆる変化に揺れるこの時代。 私たちはどこで、どう心を休められるのでしょうか…" at bounding box center [328, 217] width 224 height 153
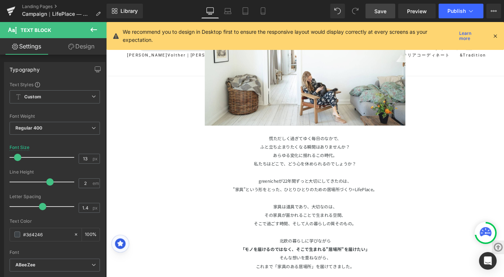
scroll to position [965, 0]
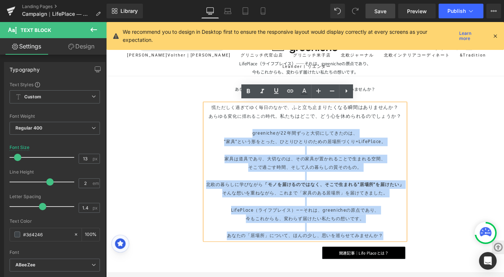
click at [190, 134] on div "Life Placeってなんだろう？ Heading “あなたにとっての、居場所って何ですか？” Heading Image 慌ただしく過ぎてゆく毎日のなかで…" at bounding box center [328, 15] width 430 height 546
click at [469, 138] on div "Life Placeってなんだろう？ Heading “あなたにとっての、居場所って何ですか？” Heading Image 慌ただしく過ぎてゆく毎日のなかで…" at bounding box center [328, 15] width 430 height 546
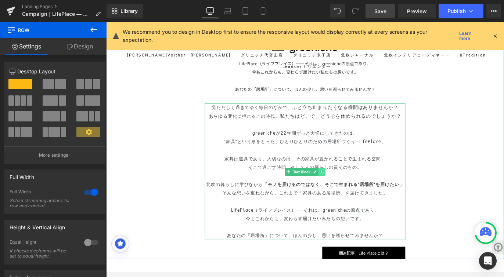
click at [345, 188] on icon at bounding box center [347, 189] width 4 height 4
click at [349, 189] on icon at bounding box center [351, 189] width 4 height 4
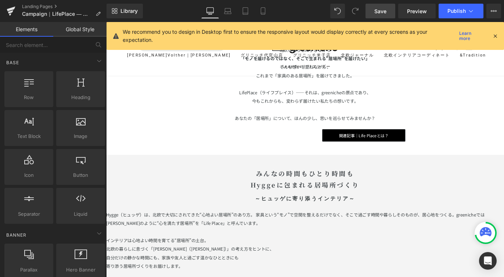
scroll to position [977, 0]
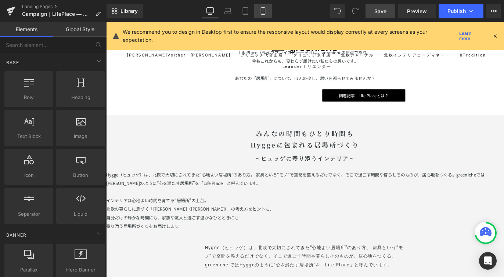
click at [268, 15] on link "Mobile" at bounding box center [263, 11] width 18 height 15
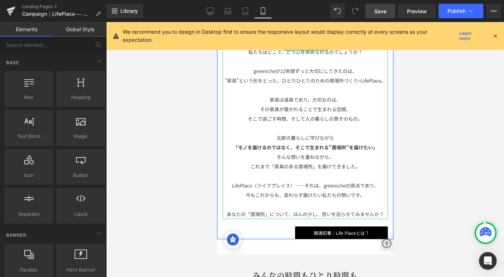
scroll to position [516, 0]
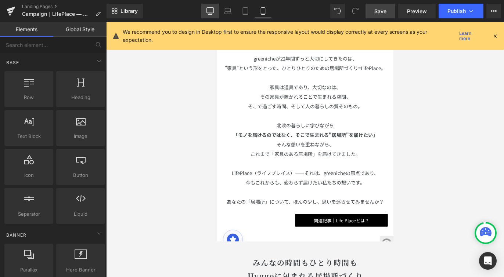
click at [207, 10] on icon at bounding box center [210, 11] width 7 height 6
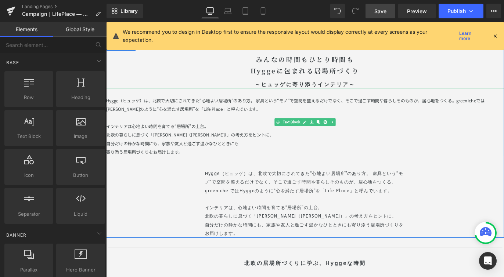
scroll to position [1003, 0]
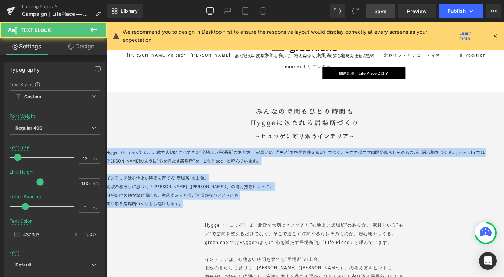
drag, startPoint x: 222, startPoint y: 222, endPoint x: 95, endPoint y: 159, distance: 141.9
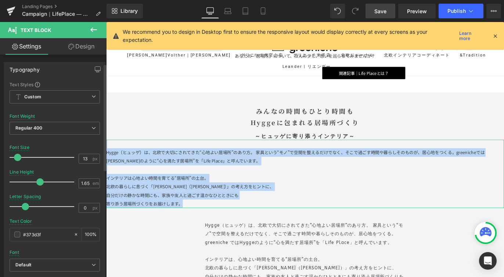
scroll to position [145, 0]
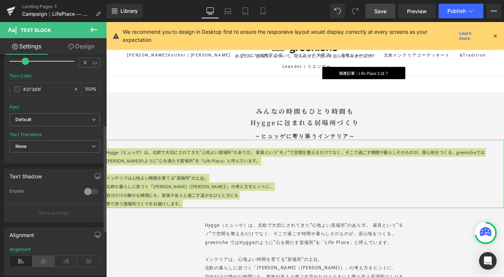
click at [43, 262] on icon at bounding box center [43, 261] width 23 height 11
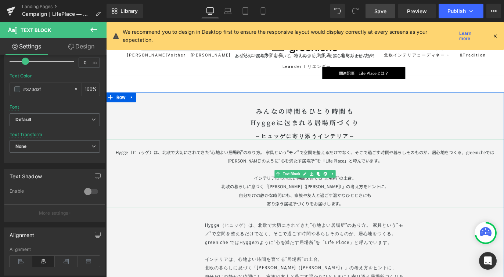
click at [403, 177] on p "Hygge（ヒュッゲ）は、北欧で大切にされてきた“心地よい居場所”のあり方。 家具という“モノ”で空間を整えるだけでなく、そこで過ごす時間や暮らしそのものが、…" at bounding box center [328, 172] width 444 height 19
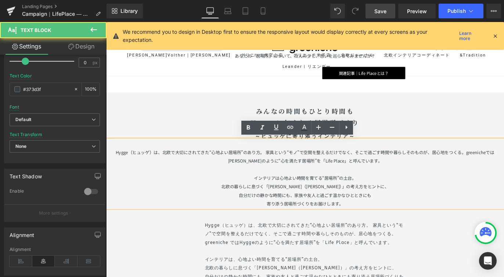
click at [373, 166] on span "Hygge（ヒュッゲ）は、北欧で大切にされてきた“心地よい居場所”のあり方。 家具という“モノ”で空間を整えるだけでなく、そこで過ごす時間や暮らしそのものが、…" at bounding box center [328, 172] width 423 height 17
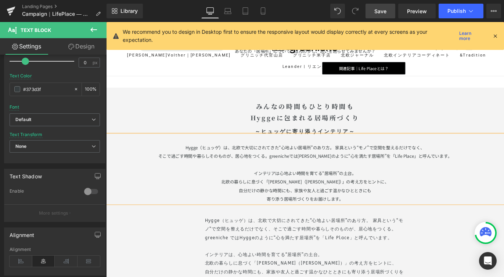
scroll to position [1078, 0]
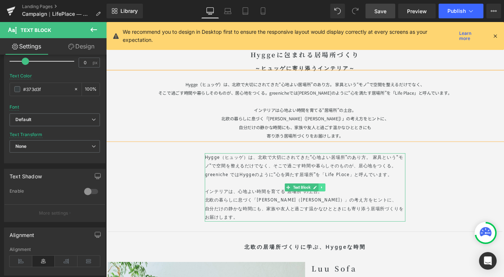
click at [343, 208] on link at bounding box center [347, 207] width 8 height 9
click at [349, 206] on icon at bounding box center [351, 207] width 4 height 4
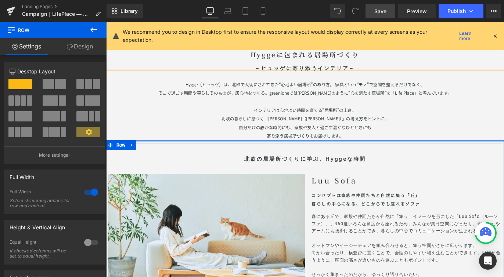
drag, startPoint x: 259, startPoint y: 160, endPoint x: 259, endPoint y: 150, distance: 9.6
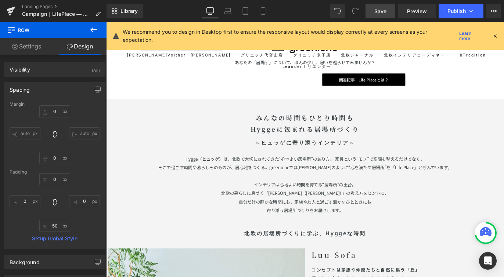
scroll to position [1003, 0]
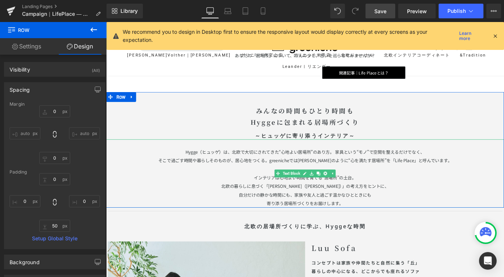
click at [374, 221] on p "寄り添う居場所づくりをお届けします。" at bounding box center [328, 225] width 444 height 10
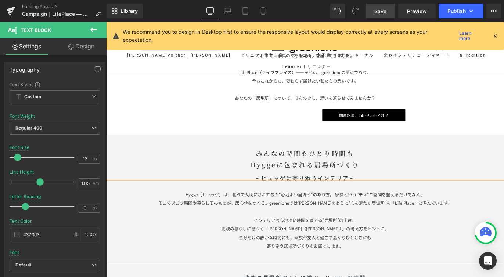
scroll to position [955, 0]
click at [381, 12] on span "Save" at bounding box center [380, 11] width 12 height 8
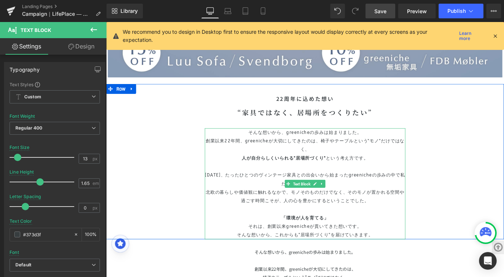
scroll to position [290, 0]
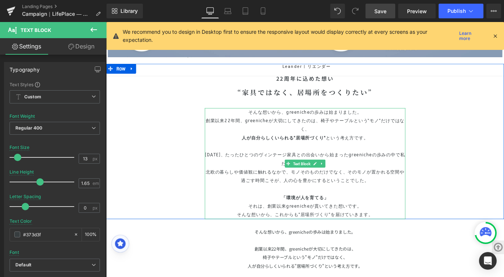
click at [340, 129] on p "そんな想いから、greenicheの歩みは始まりました。 創業以来22年間、greenicheが大切にしてきたのは、椅子やテーブルという"モノ"だけではなく、…" at bounding box center [328, 137] width 224 height 38
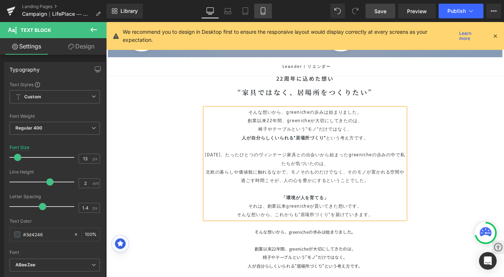
click at [265, 12] on icon at bounding box center [263, 11] width 4 height 7
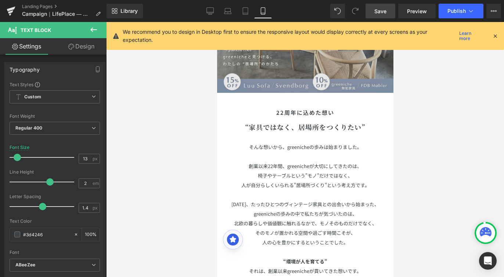
scroll to position [107, 0]
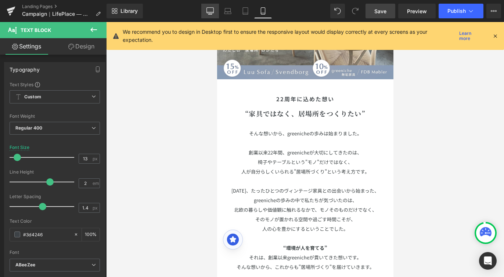
click at [207, 11] on icon at bounding box center [209, 10] width 7 height 7
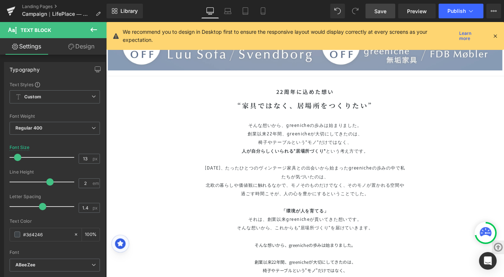
scroll to position [254, 0]
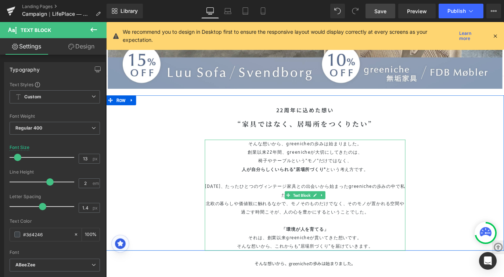
click at [282, 227] on p "[DATE]、たったひとつのヴィンテージ家具との出会いから始まったgreenicheの歩みの中で私たちが気づいたのは、 北欧の暮らしや価値観に触れるなかで、モ…" at bounding box center [328, 220] width 224 height 38
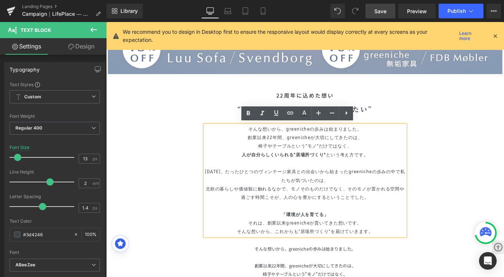
scroll to position [271, 0]
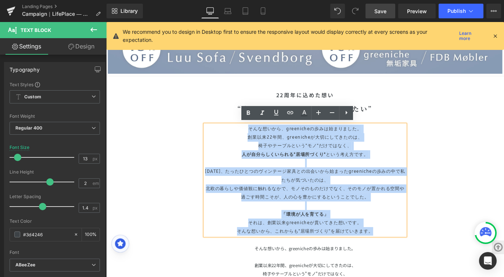
drag, startPoint x: 403, startPoint y: 253, endPoint x: 218, endPoint y: 142, distance: 215.9
click at [218, 142] on div "そんな想いから、[PERSON_NAME]の歩みは始まりました。 創業以来22年間、greenicheが大切にしてきたのは、 椅子やテーブルという"モノ"だけ…" at bounding box center [328, 199] width 224 height 124
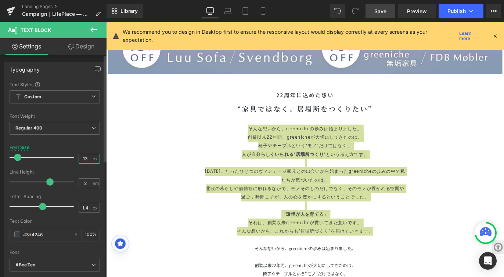
click at [87, 160] on input "13" at bounding box center [85, 158] width 13 height 9
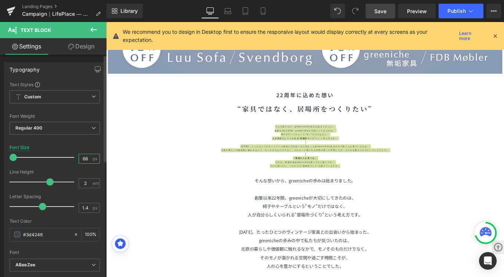
type input "6"
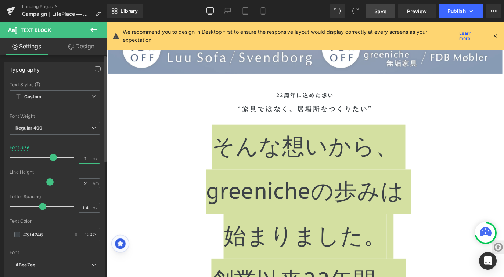
type input "18"
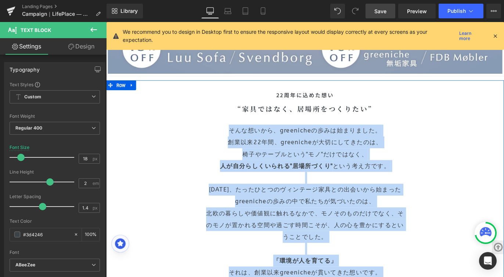
click at [461, 153] on div "22周年に込めた想い Heading “家具ではなく、居場所をつくりたい” Heading そんな想いから、greenicheの歩みは始まりました。 創業以来…" at bounding box center [328, 210] width 430 height 224
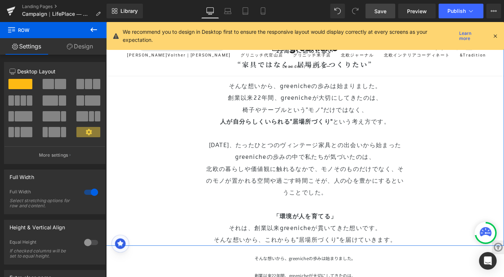
scroll to position [303, 0]
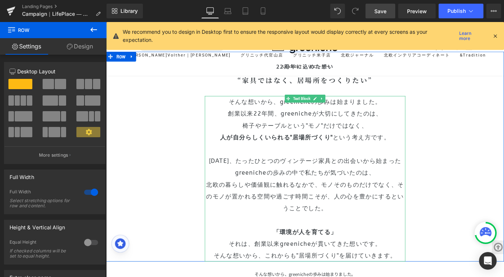
click at [413, 111] on p "そんな想いから、greenicheの歩みは始まりました。 創業以来22年間、greenicheが大切にしてきたのは、" at bounding box center [328, 118] width 224 height 26
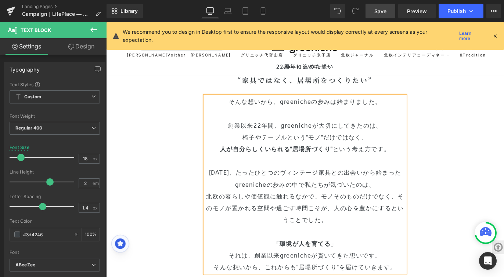
click at [473, 135] on div "22周年に込めた想い Heading “家具ではなく、居場所をつくりたい” Heading そんな想いから、greenicheの歩みは始まりました。 創業以来…" at bounding box center [328, 184] width 430 height 237
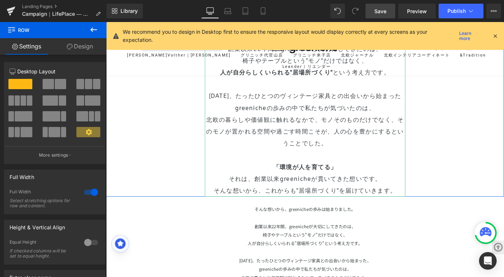
scroll to position [489, 0]
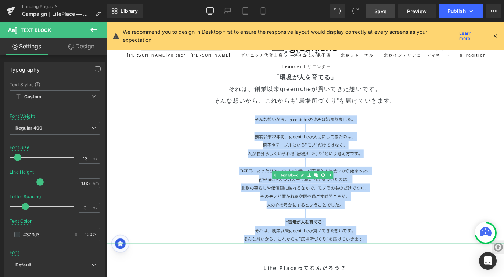
drag, startPoint x: 406, startPoint y: 263, endPoint x: 252, endPoint y: 127, distance: 205.2
click at [252, 127] on div "そんな想いから、greenicheの歩みは始まりました。 創業以来22年間、greenicheが大切にしてきたのは、 椅子やテーブルという"モノ"だけではなく…" at bounding box center [328, 193] width 444 height 153
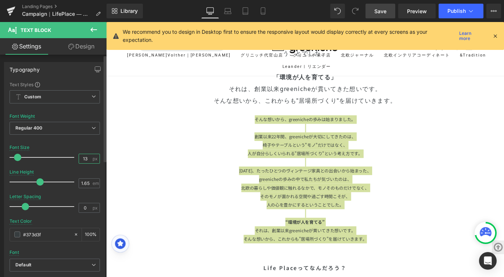
click at [86, 158] on input "13" at bounding box center [85, 158] width 13 height 9
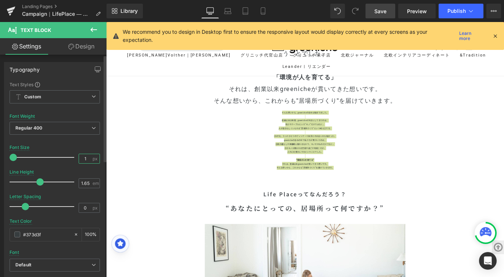
type input "6"
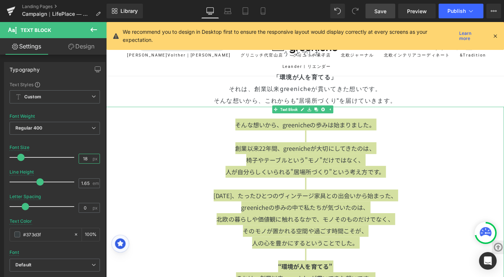
type input "18"
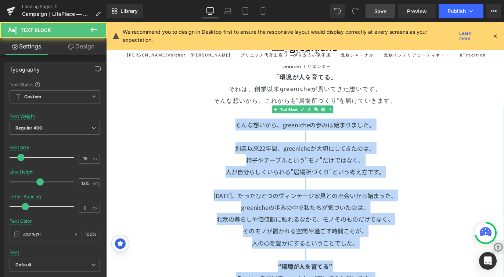
click at [424, 149] on p at bounding box center [328, 149] width 444 height 13
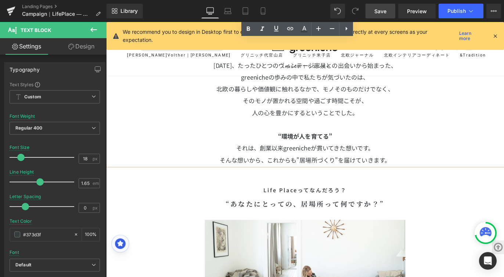
scroll to position [652, 0]
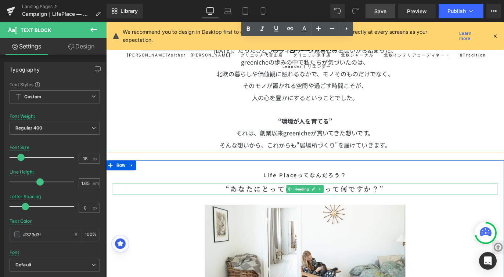
click at [391, 205] on b "“あなたにとっての、居場所って何ですか？”" at bounding box center [328, 208] width 177 height 11
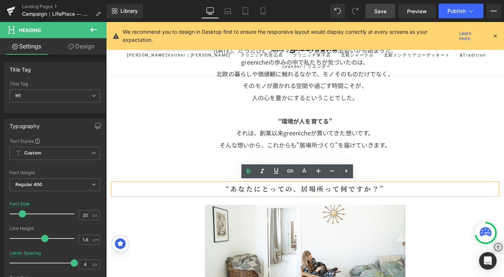
click at [391, 205] on b "“あなたにとっての、居場所って何ですか？”" at bounding box center [328, 208] width 177 height 11
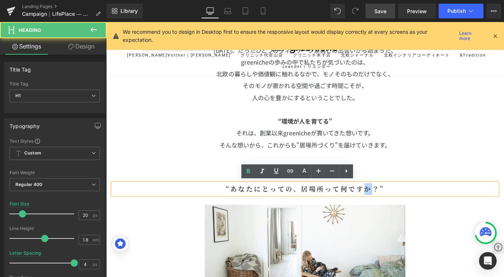
click at [391, 205] on b "“あなたにとっての、居場所って何ですか？”" at bounding box center [328, 208] width 177 height 11
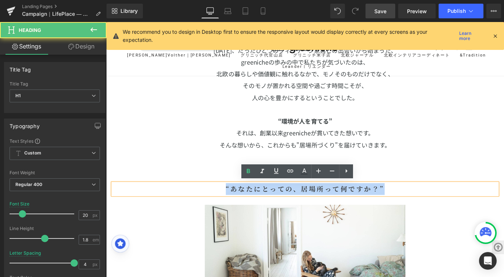
click at [391, 205] on b "“あなたにとっての、居場所って何ですか？”" at bounding box center [328, 208] width 177 height 11
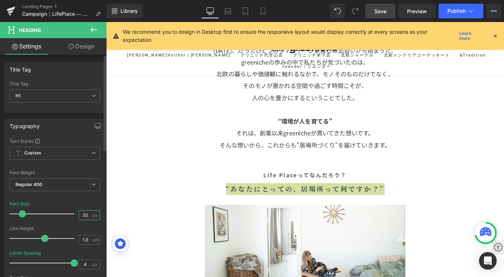
click at [85, 213] on input "20" at bounding box center [85, 215] width 13 height 9
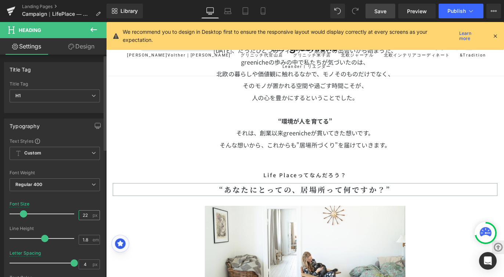
type input "22"
click at [95, 200] on div "Font Default Spectral ABeeZee Work Sans [GEOGRAPHIC_DATA] Arimo Noto Sans Noto …" at bounding box center [55, 226] width 90 height 177
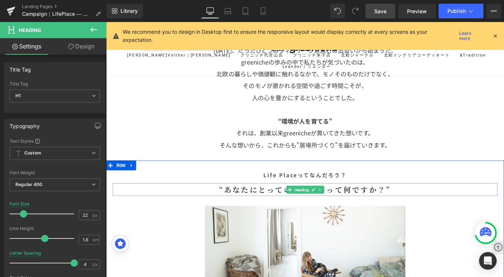
click at [266, 209] on b "“あなたにとっての、居場所って何ですか？”" at bounding box center [328, 209] width 192 height 11
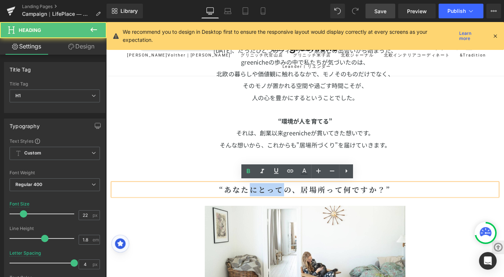
click at [266, 209] on b "“あなたにとっての、居場所って何ですか？”" at bounding box center [328, 209] width 192 height 11
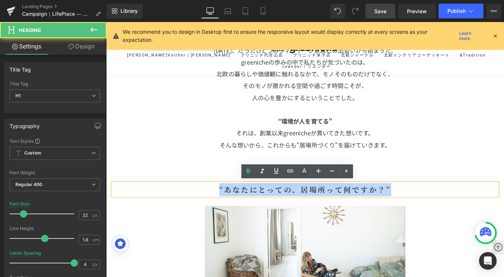
click at [266, 209] on b "“あなたにとっての、居場所って何ですか？”" at bounding box center [328, 209] width 192 height 11
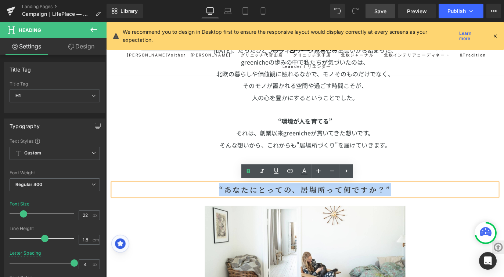
click at [106, 22] on div at bounding box center [106, 22] width 0 height 0
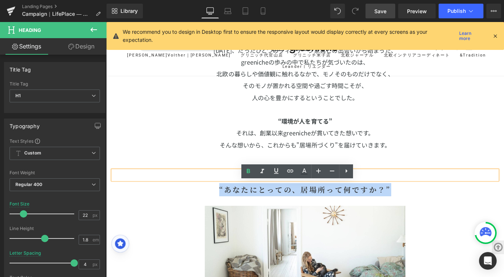
click at [234, 191] on h1 "Life Placeってなんだろう？" at bounding box center [328, 193] width 430 height 11
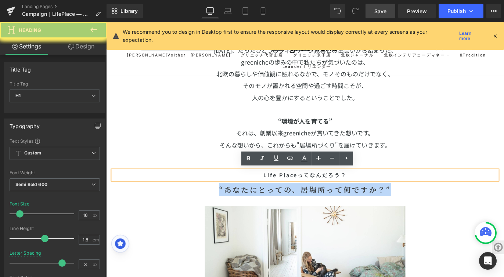
click at [368, 192] on h1 "Life Placeってなんだろう？" at bounding box center [328, 193] width 430 height 11
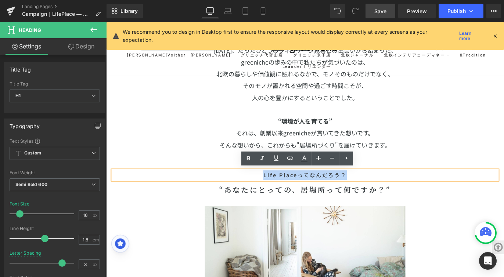
click at [369, 193] on h1 "Life Placeってなんだろう？" at bounding box center [328, 193] width 430 height 11
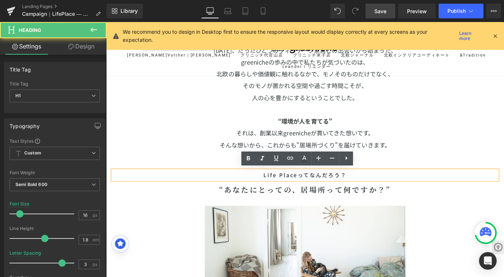
click at [369, 193] on h1 "Life Placeってなんだろう？" at bounding box center [328, 193] width 430 height 11
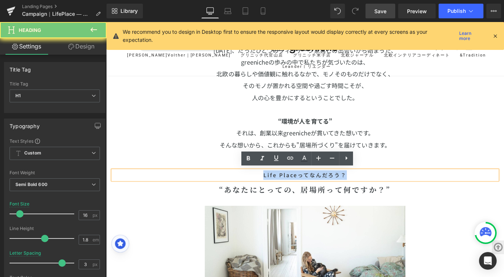
click at [369, 193] on h1 "Life Placeってなんだろう？" at bounding box center [328, 193] width 430 height 11
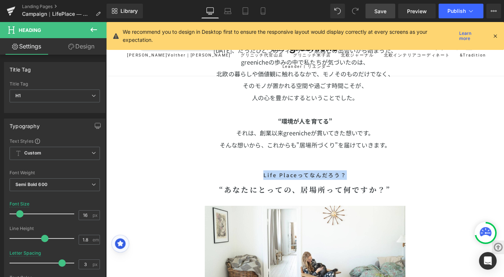
click at [417, 156] on p "そんな想いから、これからも"居場所づくり"を届けていきます。" at bounding box center [328, 159] width 444 height 13
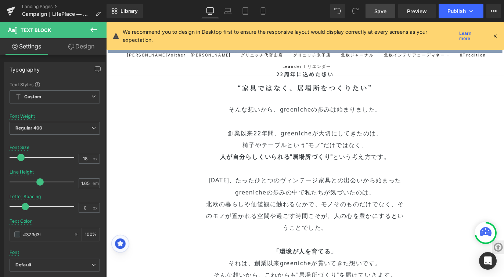
scroll to position [233, 0]
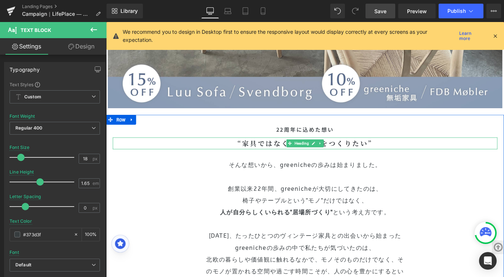
click at [275, 157] on b "“家具ではなく、居場所をつくりたい”" at bounding box center [328, 157] width 151 height 11
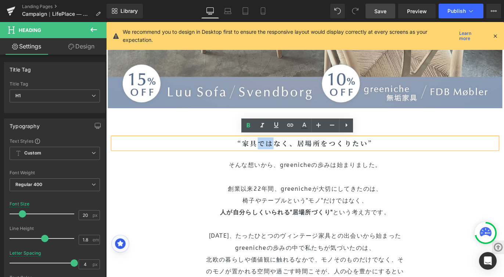
click at [275, 157] on b "“家具ではなく、居場所をつくりたい”" at bounding box center [328, 157] width 151 height 11
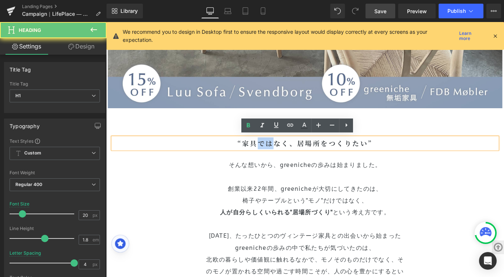
click at [275, 157] on b "“家具ではなく、居場所をつくりたい”" at bounding box center [328, 157] width 151 height 11
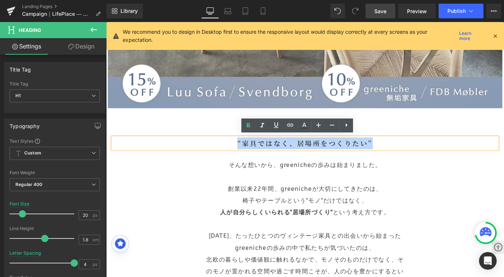
click at [275, 157] on b "“家具ではなく、居場所をつくりたい”" at bounding box center [328, 157] width 151 height 11
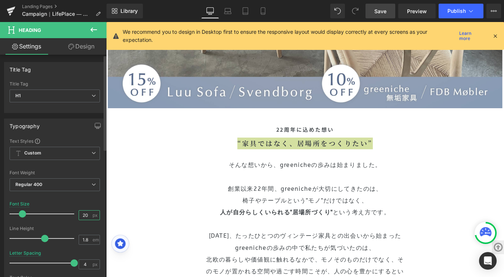
click at [86, 214] on input "20" at bounding box center [85, 215] width 13 height 9
type input "22"
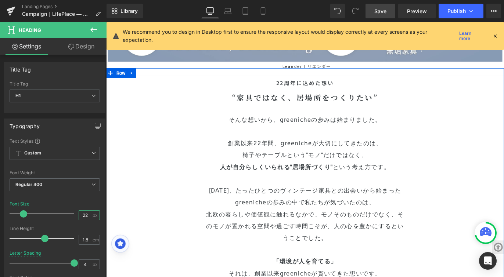
scroll to position [392, 0]
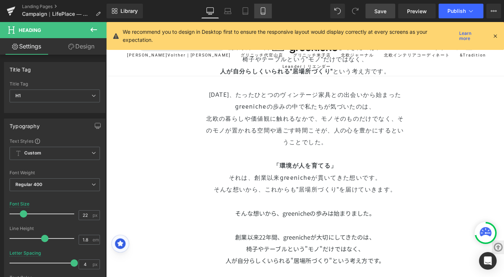
click at [256, 9] on link "Mobile" at bounding box center [263, 11] width 18 height 15
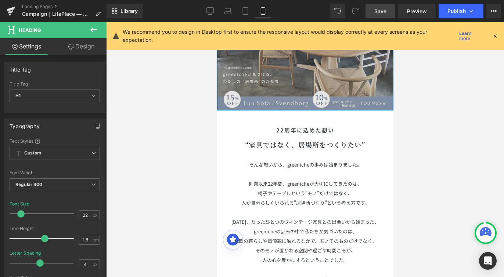
scroll to position [94, 0]
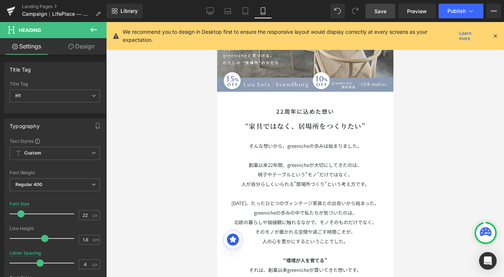
click at [381, 8] on span "Save" at bounding box center [380, 11] width 12 height 8
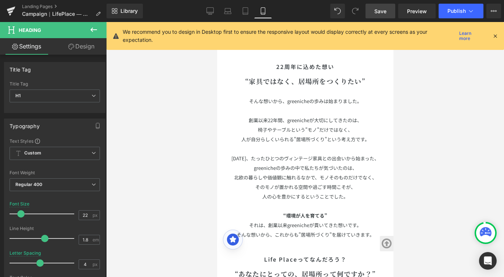
scroll to position [156, 0]
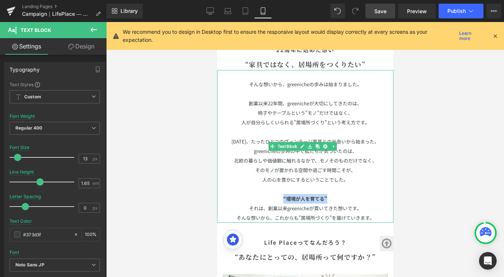
drag, startPoint x: 327, startPoint y: 195, endPoint x: 279, endPoint y: 194, distance: 48.5
click at [279, 194] on p "“環境が人を育てる”" at bounding box center [305, 199] width 176 height 10
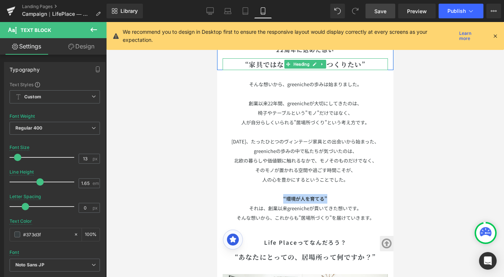
click at [278, 63] on b "“家具ではなく、居場所をつくりたい”" at bounding box center [305, 64] width 120 height 10
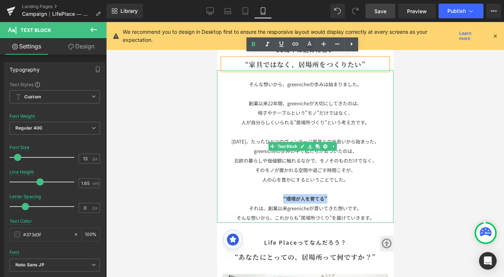
drag, startPoint x: 288, startPoint y: 194, endPoint x: 279, endPoint y: 194, distance: 8.5
click at [279, 194] on p "“環境が人を育てる”" at bounding box center [305, 199] width 176 height 10
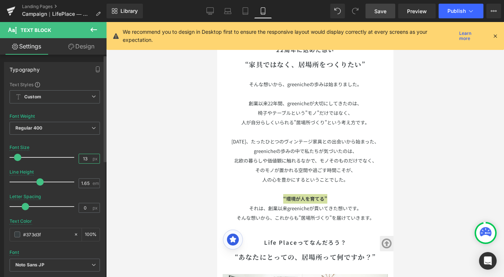
click at [84, 156] on input "13" at bounding box center [85, 158] width 13 height 9
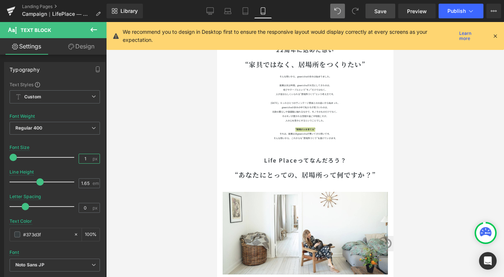
type input "6"
click at [339, 10] on icon at bounding box center [337, 11] width 7 height 7
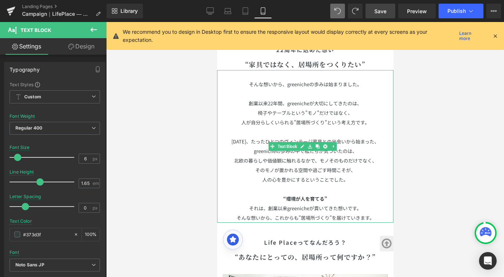
click at [287, 196] on strong "“環境が人を育てる”" at bounding box center [305, 198] width 44 height 7
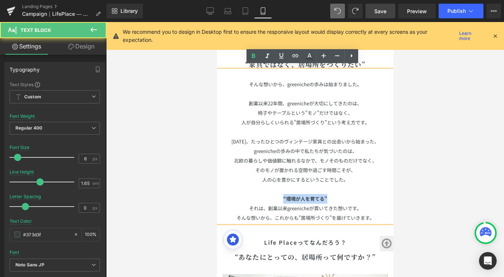
drag, startPoint x: 280, startPoint y: 196, endPoint x: 325, endPoint y: 190, distance: 45.5
click at [325, 194] on p "“環境が人を育てる”" at bounding box center [305, 199] width 176 height 10
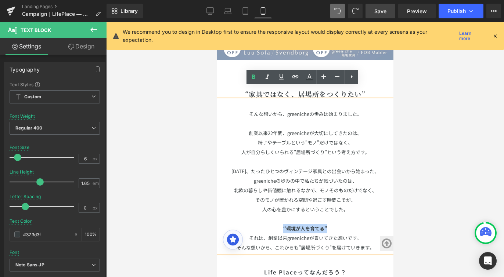
scroll to position [113, 0]
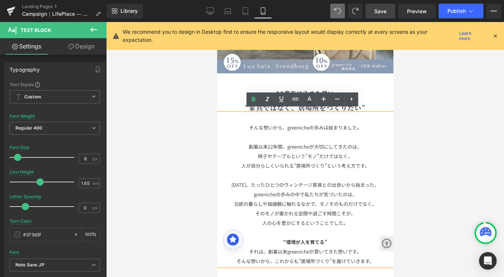
click at [346, 133] on p at bounding box center [305, 138] width 176 height 10
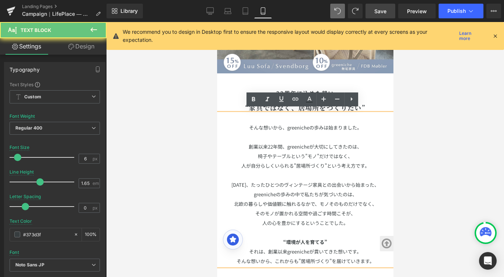
click at [249, 133] on p at bounding box center [305, 138] width 176 height 10
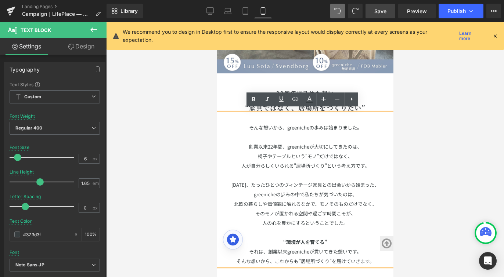
click at [267, 185] on p "[DATE]、たったひとつのヴィンテージ家具との出会いから始まった、" at bounding box center [305, 185] width 176 height 10
click at [181, 131] on div at bounding box center [305, 149] width 398 height 255
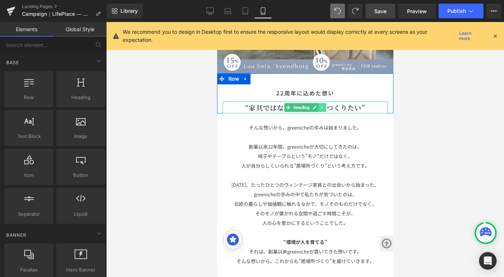
click at [318, 103] on link at bounding box center [322, 107] width 8 height 9
click at [316, 105] on icon at bounding box center [318, 107] width 4 height 4
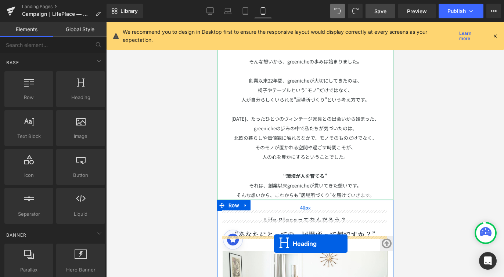
scroll to position [208, 0]
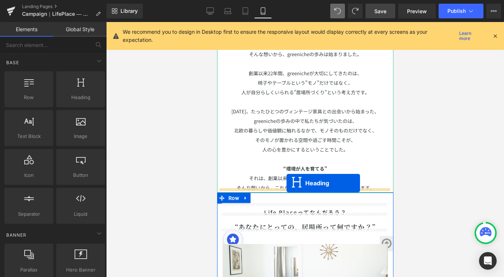
drag, startPoint x: 285, startPoint y: 120, endPoint x: 286, endPoint y: 183, distance: 63.5
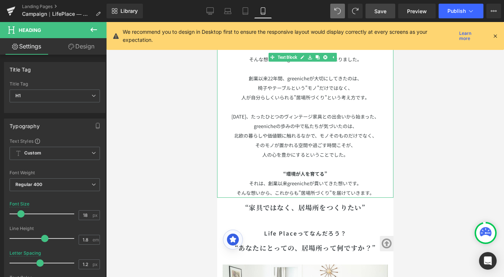
scroll to position [164, 0]
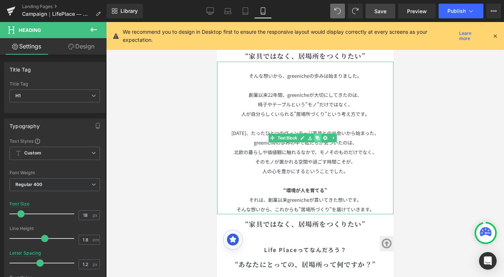
click at [315, 134] on link at bounding box center [317, 138] width 8 height 9
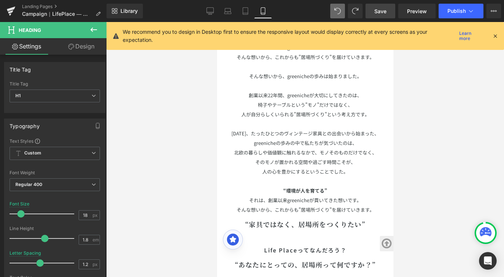
scroll to position [323, 0]
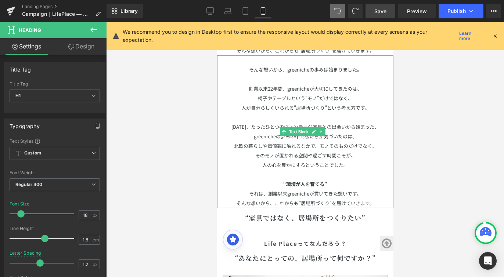
click at [341, 181] on p "“環境が人を育てる”" at bounding box center [305, 185] width 176 height 10
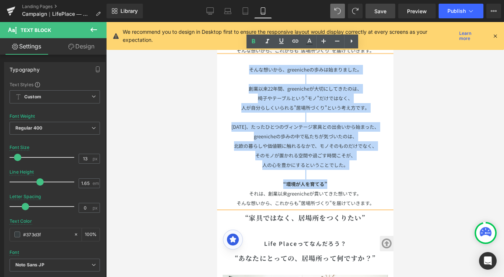
drag, startPoint x: 339, startPoint y: 180, endPoint x: 246, endPoint y: 68, distance: 145.8
click at [246, 68] on div "そんな想いから、greenicheの歩みは始まりました。 創業以来22年間、greenicheが大切にしてきたのは、 椅子やテーブルという"モノ"だけではなく…" at bounding box center [305, 131] width 176 height 153
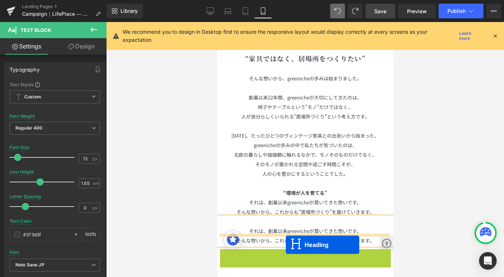
scroll to position [169, 0]
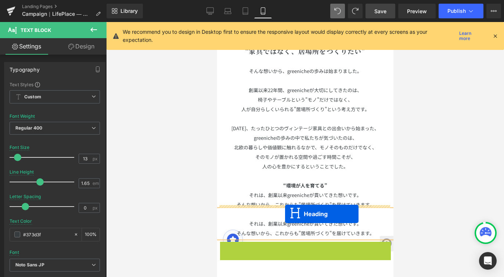
drag, startPoint x: 286, startPoint y: 251, endPoint x: 285, endPoint y: 214, distance: 37.5
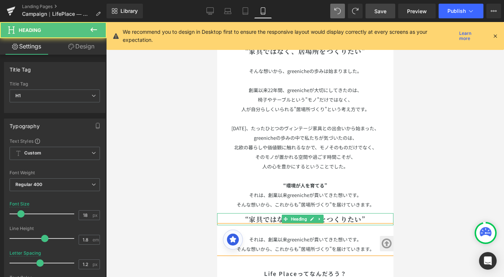
scroll to position [185, 0]
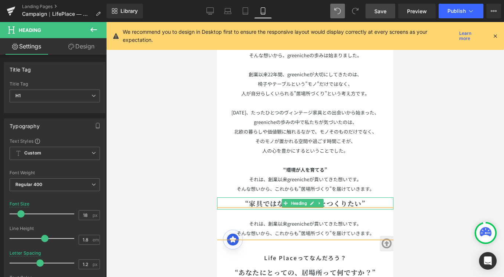
click at [249, 219] on p "それは、創業以来greenicheが貫いてきた想いです。" at bounding box center [305, 224] width 176 height 10
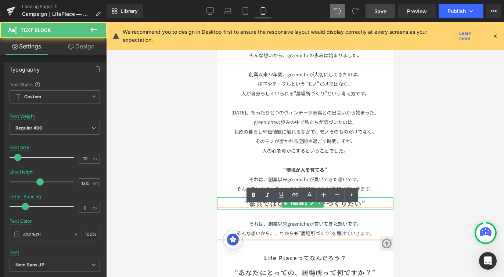
click at [248, 220] on p "それは、創業以来greenicheが貫いてきた想いです。" at bounding box center [305, 224] width 176 height 10
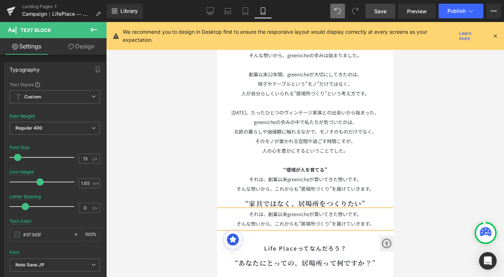
click at [349, 184] on p "そんな想いから、これからも"居場所づくり"を届けていきます。" at bounding box center [305, 189] width 176 height 10
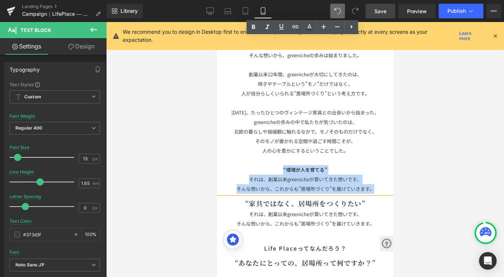
drag, startPoint x: 374, startPoint y: 182, endPoint x: 269, endPoint y: 168, distance: 105.6
click at [269, 168] on div "そんな想いから、greenicheの歩みは始まりました。 創業以来22年間、greenicheが大切にしてきたのは、 椅子やテーブルという"モノ"だけではなく…" at bounding box center [305, 117] width 176 height 153
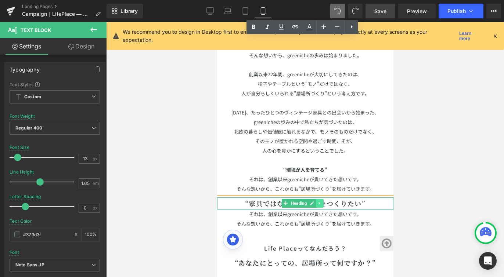
click at [318, 199] on link at bounding box center [319, 203] width 8 height 9
click at [347, 199] on b "“家具ではなく、居場所をつくりたい”" at bounding box center [305, 204] width 120 height 10
click at [347, 200] on b "“家具ではなく、居場所をつくりたい”" at bounding box center [305, 204] width 120 height 10
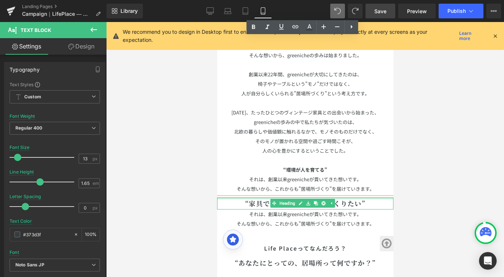
click at [347, 200] on b "“家具ではなく、居場所をつくりたい”" at bounding box center [305, 204] width 120 height 10
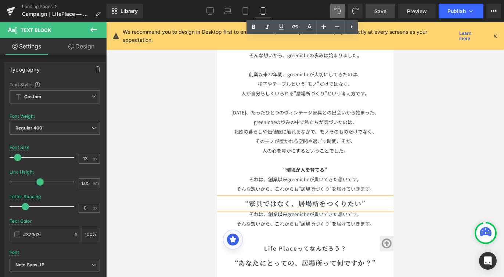
click at [261, 202] on b "“家具ではなく、居場所をつくりたい”" at bounding box center [305, 204] width 120 height 10
click at [253, 199] on b "“家具ではなく、居場所をつくりたい”" at bounding box center [305, 204] width 120 height 10
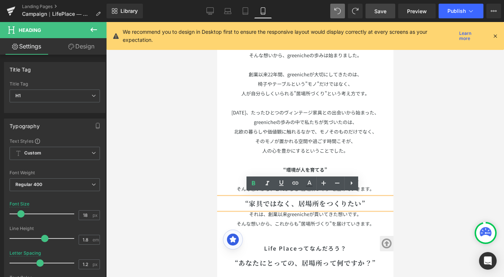
click at [256, 200] on b "“家具ではなく、居場所をつくりたい”" at bounding box center [305, 204] width 120 height 10
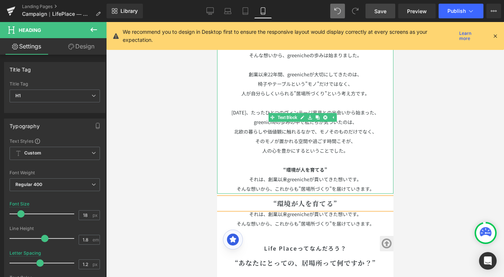
click at [327, 166] on p "“環境が人を育てる”" at bounding box center [305, 170] width 176 height 10
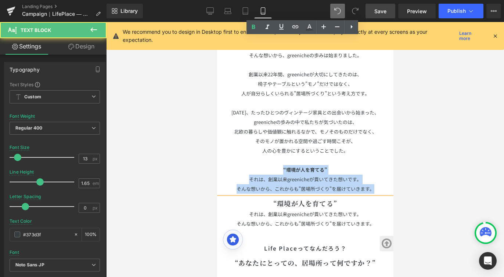
drag, startPoint x: 376, startPoint y: 183, endPoint x: 258, endPoint y: 166, distance: 119.8
click at [258, 166] on div "そんな想いから、greenicheの歩みは始まりました。 創業以来22年間、greenicheが大切にしてきたのは、 椅子やテーブルという"モノ"だけではなく…" at bounding box center [305, 117] width 176 height 153
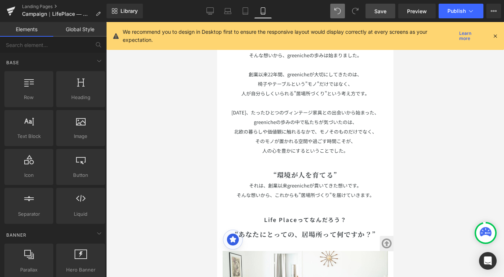
click at [409, 117] on div at bounding box center [305, 149] width 398 height 255
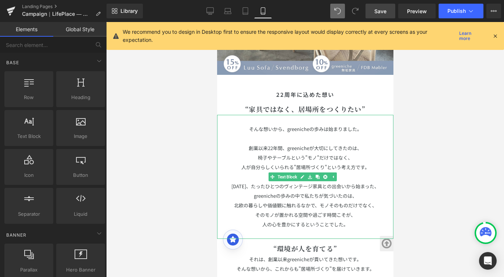
scroll to position [181, 0]
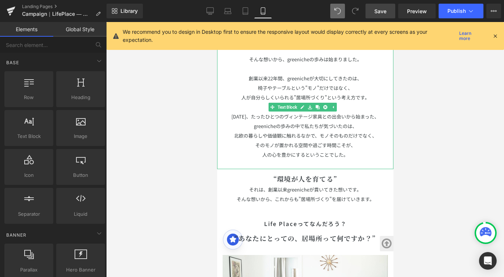
click at [309, 162] on p at bounding box center [305, 165] width 176 height 10
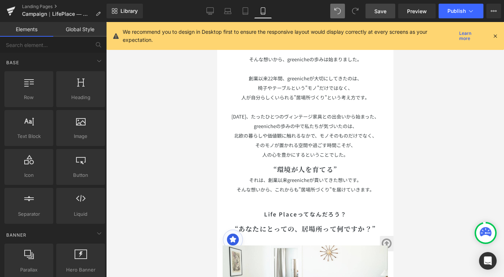
click at [470, 125] on div at bounding box center [305, 149] width 398 height 255
click at [391, 12] on link "Save" at bounding box center [380, 11] width 30 height 15
click at [355, 151] on p "人の心を豊かにするということでした。" at bounding box center [305, 155] width 176 height 10
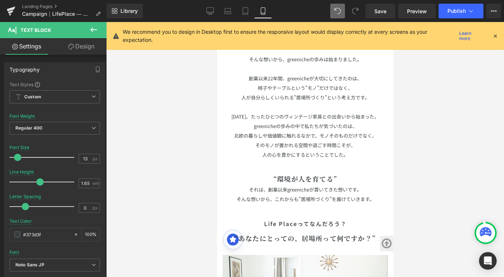
click at [479, 138] on div at bounding box center [305, 149] width 398 height 255
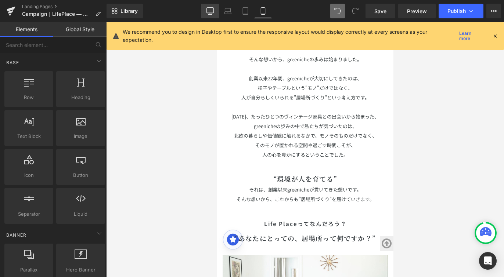
click at [207, 10] on icon at bounding box center [210, 11] width 7 height 6
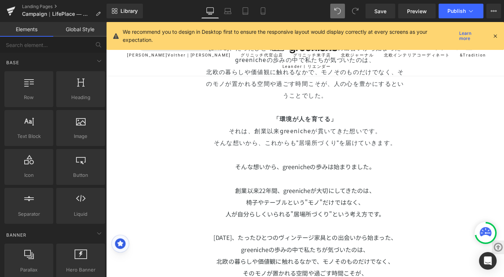
scroll to position [425, 0]
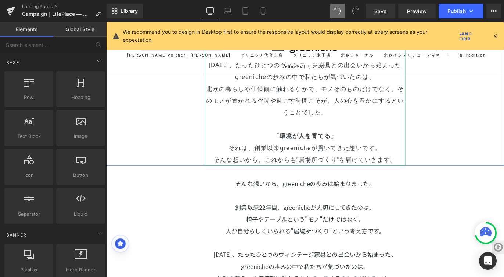
click at [423, 173] on p "そんな想いから、これからも"居場所づくり"を届けていきます。" at bounding box center [328, 176] width 224 height 13
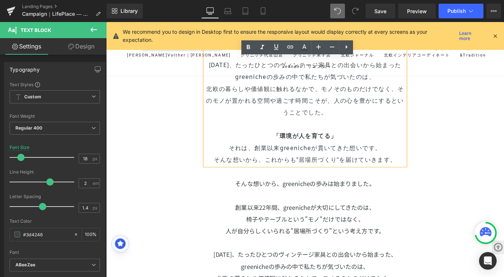
click at [427, 174] on p "そんな想いから、これからも"居場所づくり"を届けていきます。" at bounding box center [328, 176] width 224 height 13
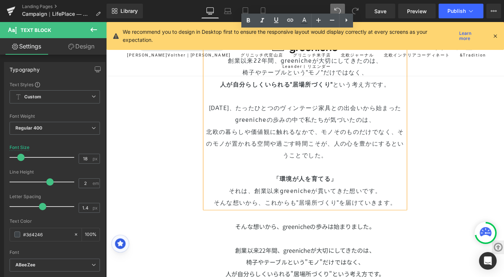
scroll to position [377, 0]
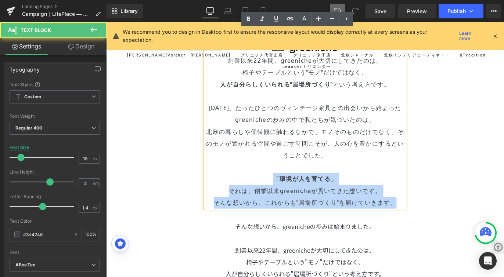
drag, startPoint x: 427, startPoint y: 218, endPoint x: 280, endPoint y: 190, distance: 149.9
click at [280, 190] on div "そんな想いから、[PERSON_NAME]の歩みは始まりました。 創業以来22年間、greenicheが大切にしてきたのは、 椅子やテーブルという"モノ"だけ…" at bounding box center [328, 131] width 224 height 198
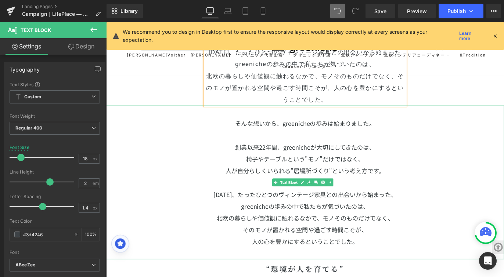
scroll to position [491, 0]
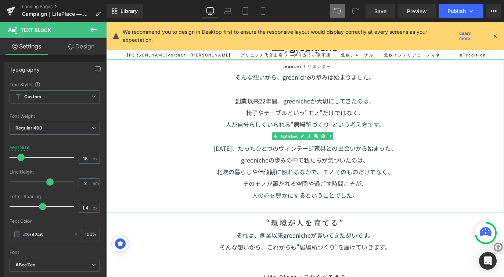
click at [275, 131] on div "そんな想いから、greenicheの歩みは始まりました。 創業以来22年間、greenicheが大切にしてきたのは、 椅子やテーブルという"モノ"だけではなく…" at bounding box center [328, 150] width 444 height 172
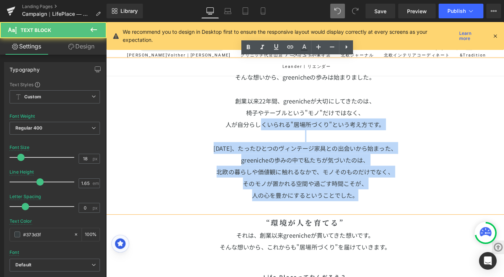
click at [393, 216] on p "人の心を豊かにするということでした。" at bounding box center [328, 215] width 444 height 13
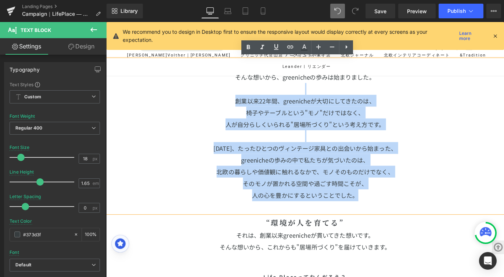
drag, startPoint x: 395, startPoint y: 214, endPoint x: 240, endPoint y: 96, distance: 194.8
click at [240, 96] on div "そんな想いから、greenicheの歩みは始まりました。 創業以来22年間、greenicheが大切にしてきたのは、 椅子やテーブルという"モノ"だけではなく…" at bounding box center [328, 150] width 444 height 172
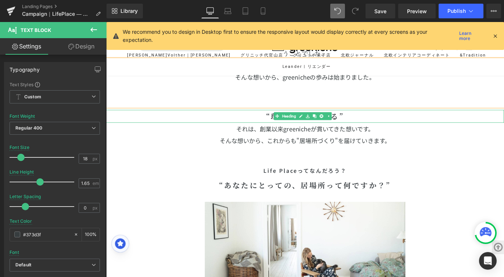
scroll to position [385, 0]
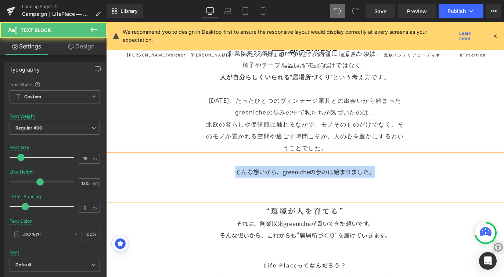
drag, startPoint x: 410, startPoint y: 188, endPoint x: 239, endPoint y: 186, distance: 171.1
click at [239, 186] on p "そんな想いから、greenicheの歩みは始まりました。" at bounding box center [328, 189] width 444 height 13
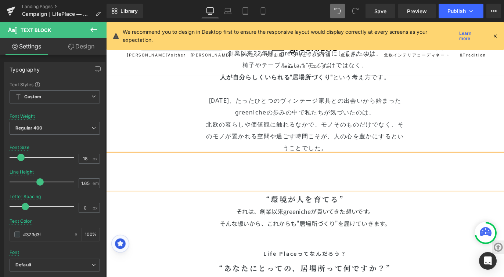
click at [441, 135] on div "22周年に込めた想い Heading “家具ではなく、居場所をつくりたい” Heading そんな想いから、greenicheの歩みは始まりました。 創業以来…" at bounding box center [328, 76] width 430 height 185
click at [312, 199] on p at bounding box center [328, 202] width 444 height 13
click at [269, 231] on span "それは、創業以来greenicheが貫いてきた想いです。" at bounding box center [328, 234] width 154 height 10
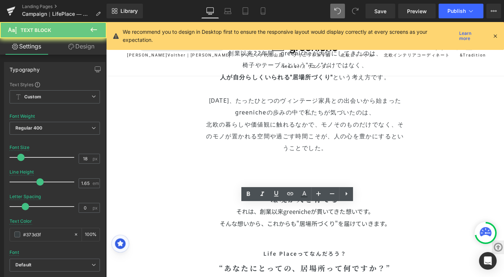
scroll to position [313, 0]
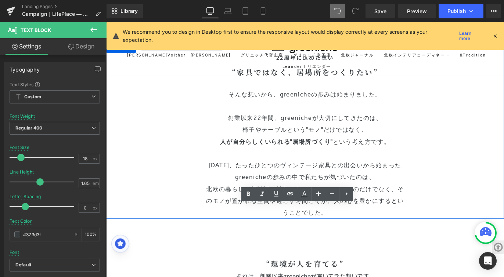
click at [455, 163] on div "22周年に込めた想い Heading “家具ではなく、居場所をつくりたい” Heading そんな想いから、greenicheの歩みは始まりました。 創業以来…" at bounding box center [328, 148] width 430 height 185
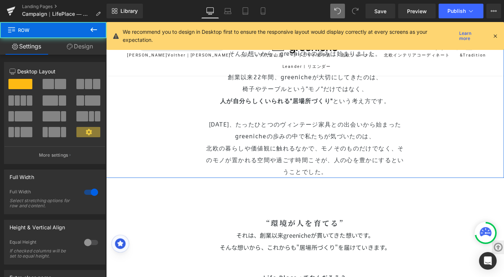
scroll to position [376, 0]
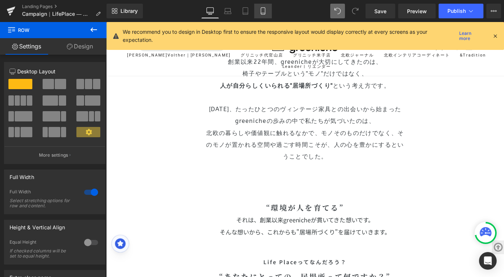
drag, startPoint x: 261, startPoint y: 14, endPoint x: 74, endPoint y: 46, distance: 190.0
click at [261, 14] on icon at bounding box center [263, 11] width 4 height 7
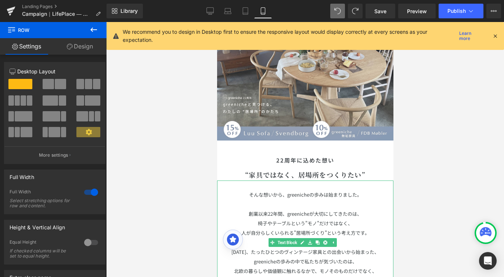
scroll to position [153, 0]
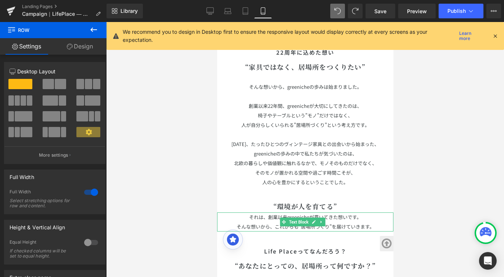
click at [336, 214] on span "それは、創業以来greenicheが貫いてきた想いです。" at bounding box center [305, 217] width 112 height 7
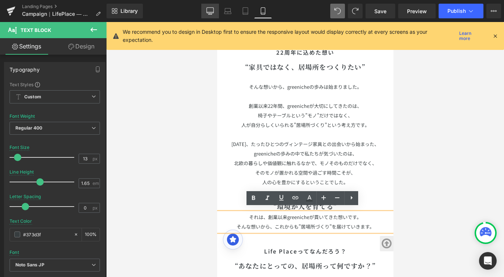
click at [213, 12] on icon at bounding box center [210, 12] width 7 height 0
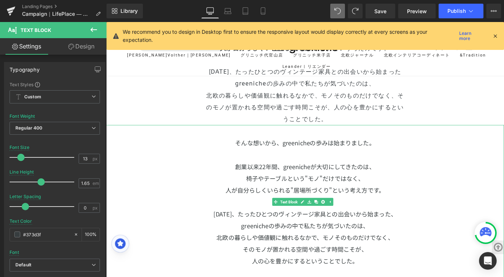
scroll to position [417, 0]
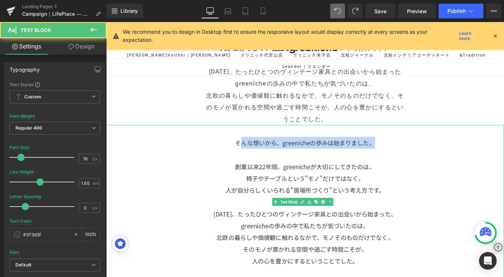
drag, startPoint x: 251, startPoint y: 155, endPoint x: 367, endPoint y: 164, distance: 115.6
click at [367, 164] on div "そんな想いから、greenicheの歩みは始まりました。 創業以来22年間、greenicheが大切にしてきたのは、 椅子やテーブルという"モノ"だけではなく…" at bounding box center [328, 223] width 444 height 172
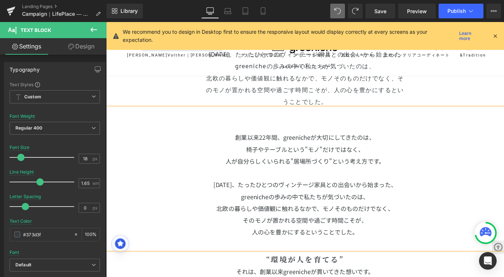
scroll to position [437, 0]
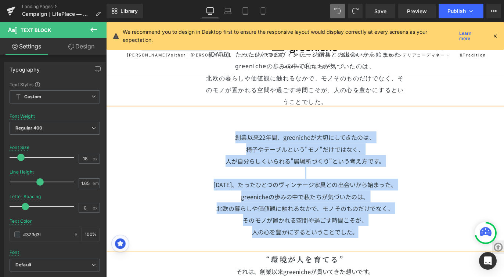
drag, startPoint x: 392, startPoint y: 255, endPoint x: 249, endPoint y: 155, distance: 174.8
click at [249, 155] on div "創業以来22年間、greenicheが大切にしてきたのは、 椅子やテーブルという"モノ"だけではなく、 人が自分らしくいられる"居場所づくり"という考え方です…" at bounding box center [328, 197] width 444 height 159
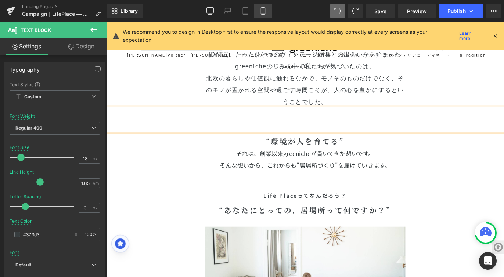
click at [258, 10] on link "Mobile" at bounding box center [263, 11] width 18 height 15
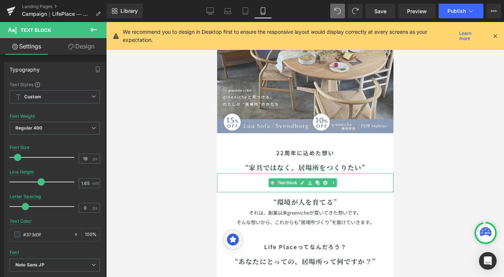
scroll to position [76, 0]
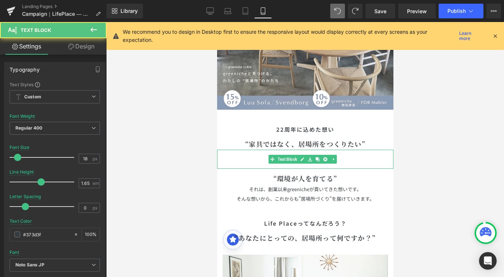
click at [349, 160] on p at bounding box center [305, 164] width 176 height 10
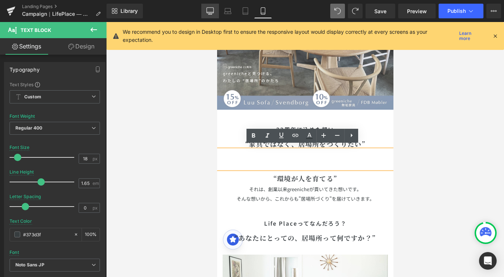
click at [214, 9] on link "Desktop" at bounding box center [210, 11] width 18 height 15
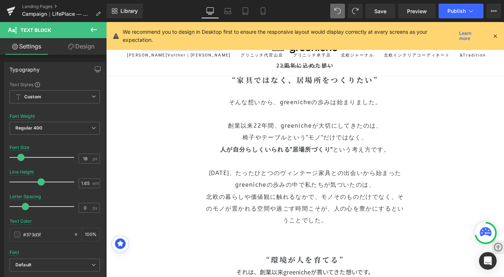
scroll to position [302, 0]
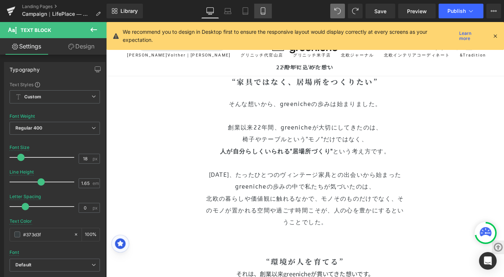
click at [262, 15] on link "Mobile" at bounding box center [263, 11] width 18 height 15
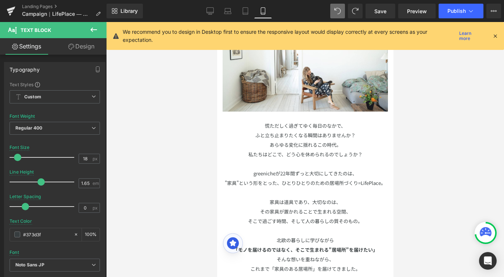
scroll to position [0, 0]
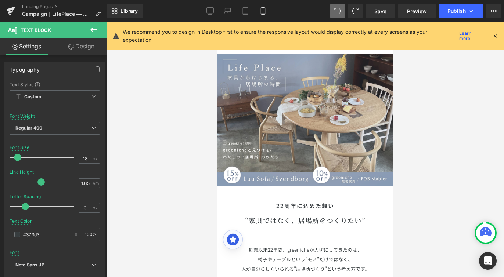
click at [279, 231] on p at bounding box center [305, 231] width 176 height 10
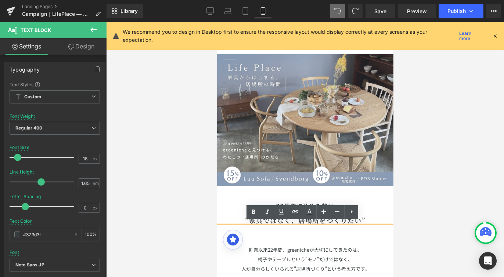
click at [246, 246] on div "Rendering Content" at bounding box center [251, 248] width 45 height 8
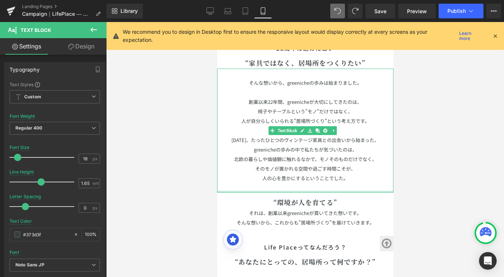
scroll to position [177, 0]
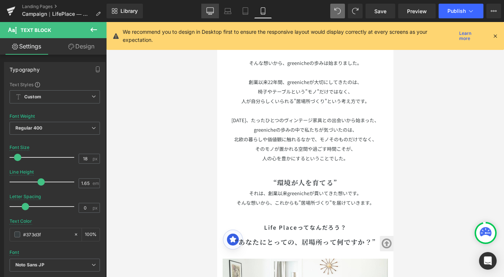
click at [209, 8] on icon at bounding box center [209, 10] width 7 height 7
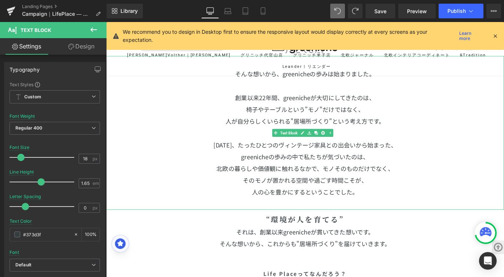
scroll to position [507, 0]
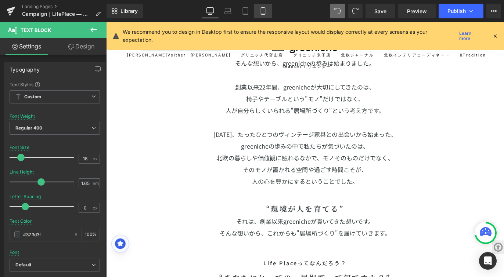
click at [261, 10] on icon at bounding box center [262, 10] width 7 height 7
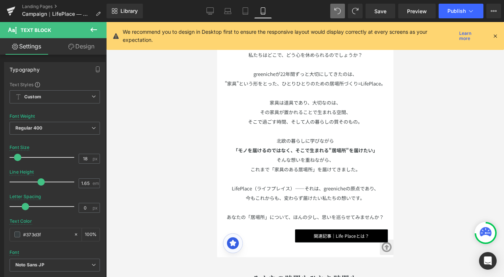
scroll to position [175, 0]
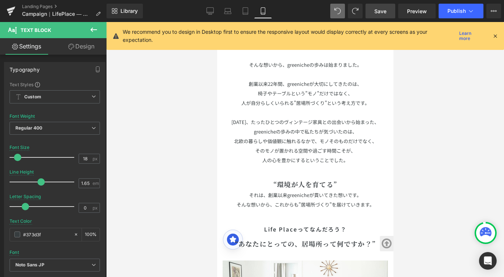
click at [387, 15] on link "Save" at bounding box center [380, 11] width 30 height 15
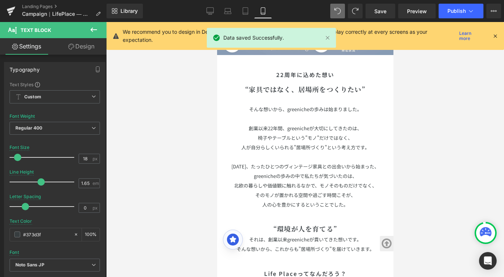
scroll to position [164, 0]
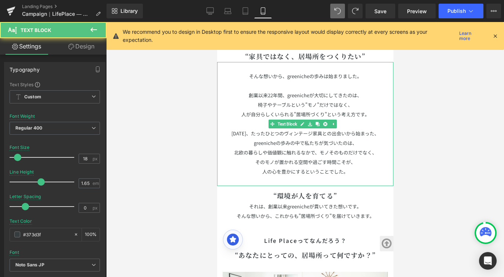
click at [297, 168] on span "人の心を豊かにするということでした。" at bounding box center [305, 171] width 86 height 7
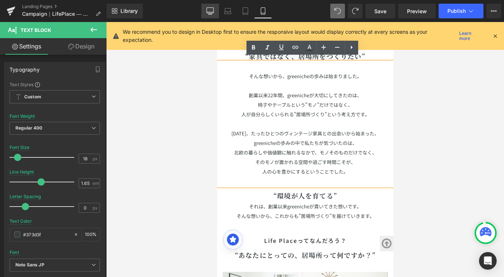
click at [212, 12] on icon at bounding box center [210, 12] width 7 height 0
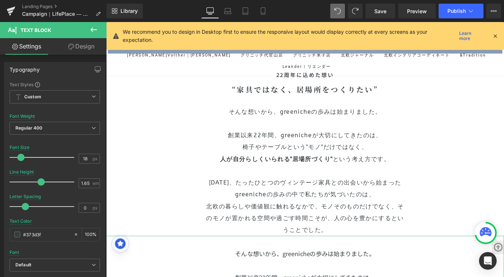
scroll to position [290, 0]
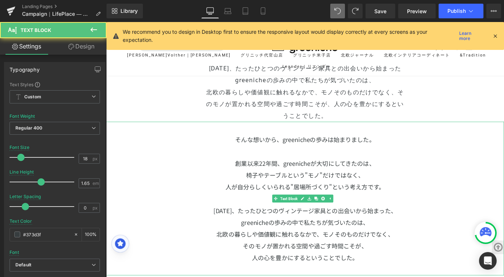
click at [296, 204] on span "人が自分らしくいられる"居場所づくり"という考え方です。" at bounding box center [328, 207] width 178 height 10
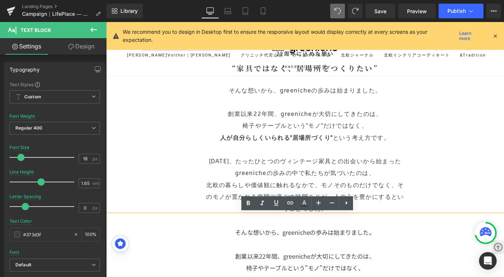
scroll to position [212, 0]
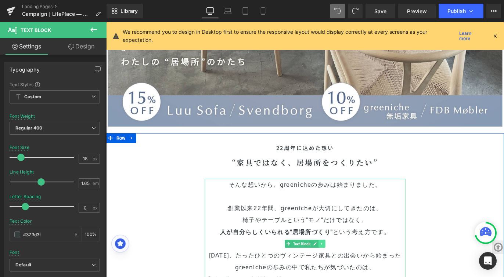
click at [346, 268] on icon at bounding box center [347, 270] width 4 height 4
click at [349, 268] on icon at bounding box center [351, 270] width 4 height 4
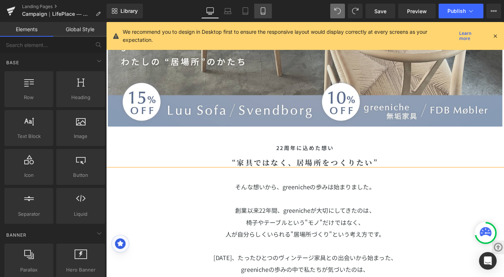
click at [267, 17] on link "Mobile" at bounding box center [263, 11] width 18 height 15
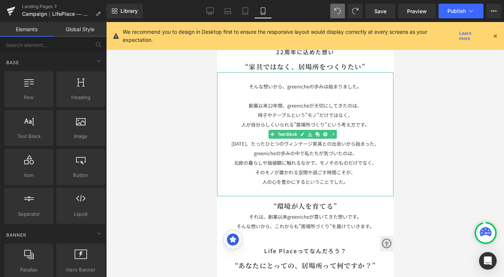
scroll to position [157, 0]
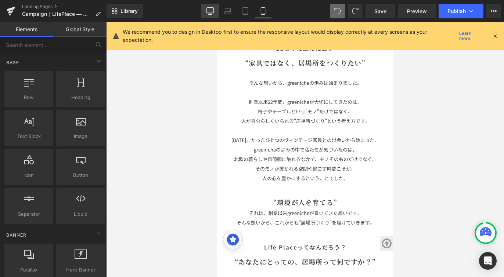
click at [217, 7] on link "Desktop" at bounding box center [210, 11] width 18 height 15
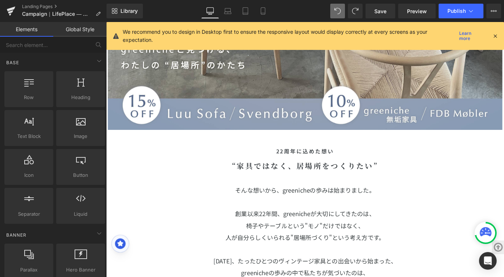
scroll to position [167, 0]
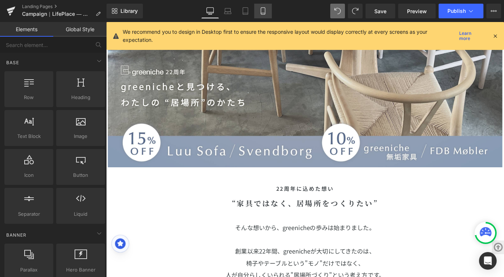
click at [267, 15] on link "Mobile" at bounding box center [263, 11] width 18 height 15
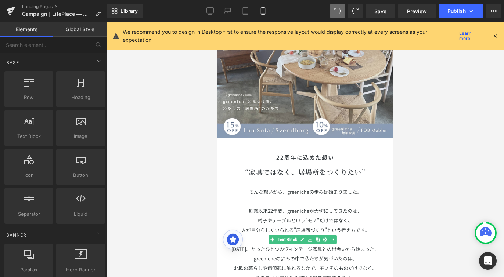
scroll to position [48, 0]
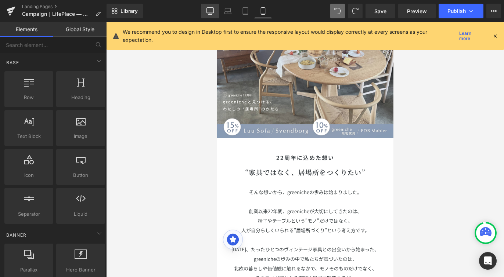
click at [207, 6] on link "Desktop" at bounding box center [210, 11] width 18 height 15
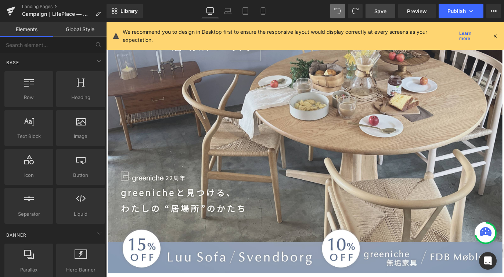
scroll to position [327, 0]
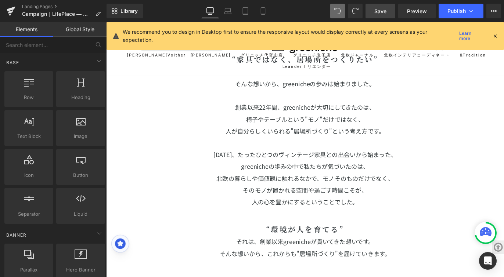
click at [380, 14] on span "Save" at bounding box center [380, 11] width 12 height 8
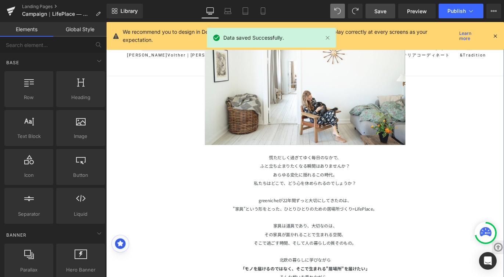
scroll to position [669, 0]
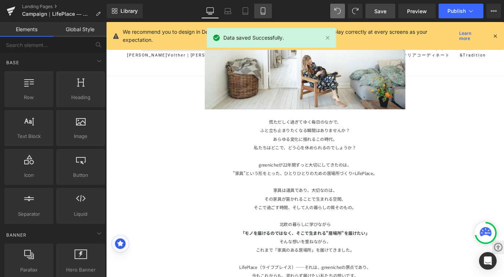
click at [258, 16] on link "Mobile" at bounding box center [263, 11] width 18 height 15
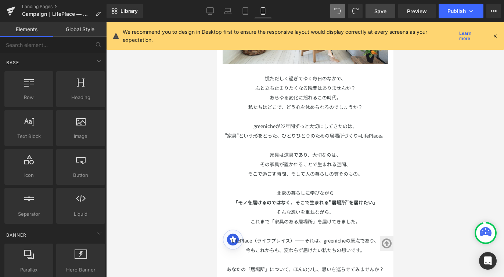
scroll to position [494, 0]
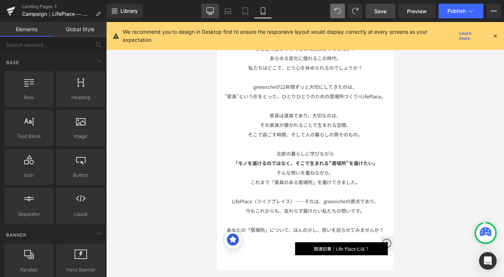
click at [213, 11] on icon at bounding box center [209, 10] width 7 height 7
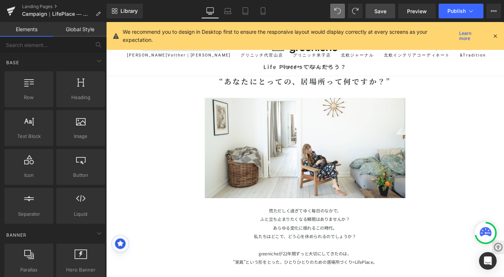
scroll to position [716, 0]
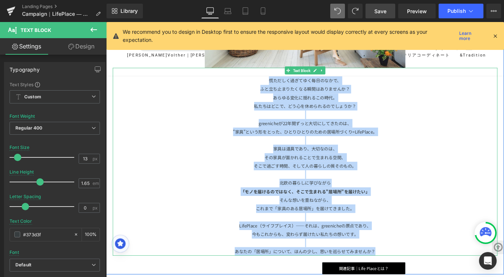
drag, startPoint x: 420, startPoint y: 274, endPoint x: 255, endPoint y: 90, distance: 247.5
click at [255, 90] on div "慌ただしく過ぎてゆく毎日のなかで、 ふと立ち止まりたくなる瞬間はありませんか？ あらゆる変化に揺れるこの時代。 私たちはどこで、どう心を休められるのでしょうか…" at bounding box center [328, 178] width 430 height 210
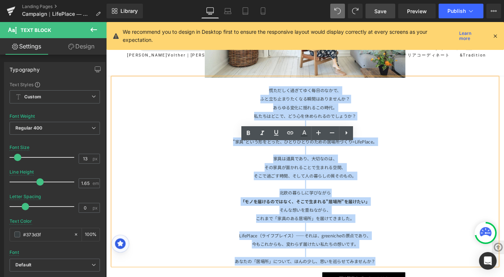
scroll to position [629, 0]
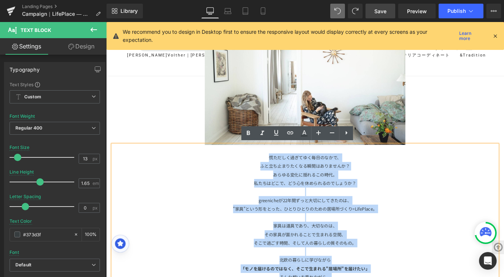
click at [411, 193] on p "あらゆる変化に揺れるこの時代。" at bounding box center [328, 193] width 430 height 10
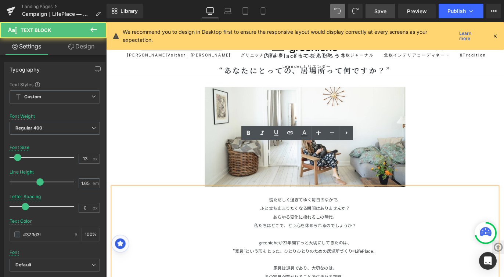
scroll to position [505, 0]
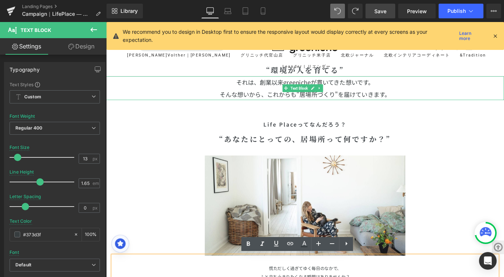
click at [360, 105] on p "そんな想いから、これからも"居場所づくり"を届けていきます。" at bounding box center [328, 102] width 444 height 13
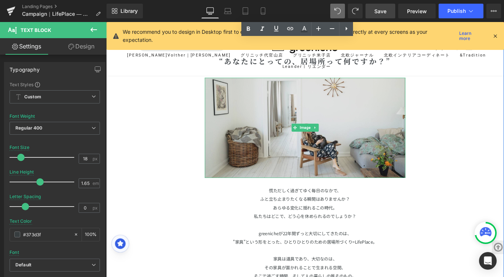
scroll to position [763, 0]
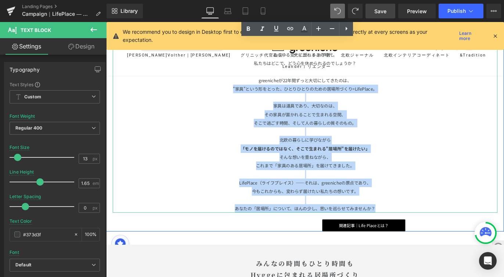
drag, startPoint x: 416, startPoint y: 228, endPoint x: 223, endPoint y: 94, distance: 235.3
click at [223, 94] on div "慌ただしく過ぎてゆく毎日のなかで、 ふと立ち止まりたくなる瞬間はありませんか？ あらゆる変化に揺れるこの時代。 私たちはどこで、どう心を休められるのでしょうか…" at bounding box center [328, 130] width 430 height 210
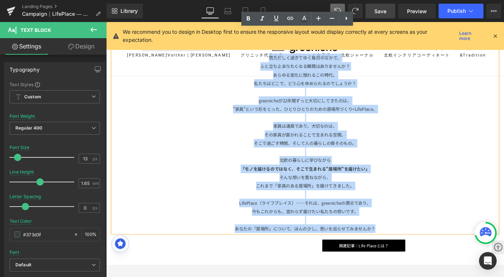
scroll to position [758, 0]
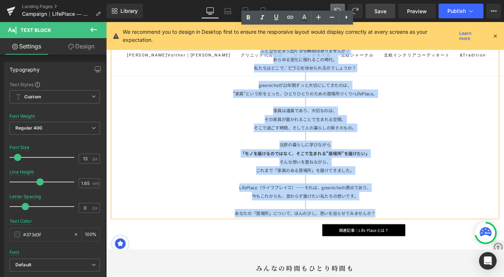
drag, startPoint x: 284, startPoint y: 181, endPoint x: 431, endPoint y: 235, distance: 156.9
click at [431, 235] on div "慌ただしく過ぎてゆく毎日のなかで、 ふと立ち止まりたくなる瞬間はありませんか？ あらゆる変化に揺れるこの時代。 私たちはどこで、どう心を休められるのでしょうか…" at bounding box center [328, 135] width 430 height 210
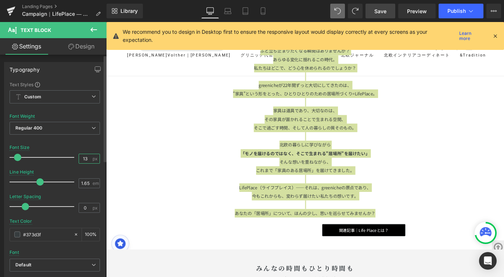
click at [86, 159] on input "13" at bounding box center [85, 158] width 13 height 9
type input "18"
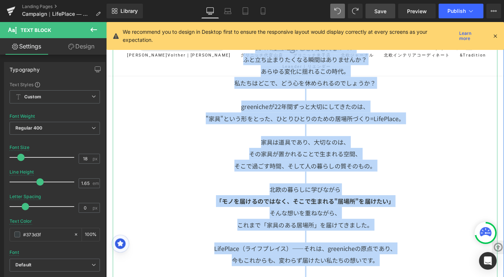
click at [451, 153] on p "家具は道具であり、大切なのは、" at bounding box center [328, 155] width 430 height 13
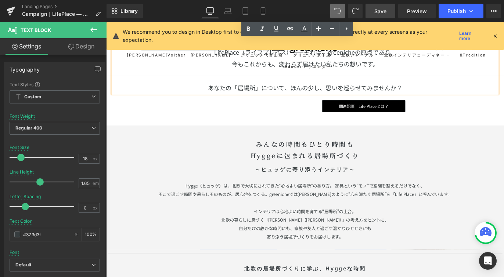
scroll to position [1065, 0]
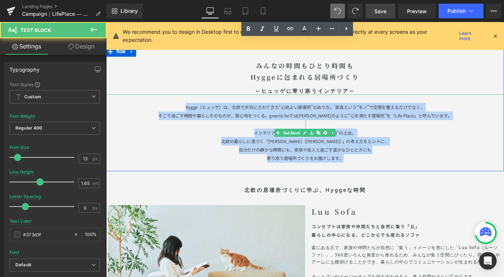
drag, startPoint x: 375, startPoint y: 174, endPoint x: 187, endPoint y: 118, distance: 196.5
click at [187, 118] on div "Hygge（ヒュッゲ）は、北欧で大切にされてきた“心地よい居場所”のあり方。 家具という“モノ”で空間を整えるだけでなく、 そこで過ごす時間や暮らしそのものが…" at bounding box center [328, 146] width 444 height 86
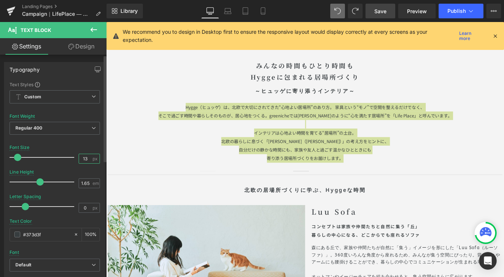
click at [85, 162] on input "13" at bounding box center [85, 158] width 13 height 9
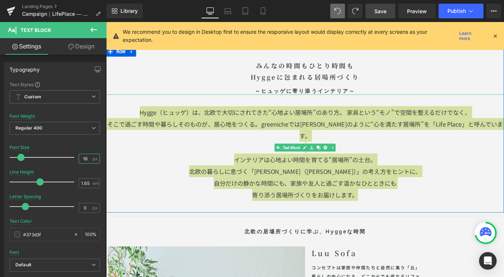
type input "18"
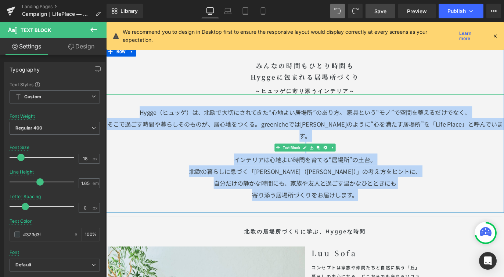
click at [441, 169] on p "インテリアは心地よい時間を育てる“居場所”の土台。" at bounding box center [328, 175] width 444 height 13
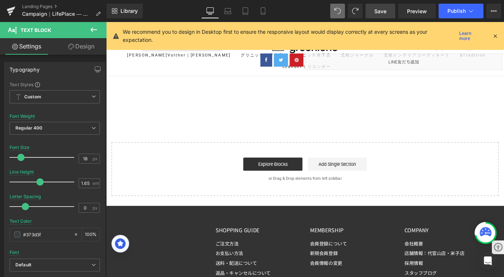
scroll to position [0, 0]
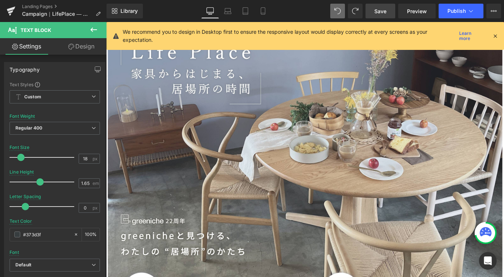
click at [381, 14] on span "Save" at bounding box center [380, 11] width 12 height 8
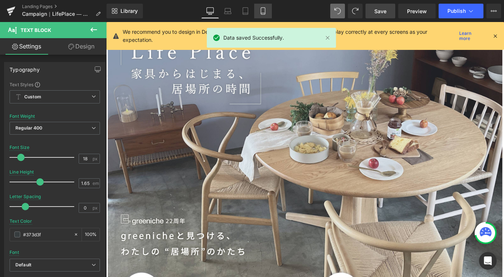
click at [263, 12] on icon at bounding box center [262, 10] width 7 height 7
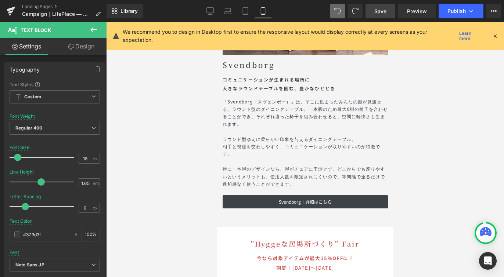
scroll to position [1316, 0]
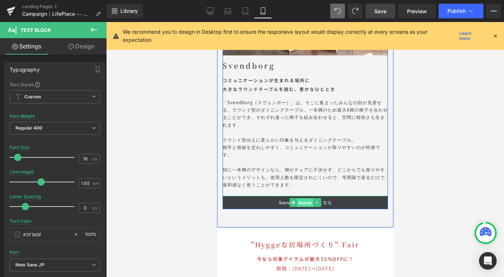
click at [306, 199] on span "Button" at bounding box center [305, 203] width 16 height 9
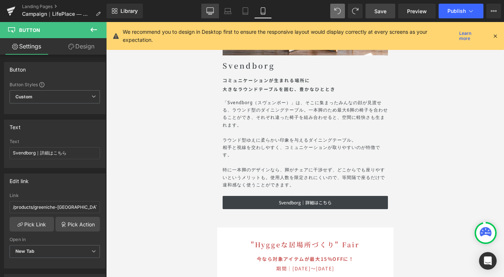
drag, startPoint x: 207, startPoint y: 10, endPoint x: 241, endPoint y: 165, distance: 158.7
click at [207, 10] on icon at bounding box center [210, 11] width 7 height 6
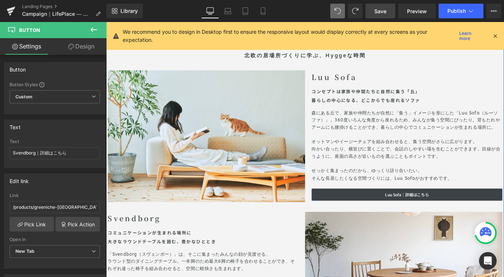
scroll to position [1377, 0]
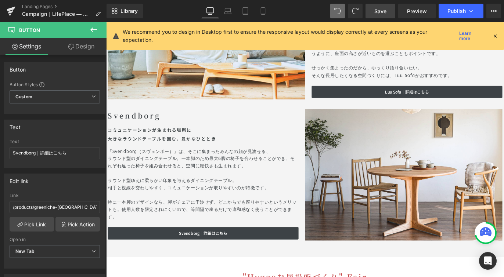
click at [388, 11] on link "Save" at bounding box center [380, 11] width 30 height 15
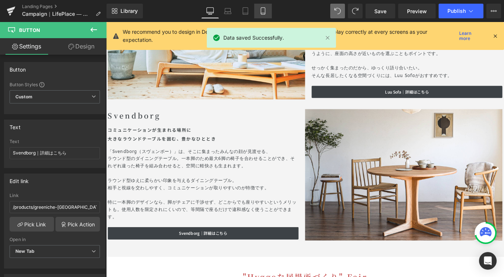
drag, startPoint x: 264, startPoint y: 8, endPoint x: 85, endPoint y: 90, distance: 197.0
click at [264, 8] on icon at bounding box center [262, 10] width 7 height 7
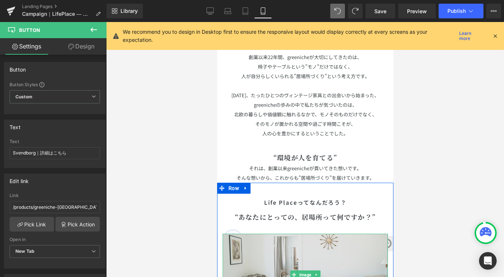
scroll to position [137, 0]
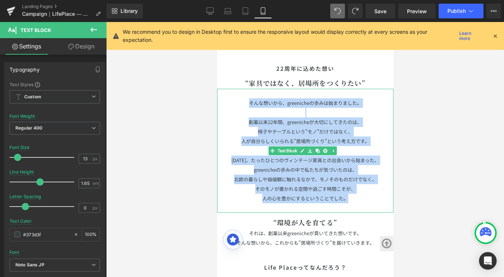
drag, startPoint x: 359, startPoint y: 198, endPoint x: 228, endPoint y: 101, distance: 163.2
click at [228, 101] on div "そんな想いから、greenicheの歩みは始まりました。 創業以来22年間、greenicheが大切にしてきたのは、 椅子やテーブルという"モノ"だけではなく…" at bounding box center [305, 151] width 176 height 124
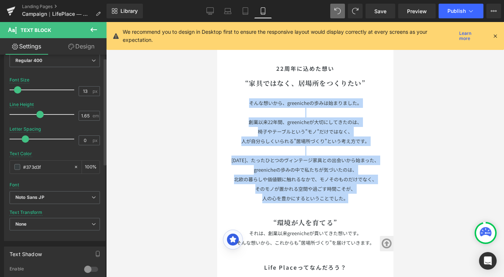
scroll to position [69, 0]
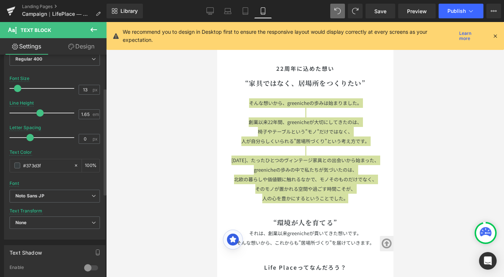
drag, startPoint x: 25, startPoint y: 138, endPoint x: 30, endPoint y: 138, distance: 4.8
click at [30, 138] on span at bounding box center [29, 137] width 7 height 7
drag, startPoint x: 30, startPoint y: 138, endPoint x: 44, endPoint y: 140, distance: 14.1
click at [44, 140] on span at bounding box center [44, 137] width 7 height 7
drag, startPoint x: 44, startPoint y: 140, endPoint x: 0, endPoint y: 136, distance: 43.4
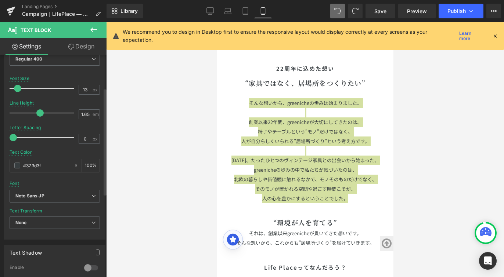
click at [0, 136] on div "Typography Text Styles Custom Custom Setup Global Style Custom Setup Global Sty…" at bounding box center [55, 114] width 110 height 252
drag, startPoint x: 15, startPoint y: 137, endPoint x: 10, endPoint y: 140, distance: 5.5
click at [10, 140] on span at bounding box center [13, 137] width 7 height 7
drag, startPoint x: 13, startPoint y: 136, endPoint x: 18, endPoint y: 135, distance: 4.8
click at [18, 135] on span at bounding box center [17, 137] width 7 height 7
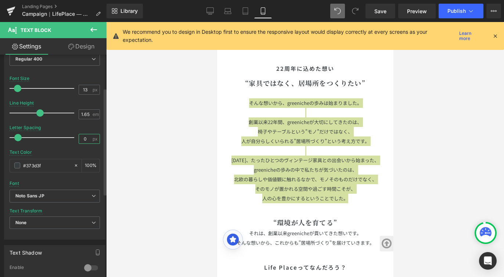
scroll to position [0, 0]
drag, startPoint x: 87, startPoint y: 138, endPoint x: 74, endPoint y: 137, distance: 13.2
click at [75, 137] on div "Letter Spacing 0 px" at bounding box center [55, 137] width 90 height 25
type input "-0.6"
click at [77, 125] on div at bounding box center [55, 122] width 90 height 5
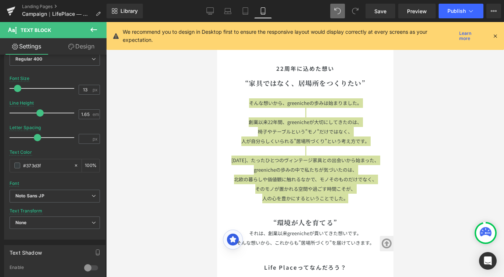
click at [415, 115] on div at bounding box center [305, 149] width 398 height 255
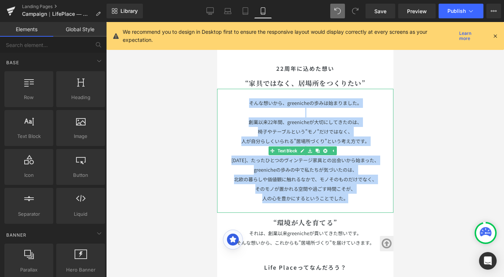
click at [364, 138] on span "人が自分らしくいられる"居場所づくり"という考え方です。" at bounding box center [305, 141] width 128 height 7
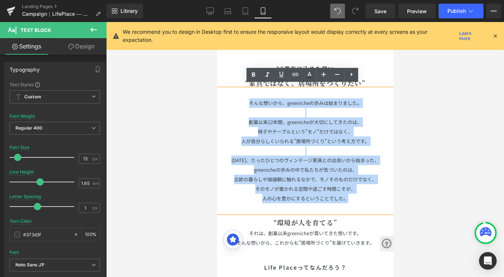
drag, startPoint x: 356, startPoint y: 196, endPoint x: 247, endPoint y: 98, distance: 146.9
click at [247, 98] on div "そんな想いから、greenicheの歩みは始まりました。 創業以来22年間、greenicheが大切にしてきたのは、 椅子やテーブルという"モノ"だけではなく…" at bounding box center [305, 151] width 176 height 124
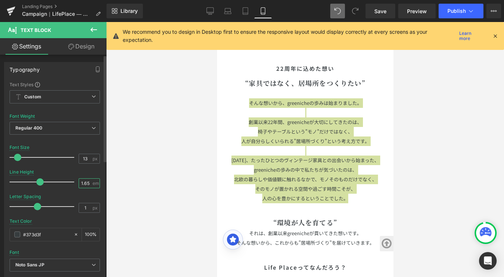
click at [86, 184] on input "1.65" at bounding box center [85, 183] width 13 height 9
type input "1"
click at [148, 160] on div at bounding box center [305, 149] width 398 height 255
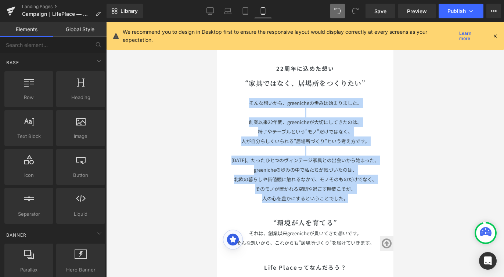
click at [309, 160] on p "[DATE]、たったひとつのヴィンテージ家具との出会いから始まった、" at bounding box center [305, 161] width 176 height 10
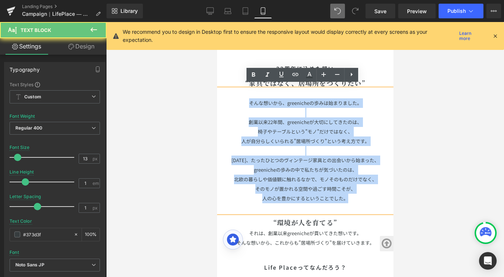
click at [332, 176] on span "北欧の暮らしや価値観に触れるなかで、モノそのものだけでなく、" at bounding box center [304, 179] width 143 height 7
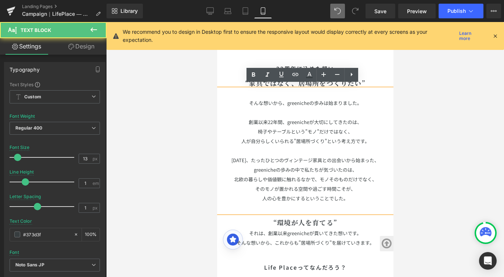
click at [321, 150] on p at bounding box center [305, 151] width 176 height 10
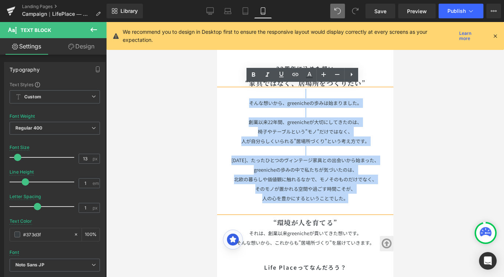
drag, startPoint x: 349, startPoint y: 194, endPoint x: 249, endPoint y: 91, distance: 143.0
click at [249, 91] on div "そんな想いから、greenicheの歩みは始まりました。 創業以来22年間、greenicheが大切にしてきたのは、 椅子やテーブルという"モノ"だけではなく…" at bounding box center [305, 151] width 176 height 124
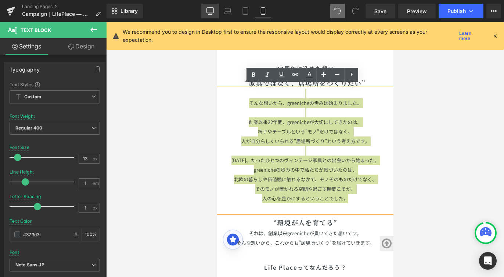
drag, startPoint x: 210, startPoint y: 7, endPoint x: 203, endPoint y: 59, distance: 52.6
click at [210, 8] on icon at bounding box center [210, 11] width 7 height 6
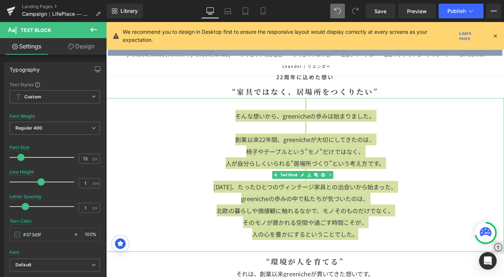
scroll to position [286, 0]
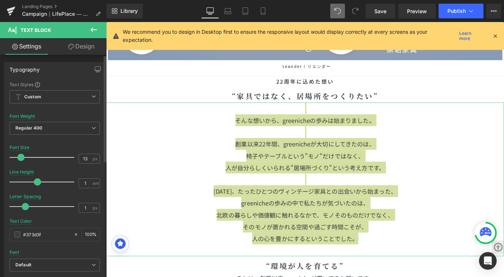
click at [36, 182] on span at bounding box center [37, 181] width 7 height 7
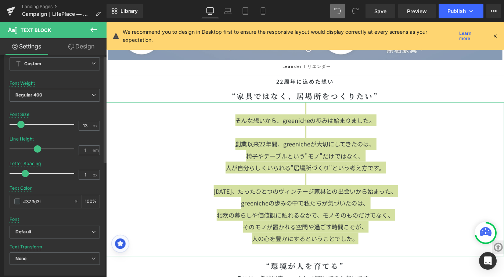
scroll to position [113, 0]
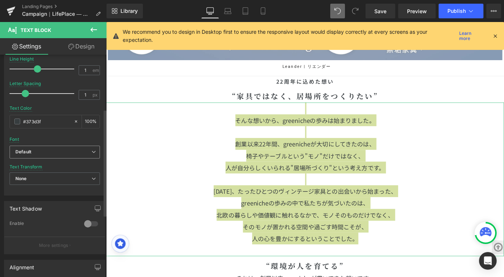
click at [91, 153] on icon at bounding box center [93, 152] width 4 height 4
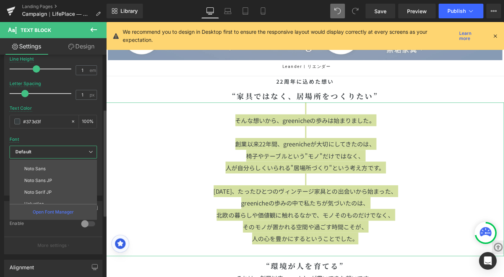
scroll to position [69, 0]
click at [69, 178] on li "Noto Sans JP" at bounding box center [55, 179] width 91 height 12
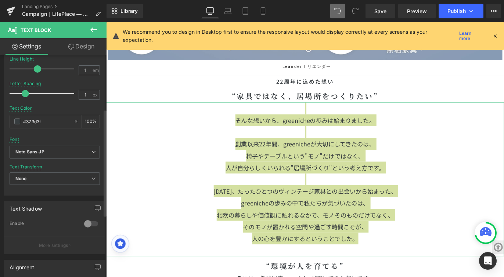
click at [69, 137] on div "Font Default Spectral ABeeZee Work Sans [GEOGRAPHIC_DATA] Arimo Noto Sans Noto …" at bounding box center [55, 56] width 90 height 177
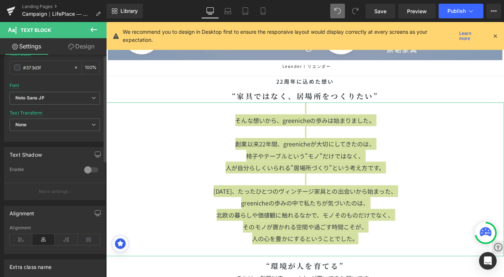
scroll to position [0, 0]
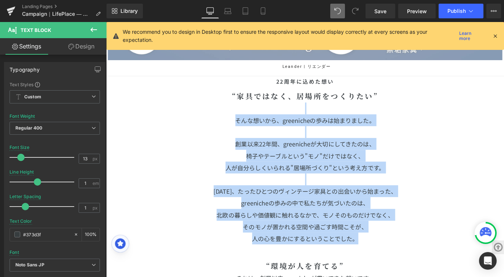
click at [379, 182] on span "人が自分らしくいられる"居場所づくり"という考え方です。" at bounding box center [328, 185] width 178 height 10
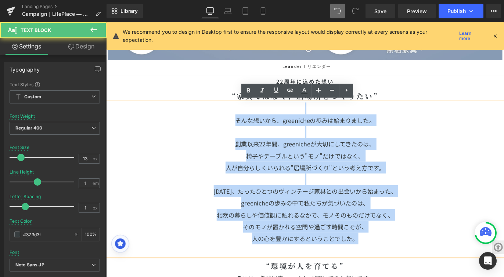
drag, startPoint x: 396, startPoint y: 262, endPoint x: 230, endPoint y: 120, distance: 218.2
click at [230, 120] on div "そんな想いから、greenicheの歩みは始まりました。 創業以来22年間、greenicheが大切にしてきたのは、 椅子やテーブルという"モノ"だけではなく…" at bounding box center [328, 198] width 444 height 172
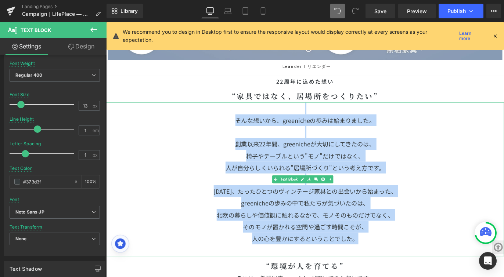
scroll to position [164, 0]
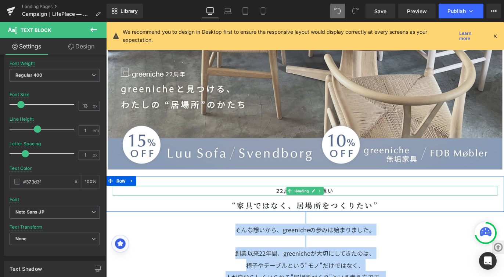
click at [297, 210] on h1 "22周年に込めた想い" at bounding box center [328, 210] width 430 height 11
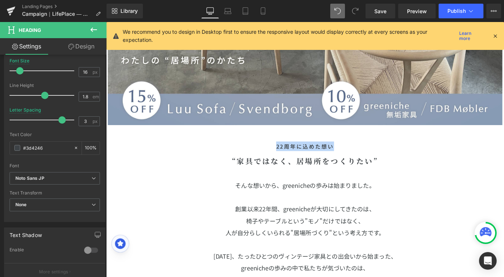
scroll to position [0, 0]
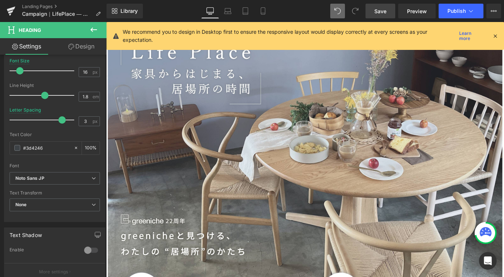
click at [378, 6] on link "Save" at bounding box center [380, 11] width 30 height 15
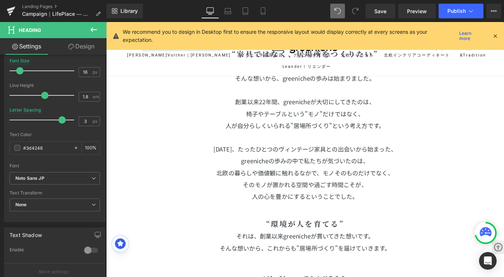
scroll to position [246, 0]
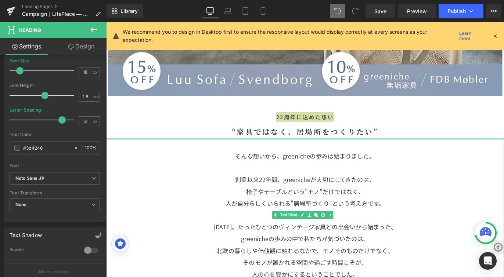
click at [412, 152] on div at bounding box center [328, 153] width 444 height 2
click at [402, 184] on p at bounding box center [328, 184] width 444 height 13
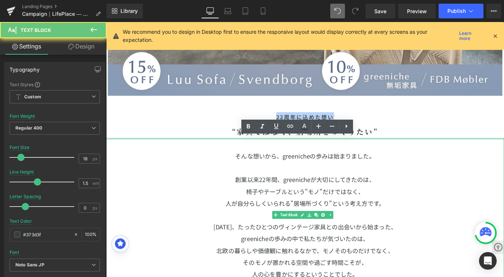
click at [348, 127] on h1 "22周年に込めた想い" at bounding box center [328, 128] width 430 height 11
click at [362, 127] on h1 "22周年に込めた想い" at bounding box center [328, 128] width 430 height 11
click at [373, 156] on p at bounding box center [328, 158] width 444 height 13
click at [379, 181] on p at bounding box center [328, 184] width 444 height 13
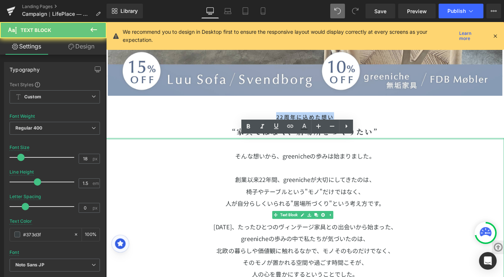
click at [336, 220] on span "人が自分らしくいられる"居場所づくり"という考え方です。" at bounding box center [328, 225] width 178 height 10
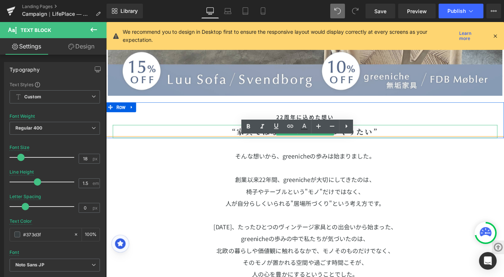
click at [436, 144] on h1 "“家具ではなく、居場所をつくりたい”" at bounding box center [328, 144] width 430 height 15
click at [420, 199] on p "創業以来22年間、greenicheが大切にしてきたのは、" at bounding box center [328, 198] width 444 height 13
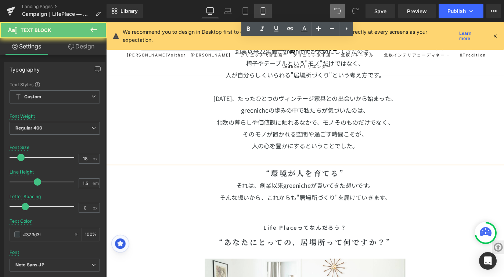
click at [264, 8] on icon at bounding box center [262, 10] width 7 height 7
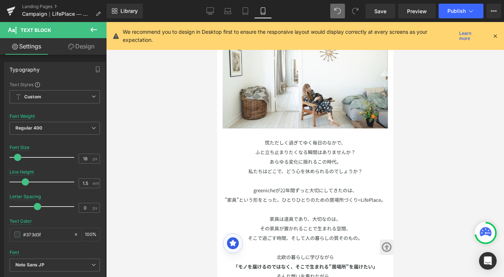
scroll to position [114, 0]
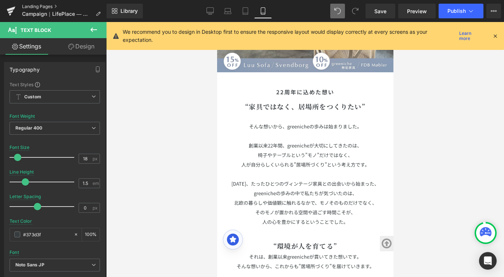
click at [24, 4] on link "Landing Pages" at bounding box center [64, 7] width 84 height 6
click at [379, 11] on span "Save" at bounding box center [380, 11] width 12 height 8
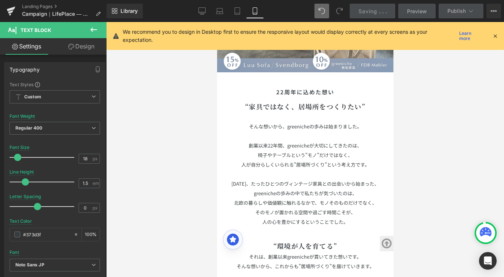
scroll to position [276, 0]
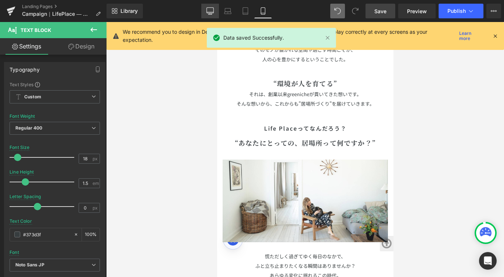
drag, startPoint x: 213, startPoint y: 13, endPoint x: 239, endPoint y: 127, distance: 117.3
click at [213, 13] on icon at bounding box center [210, 11] width 7 height 6
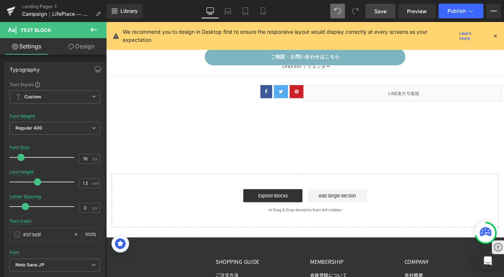
scroll to position [0, 0]
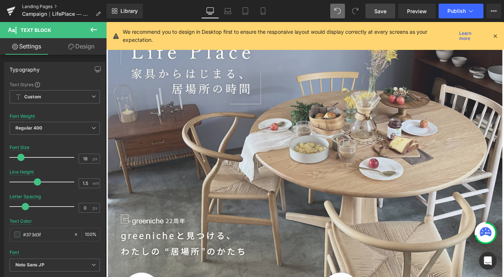
click at [29, 4] on link "Landing Pages" at bounding box center [64, 7] width 84 height 6
